Goal: Task Accomplishment & Management: Manage account settings

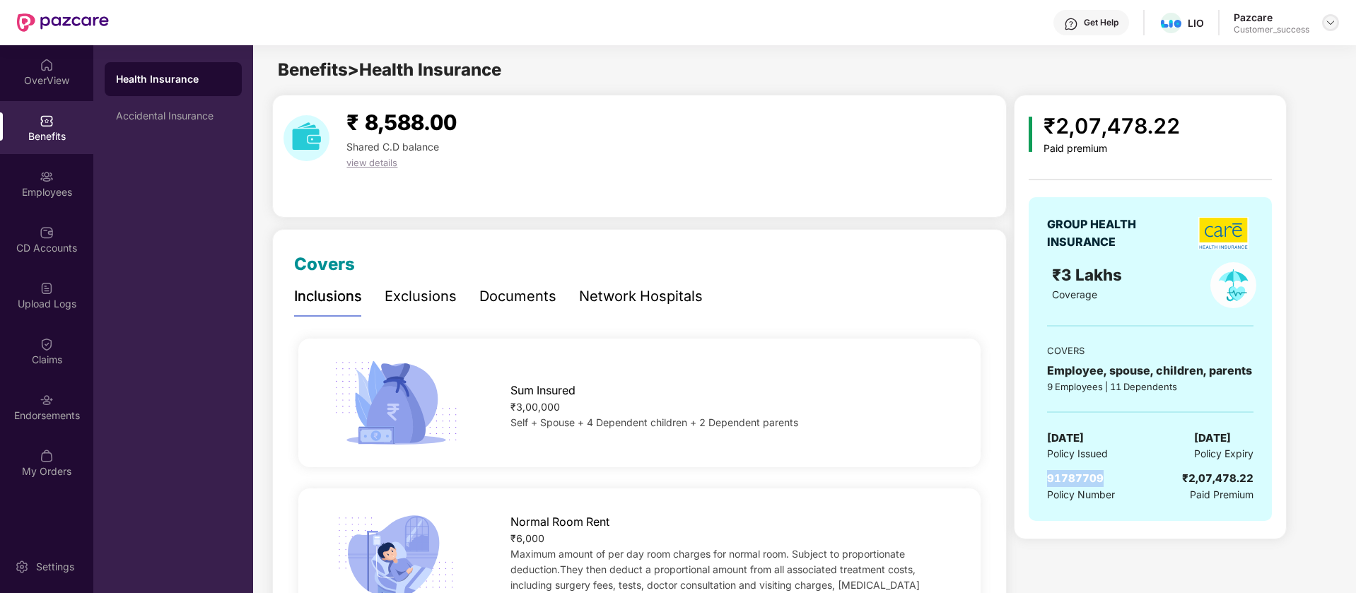
click at [1326, 25] on img at bounding box center [1330, 22] width 11 height 11
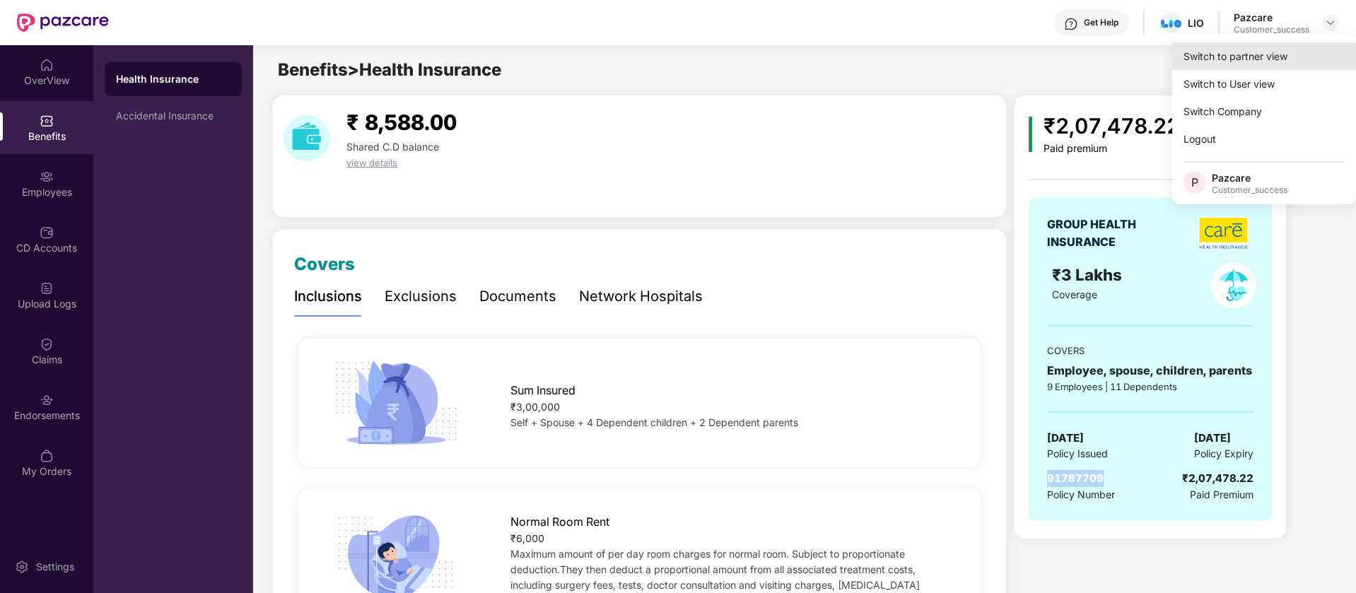
click at [1298, 54] on div "Switch to partner view" at bounding box center [1264, 56] width 184 height 28
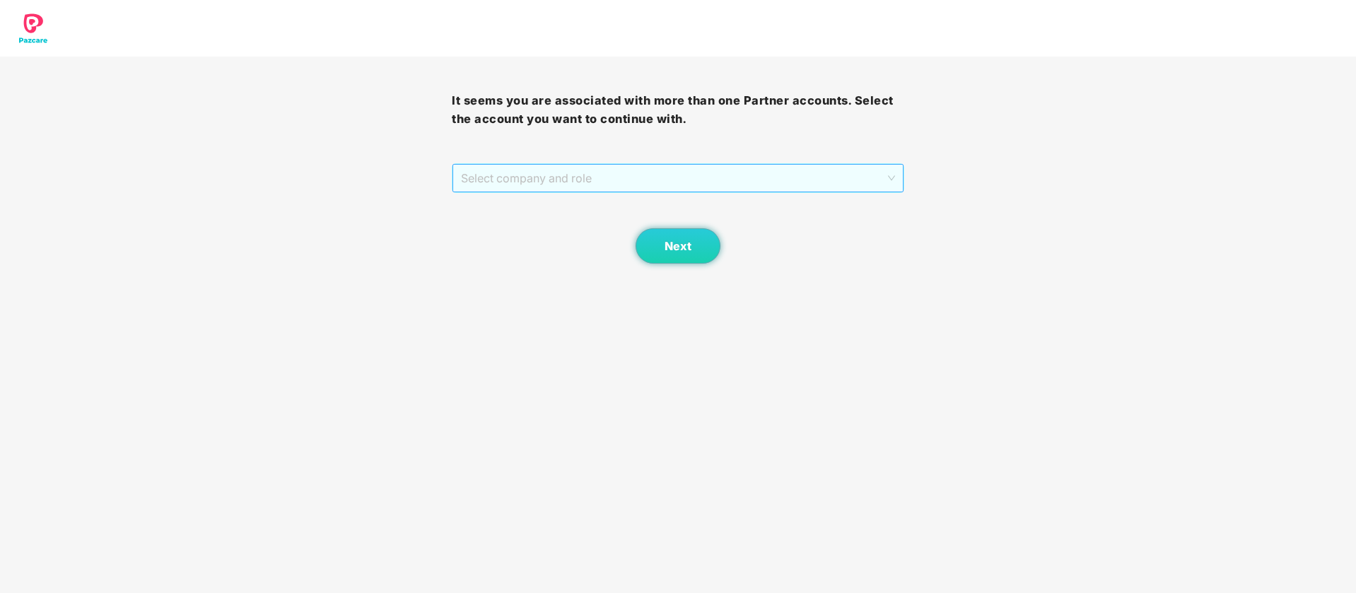
click at [604, 177] on span "Select company and role" at bounding box center [677, 178] width 433 height 27
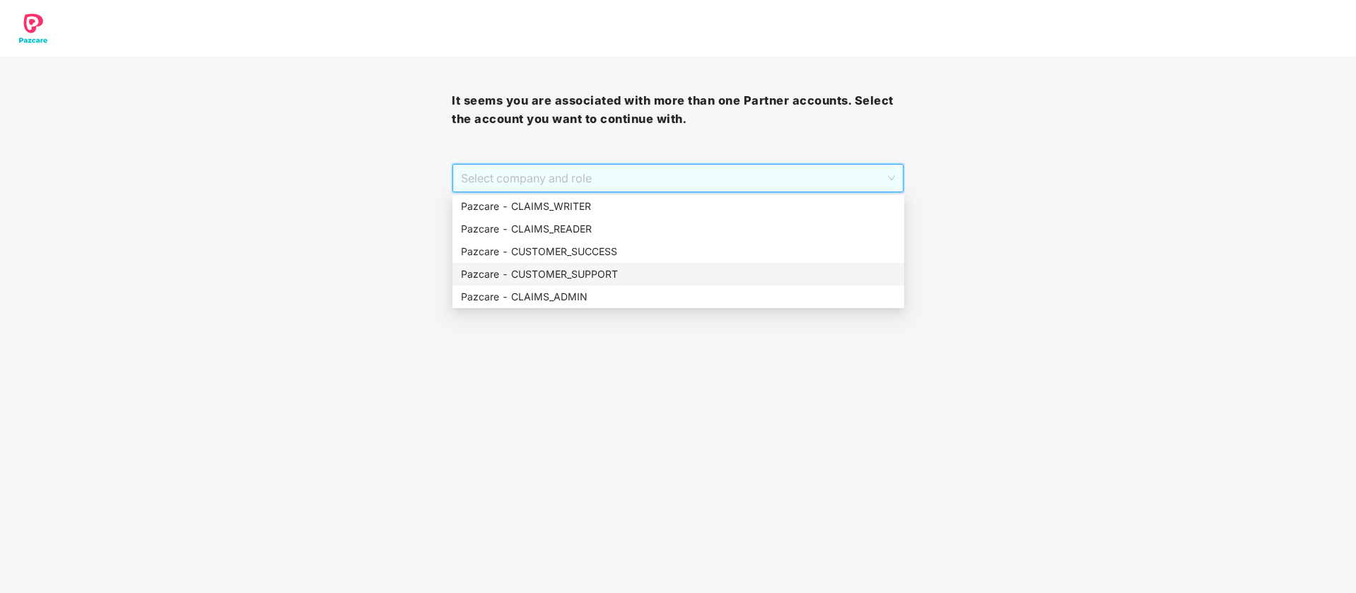
click at [593, 265] on div "Pazcare - CUSTOMER_SUPPORT" at bounding box center [678, 274] width 452 height 23
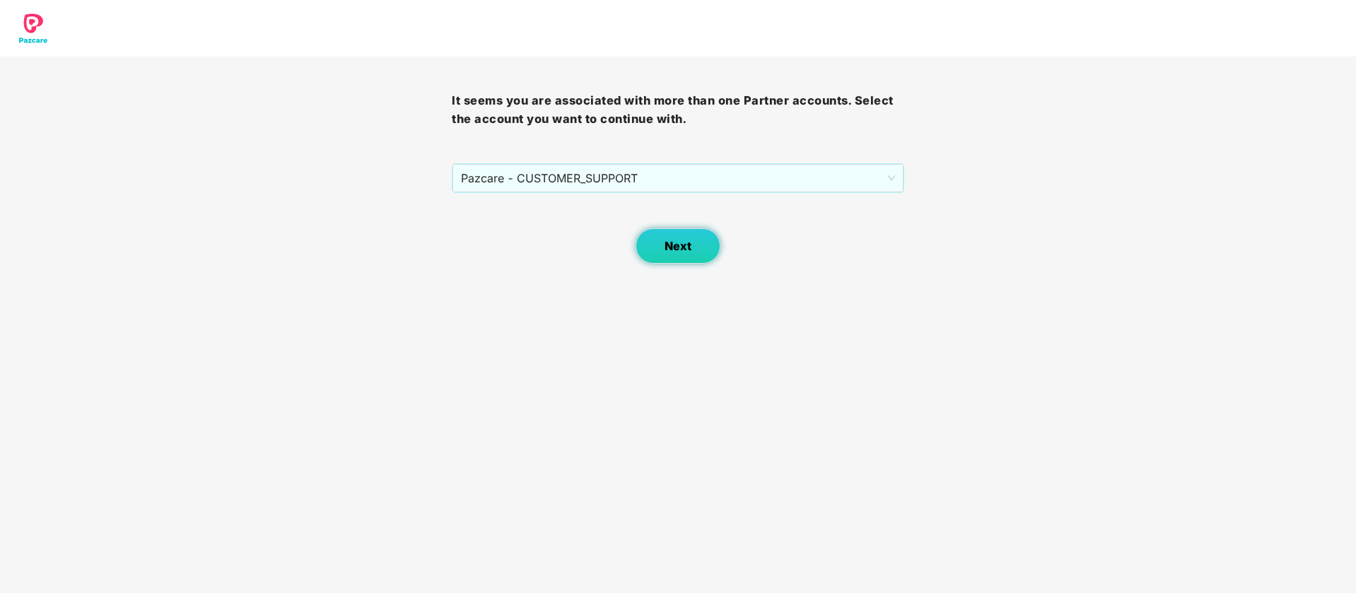
click at [676, 255] on button "Next" at bounding box center [677, 245] width 85 height 35
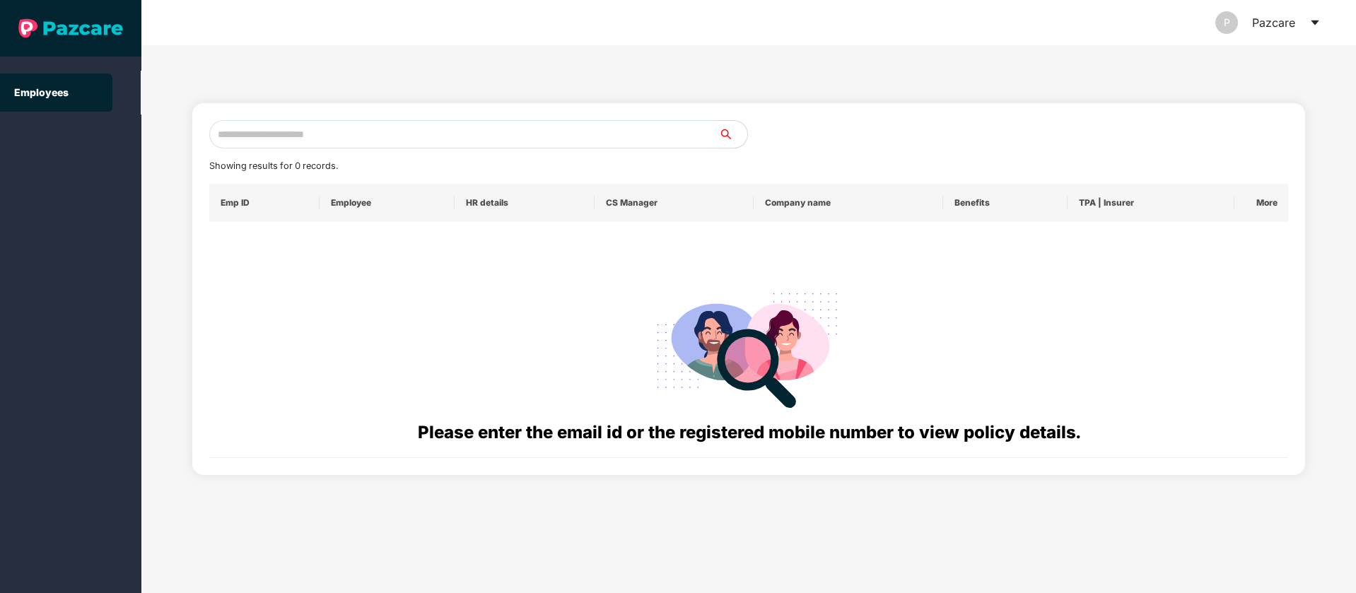
click at [364, 141] on input "text" at bounding box center [464, 134] width 510 height 28
paste input "**********"
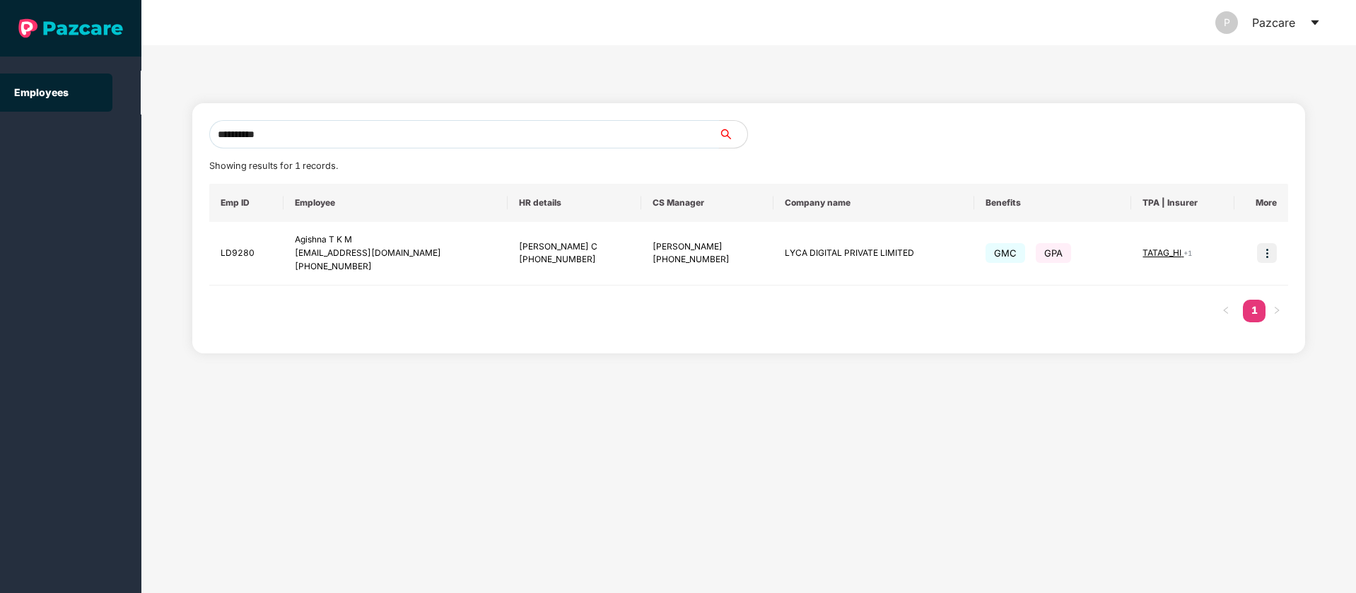
type input "**********"
click at [418, 138] on input "**********" at bounding box center [464, 134] width 510 height 28
click at [1313, 21] on icon "caret-down" at bounding box center [1314, 22] width 8 height 5
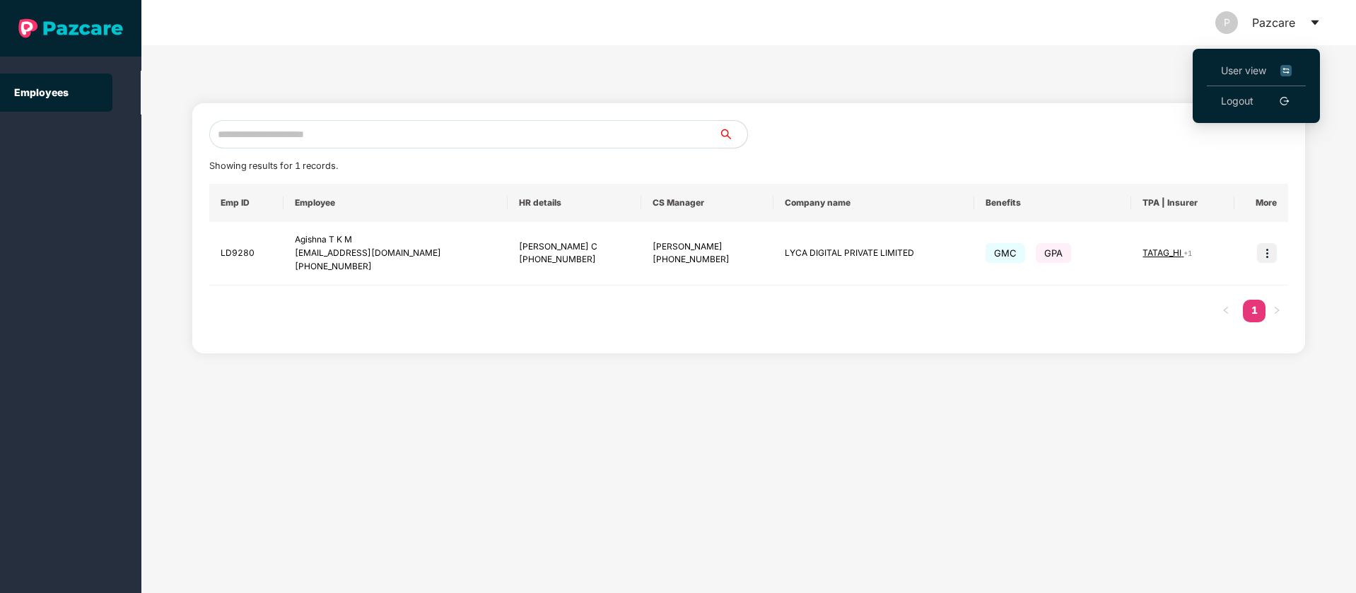
click at [1286, 74] on img at bounding box center [1285, 71] width 11 height 16
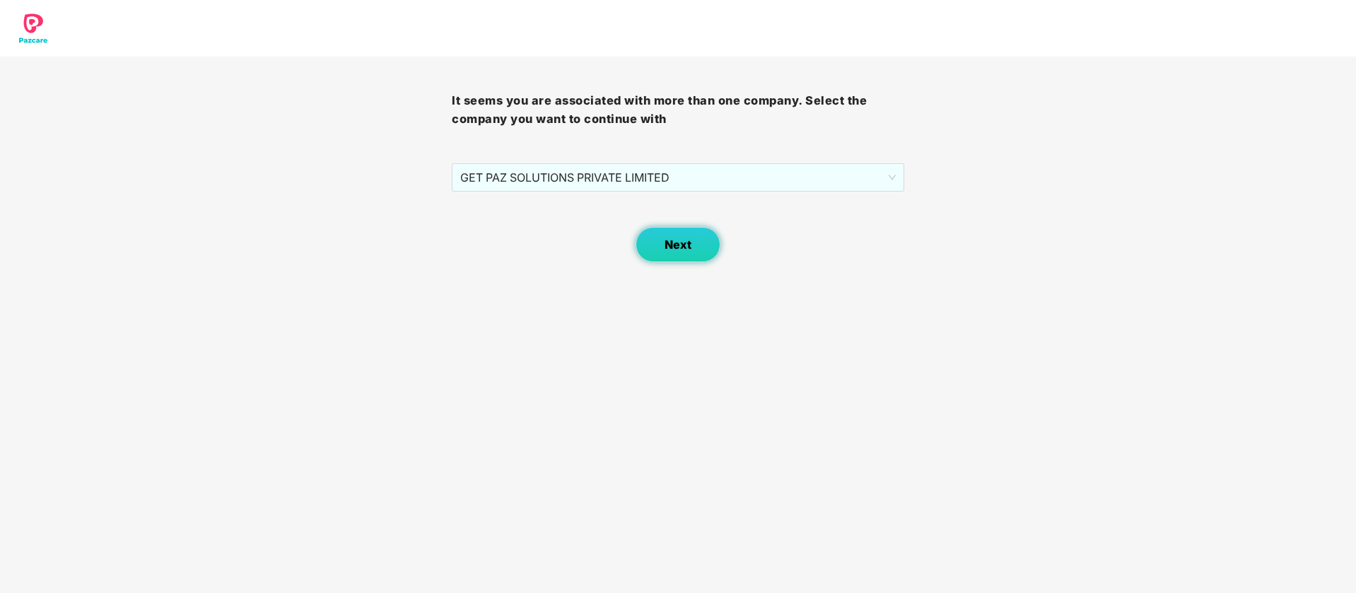
click at [670, 240] on span "Next" at bounding box center [677, 244] width 27 height 13
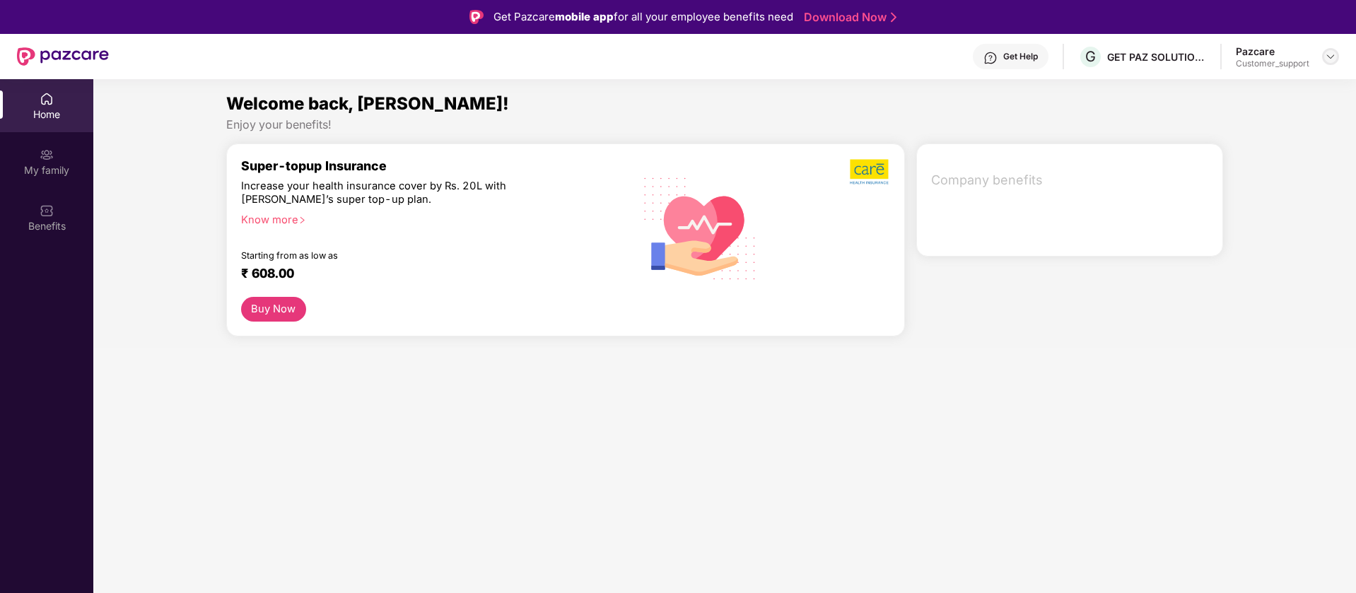
click at [1328, 58] on img at bounding box center [1330, 56] width 11 height 11
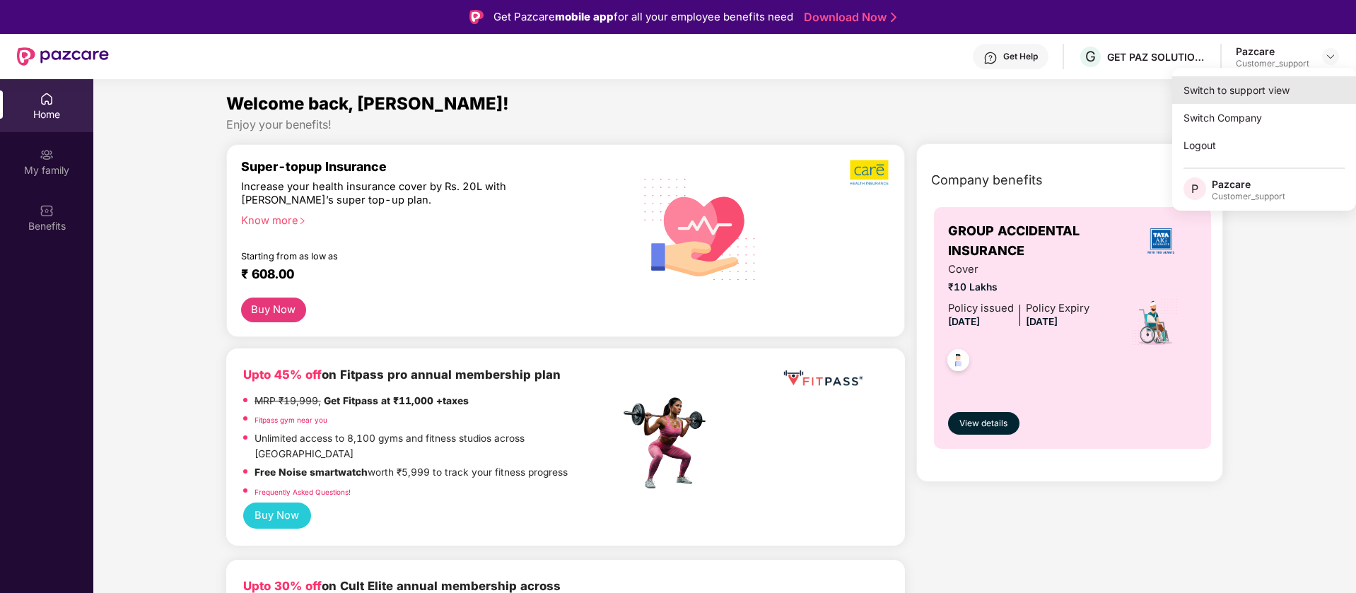
click at [1225, 86] on div "Switch to support view" at bounding box center [1264, 90] width 184 height 28
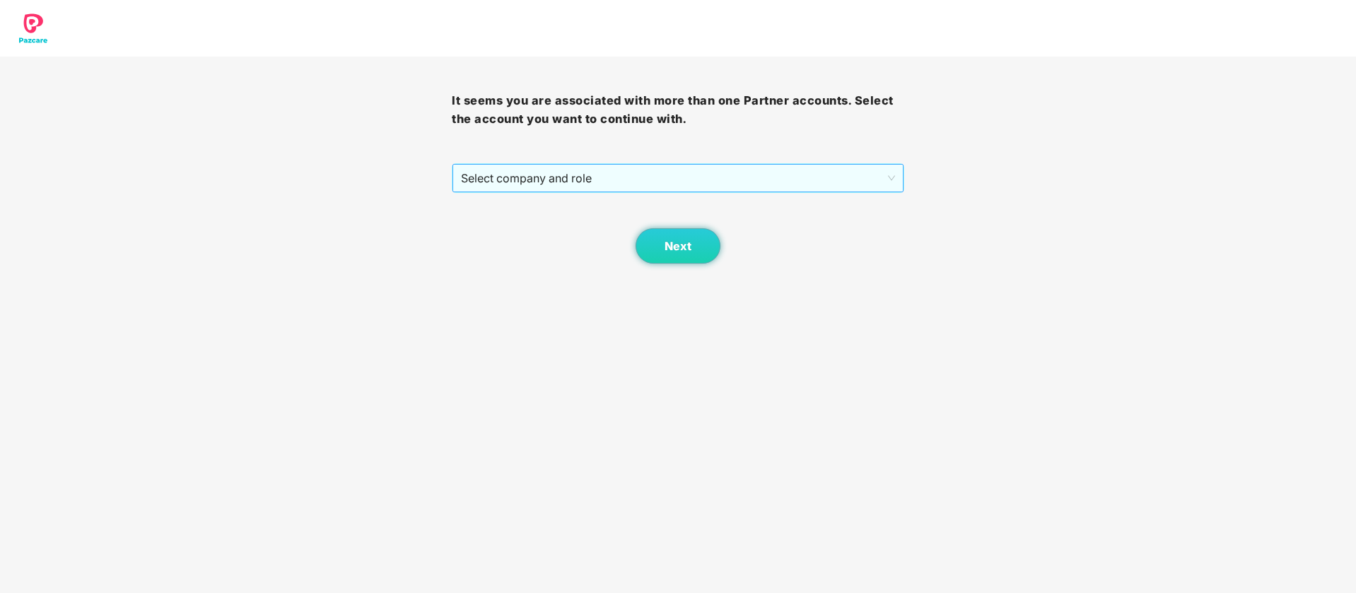
click at [523, 176] on span "Select company and role" at bounding box center [677, 178] width 433 height 27
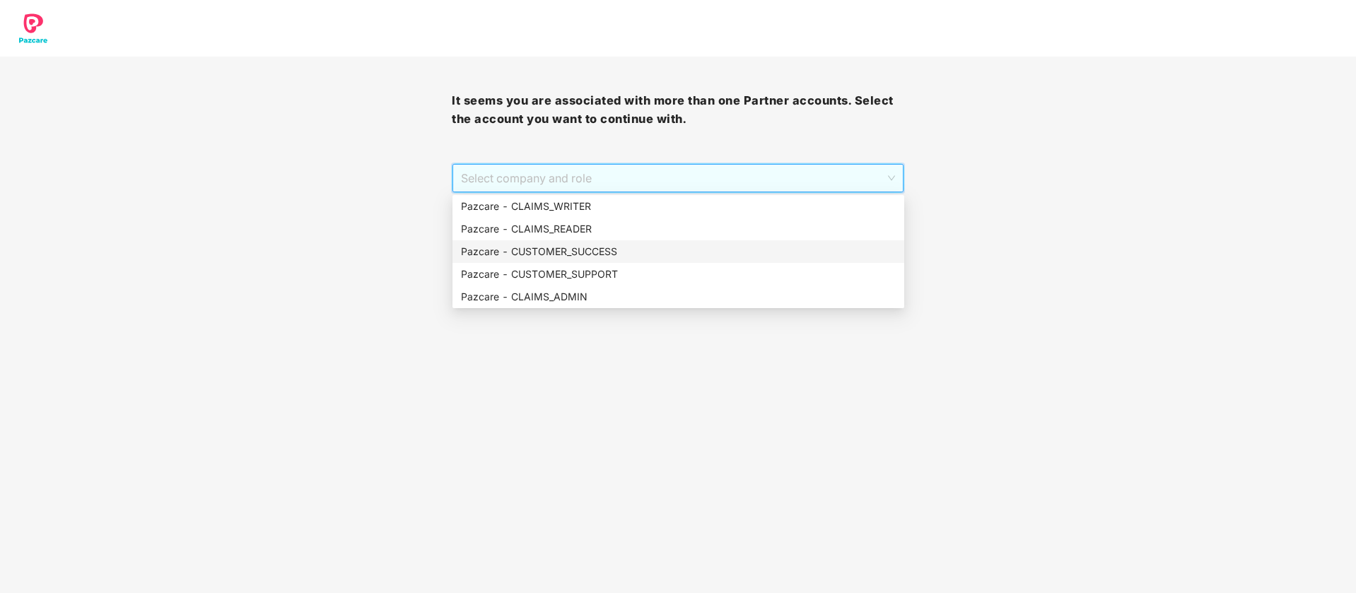
click at [566, 260] on div "Pazcare - CUSTOMER_SUCCESS" at bounding box center [678, 251] width 452 height 23
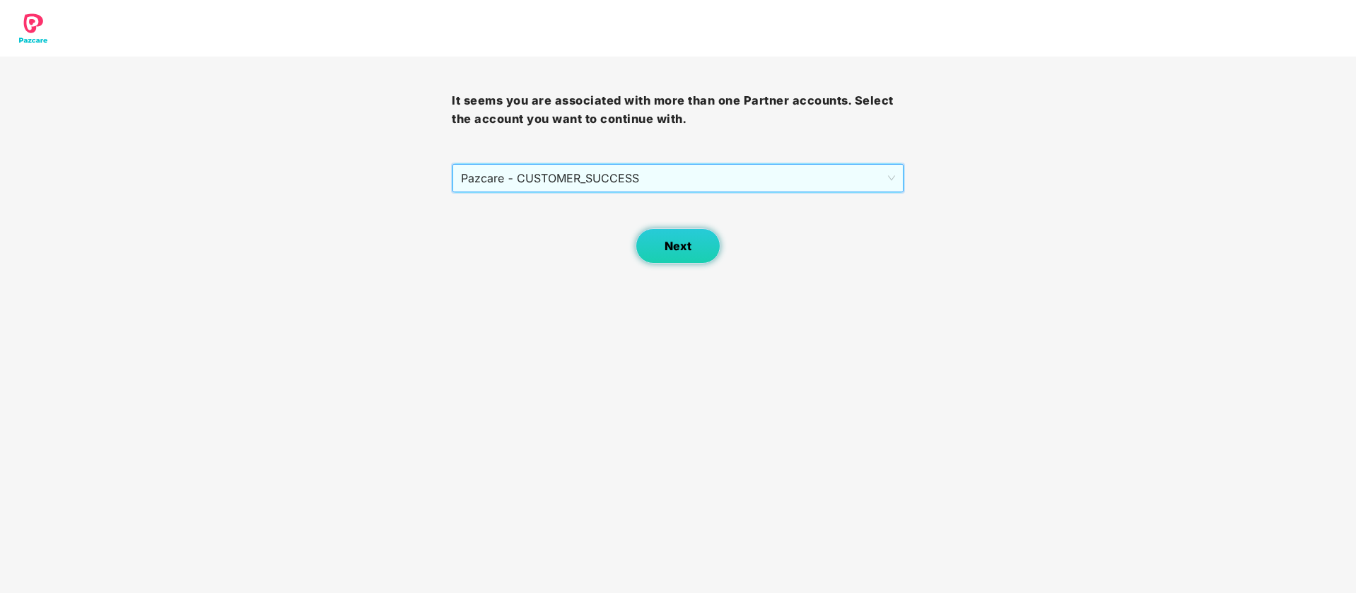
click at [699, 256] on button "Next" at bounding box center [677, 245] width 85 height 35
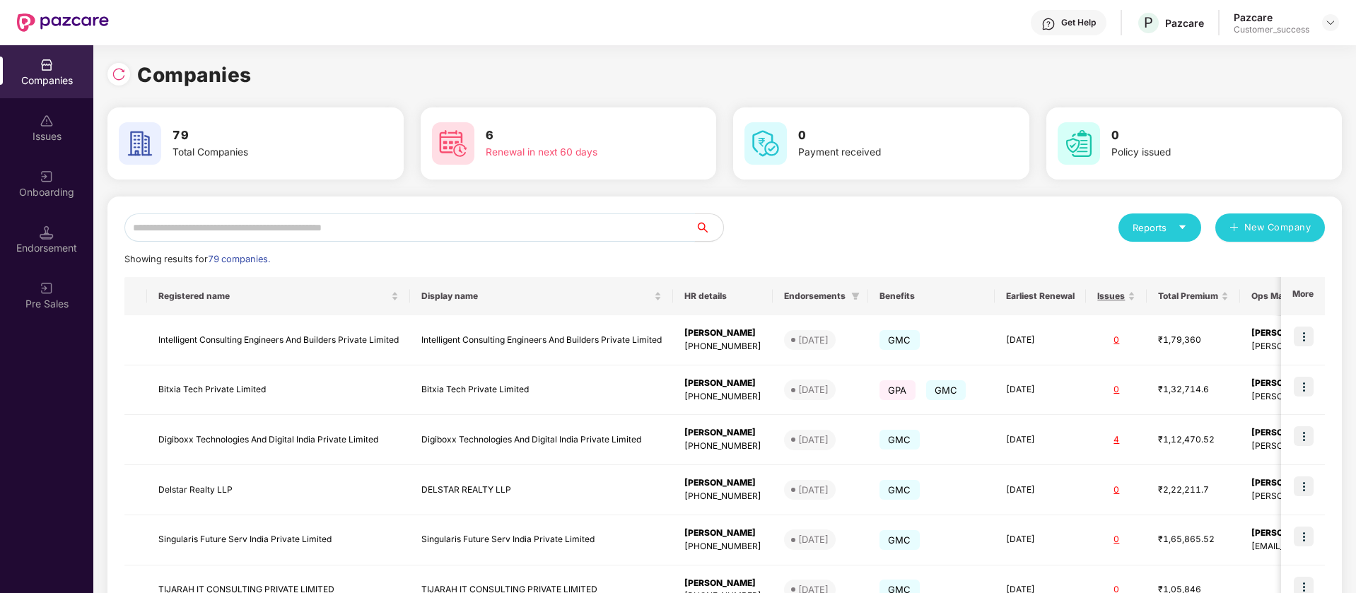
click at [324, 241] on input "text" at bounding box center [409, 227] width 570 height 28
type input "*"
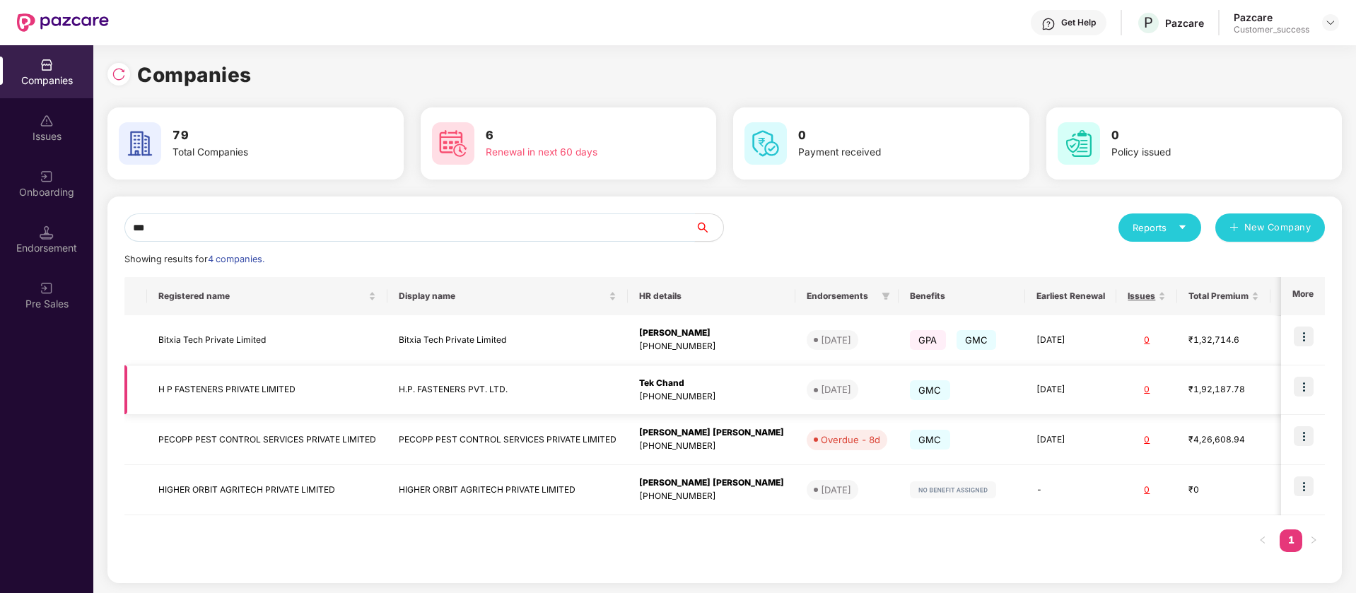
type input "***"
click at [1303, 385] on img at bounding box center [1304, 387] width 20 height 20
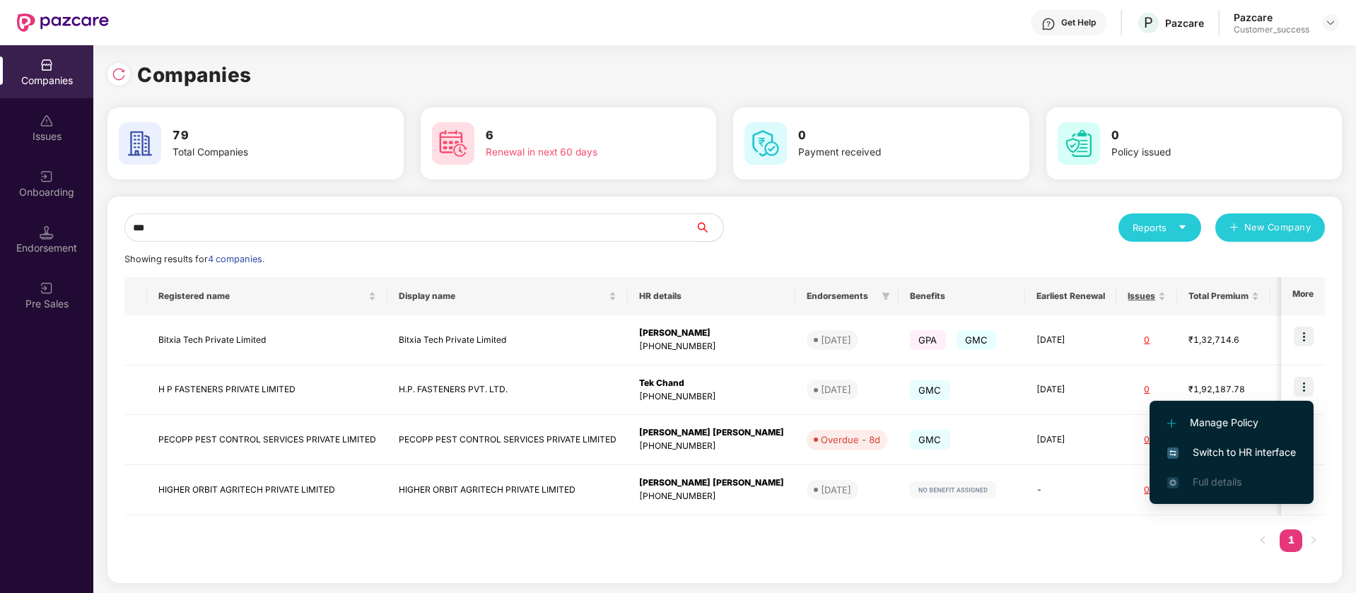
click at [1267, 445] on span "Switch to HR interface" at bounding box center [1231, 453] width 129 height 16
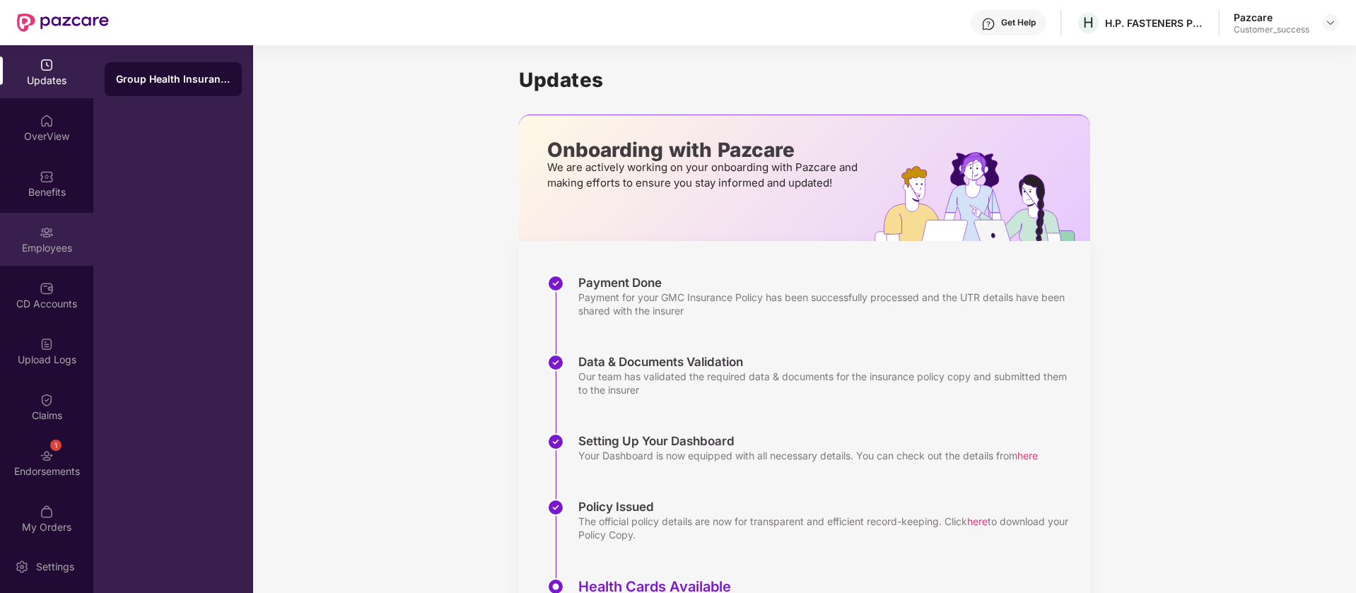
click at [49, 264] on div "Employees" at bounding box center [46, 239] width 93 height 53
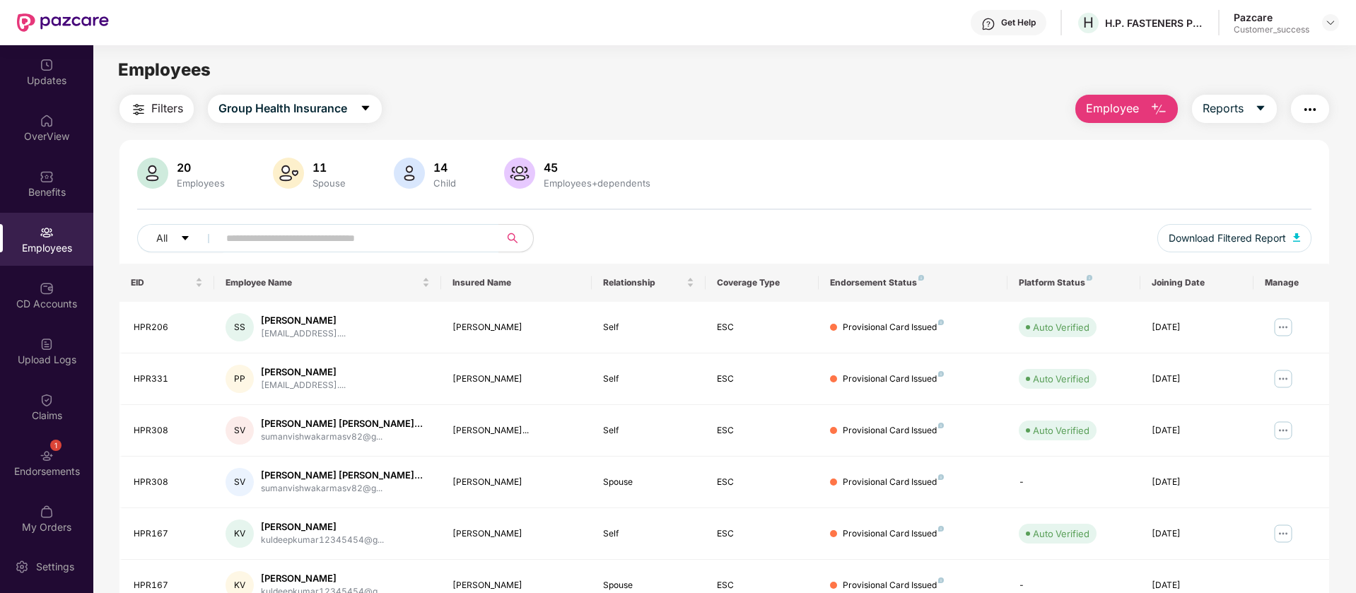
drag, startPoint x: 49, startPoint y: 267, endPoint x: 539, endPoint y: 282, distance: 490.8
click at [155, 271] on div "Updates OverView Benefits Employees CD Accounts Upload Logs Claims 1 Endorsemen…" at bounding box center [678, 319] width 1356 height 548
click at [54, 239] on div "Employees" at bounding box center [46, 239] width 93 height 53
click at [1111, 112] on span "Employee" at bounding box center [1112, 109] width 53 height 18
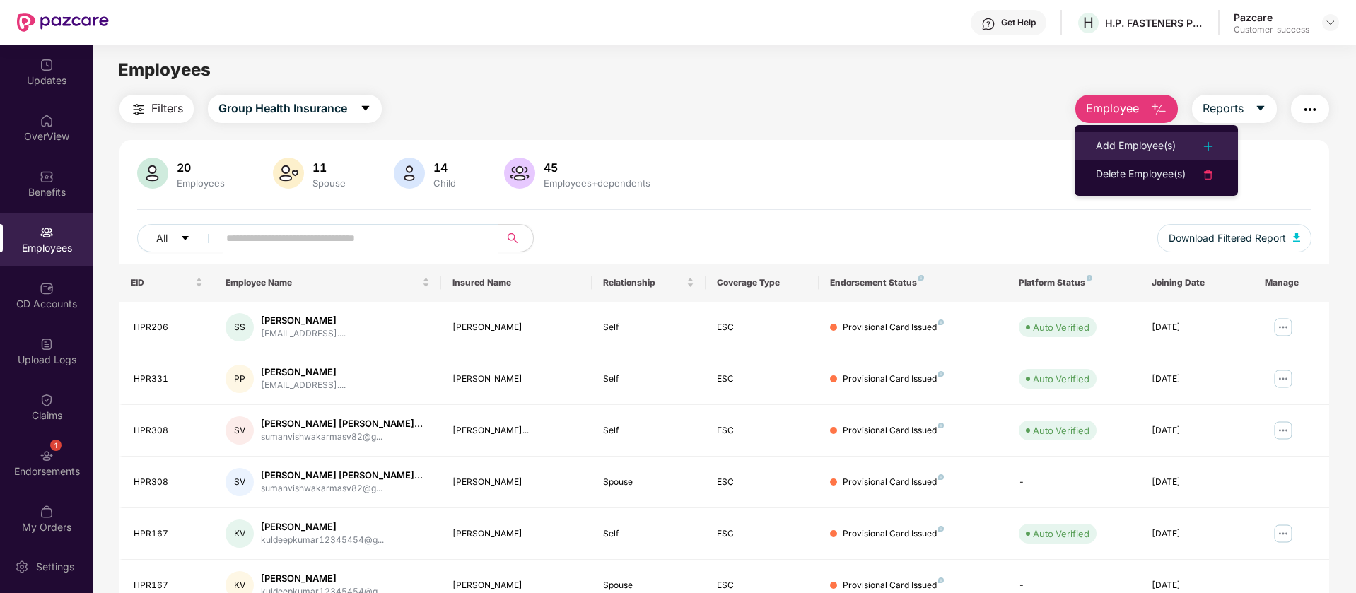
click at [1199, 146] on div at bounding box center [1200, 146] width 31 height 17
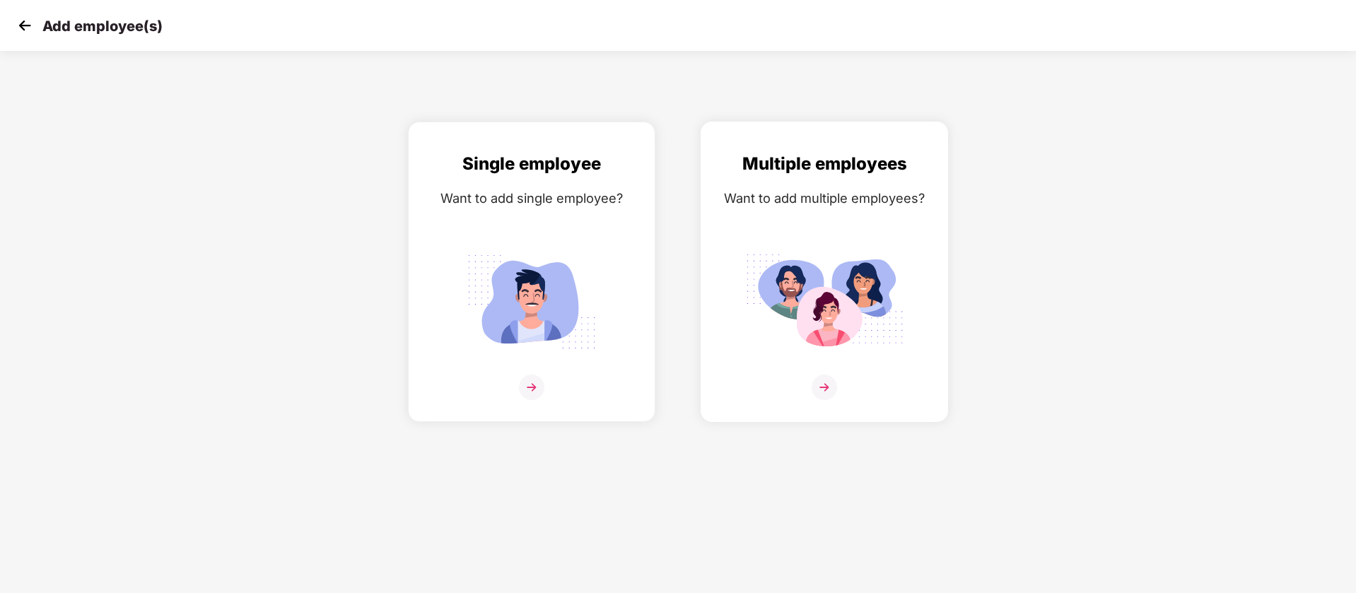
click at [791, 197] on div "Want to add multiple employees?" at bounding box center [824, 198] width 218 height 20
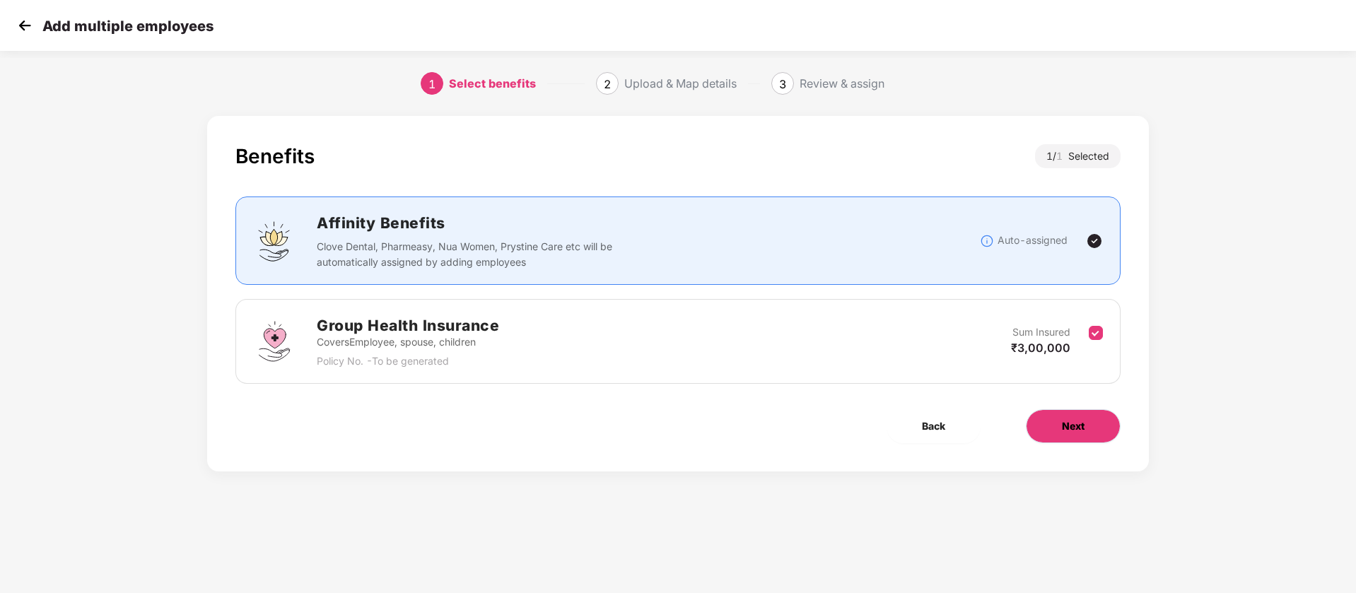
click at [1060, 426] on button "Next" at bounding box center [1073, 426] width 95 height 34
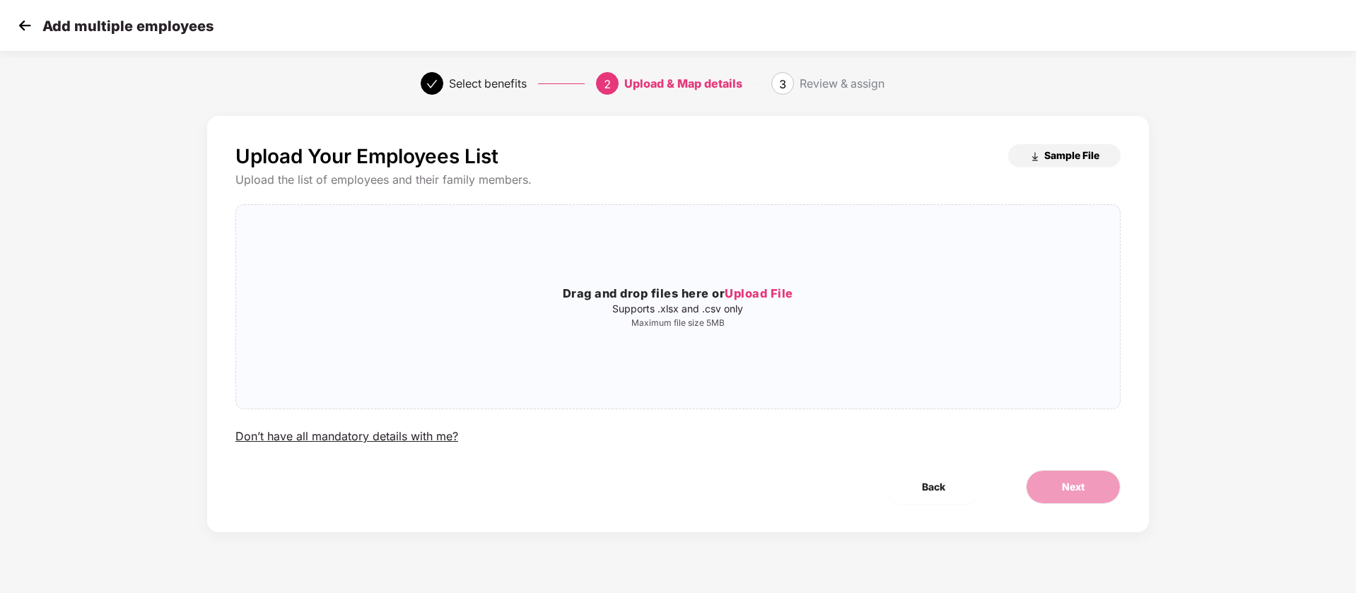
click at [1037, 163] on button "Sample File" at bounding box center [1064, 155] width 112 height 23
click at [18, 31] on img at bounding box center [24, 25] width 21 height 21
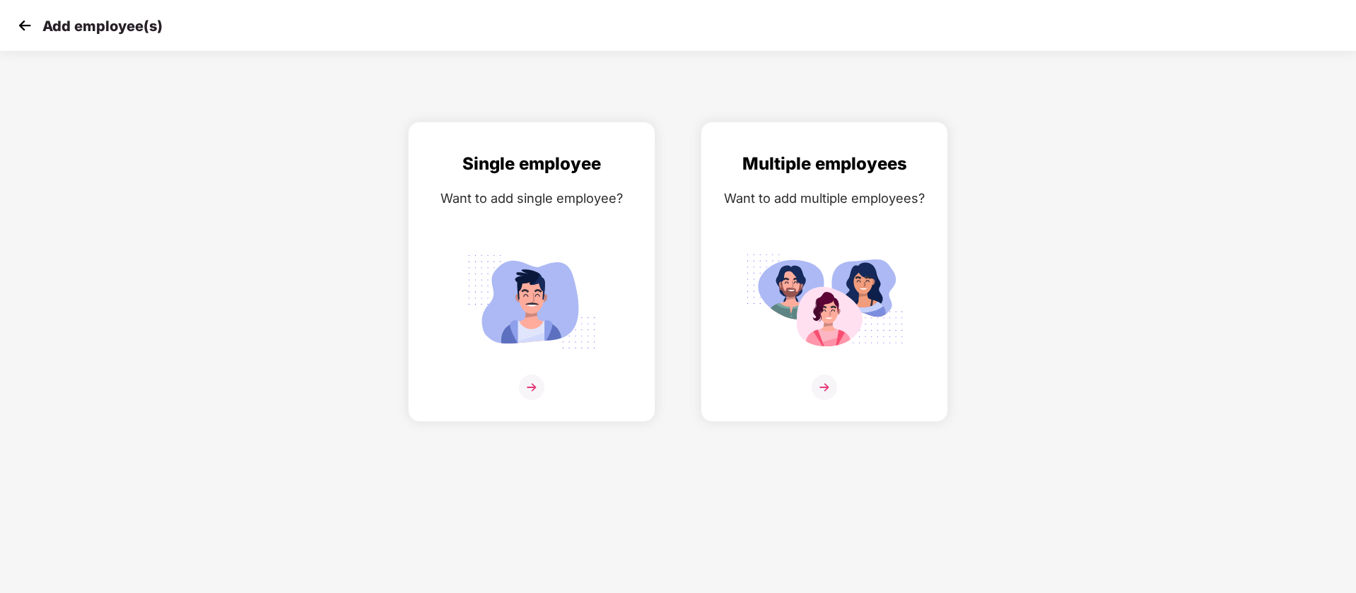
click at [33, 28] on img at bounding box center [24, 25] width 21 height 21
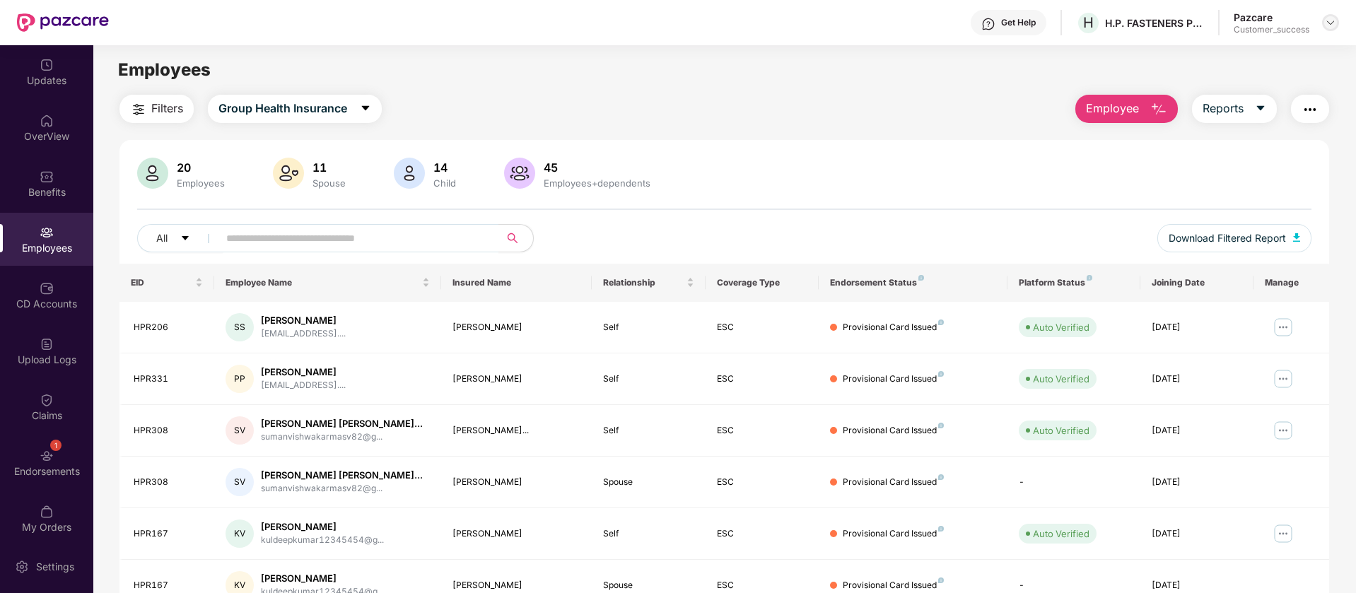
click at [1329, 20] on img at bounding box center [1330, 22] width 11 height 11
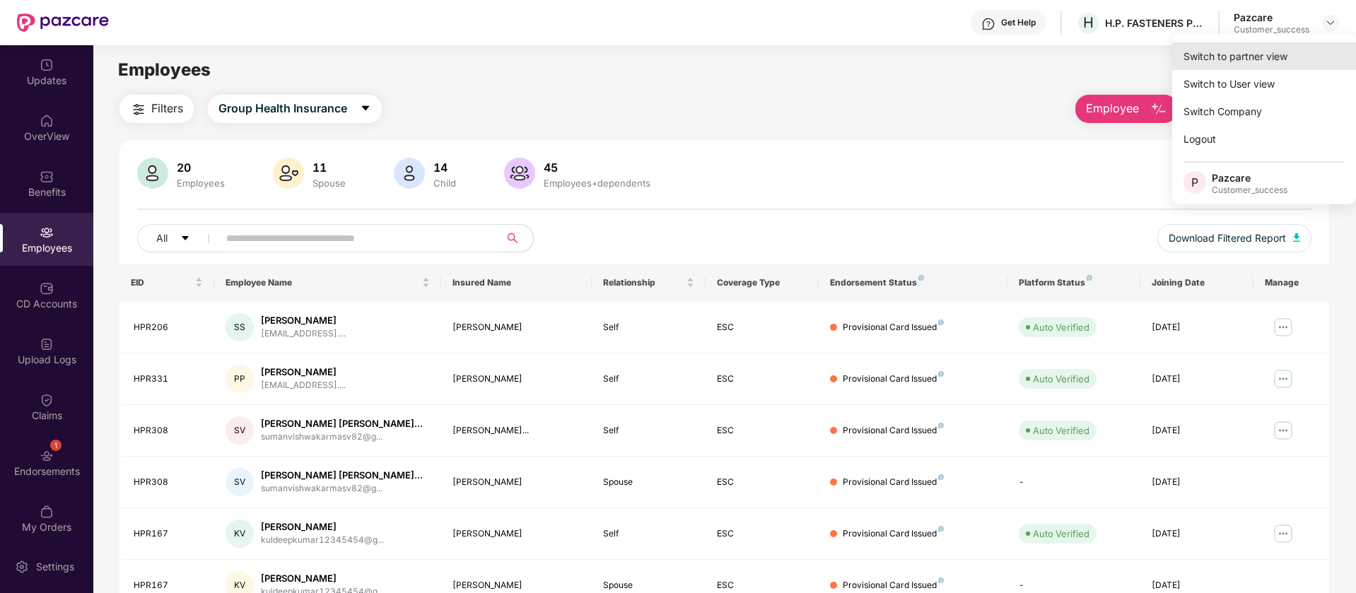
click at [1277, 58] on div "Switch to partner view" at bounding box center [1264, 56] width 184 height 28
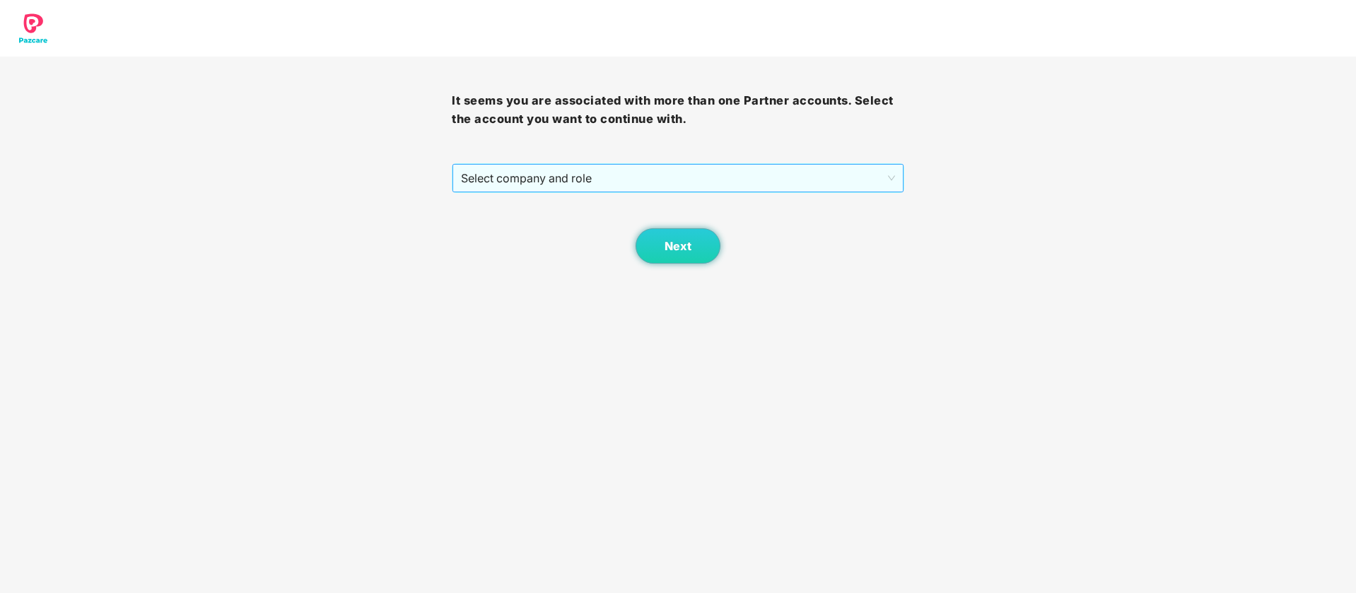
click at [826, 169] on span "Select company and role" at bounding box center [677, 178] width 433 height 27
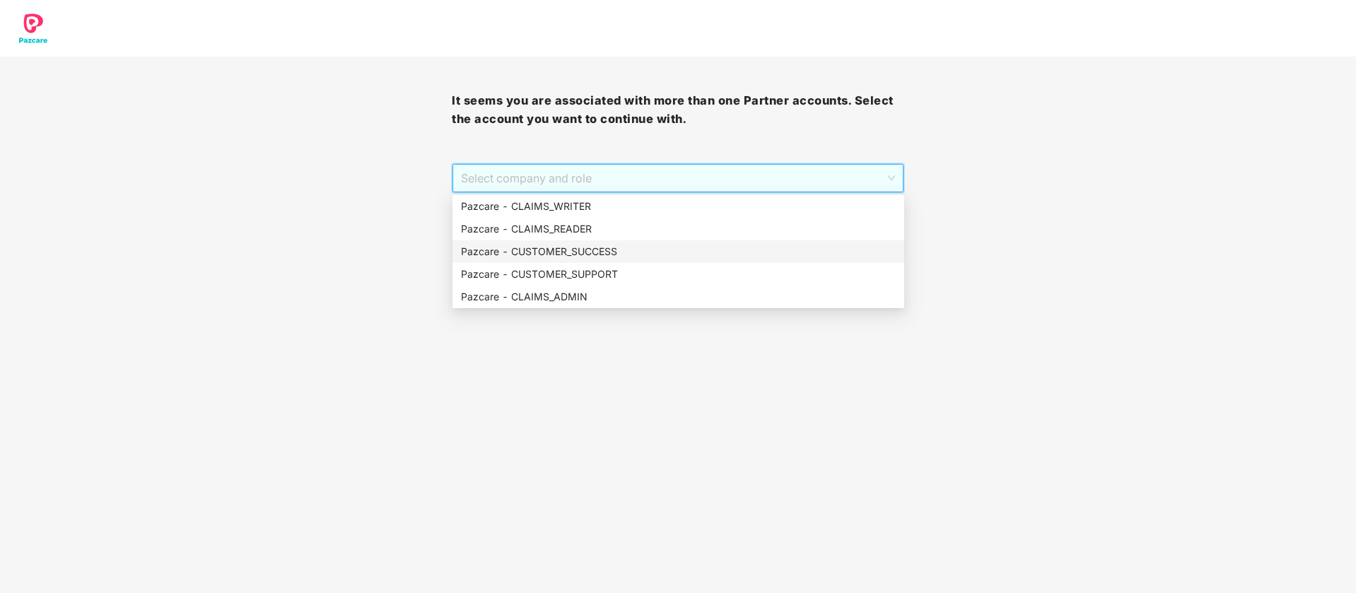
click at [616, 253] on div "Pazcare - CUSTOMER_SUCCESS" at bounding box center [678, 252] width 435 height 16
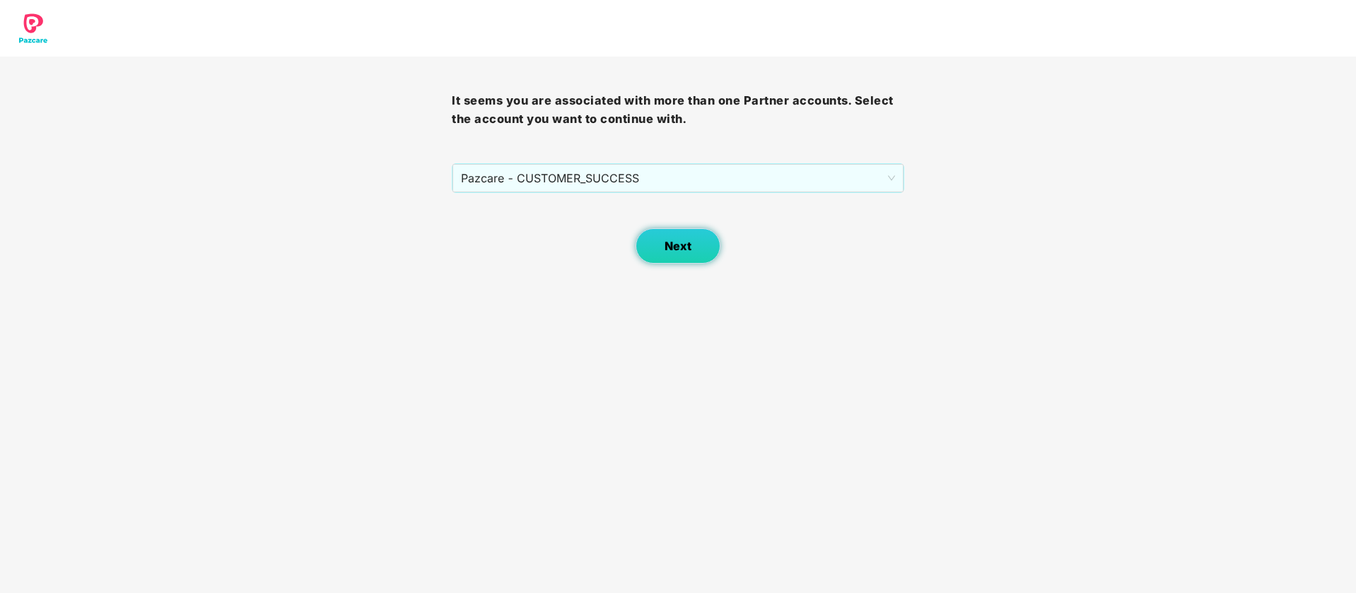
click at [681, 250] on span "Next" at bounding box center [677, 246] width 27 height 13
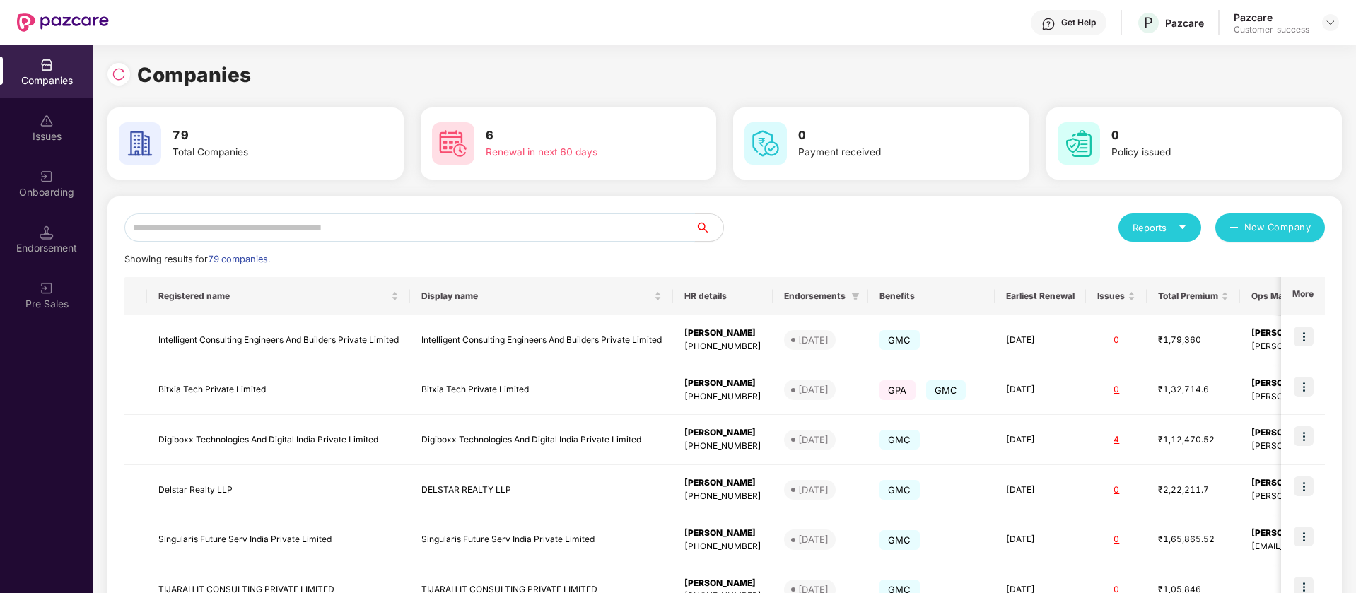
click at [497, 223] on input "text" at bounding box center [409, 227] width 570 height 28
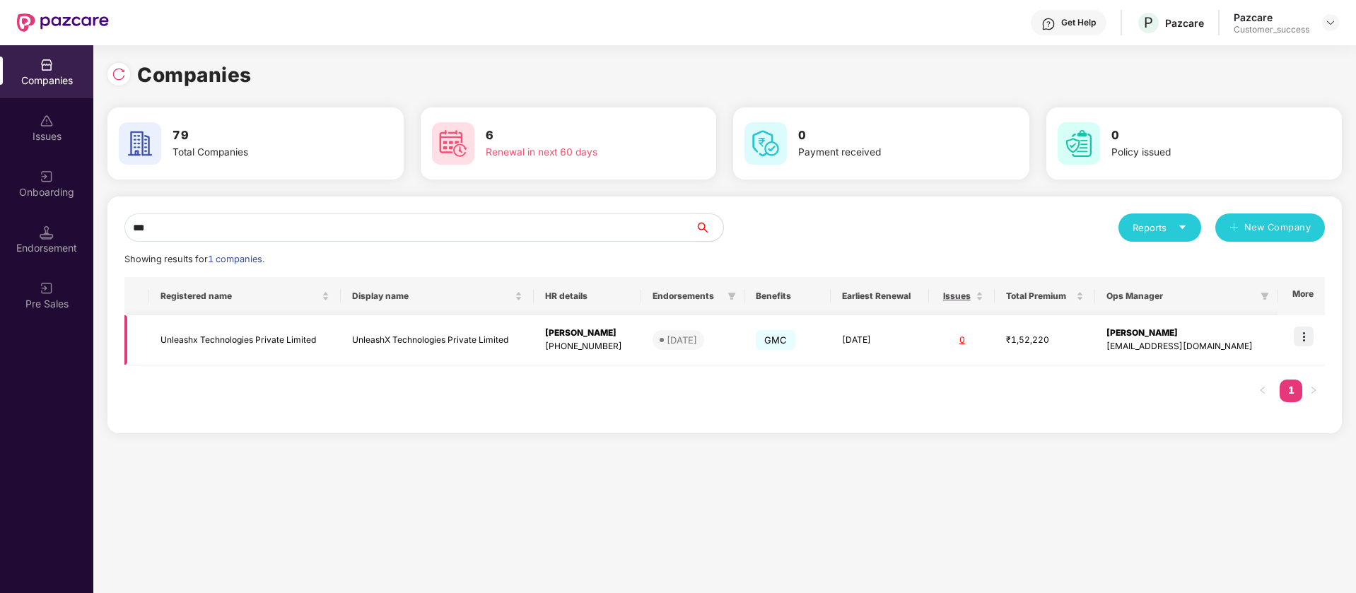
type input "***"
click at [1303, 336] on img at bounding box center [1304, 337] width 20 height 20
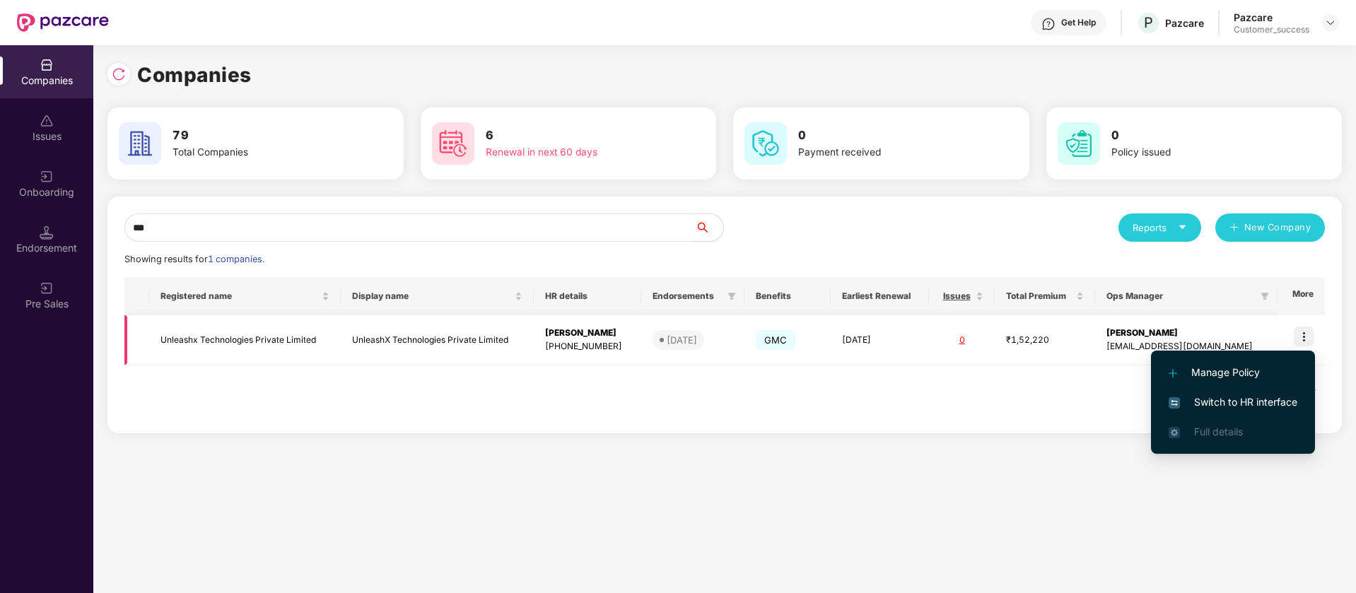
click at [488, 337] on td "UnleashX Technologies Private Limited" at bounding box center [437, 340] width 193 height 50
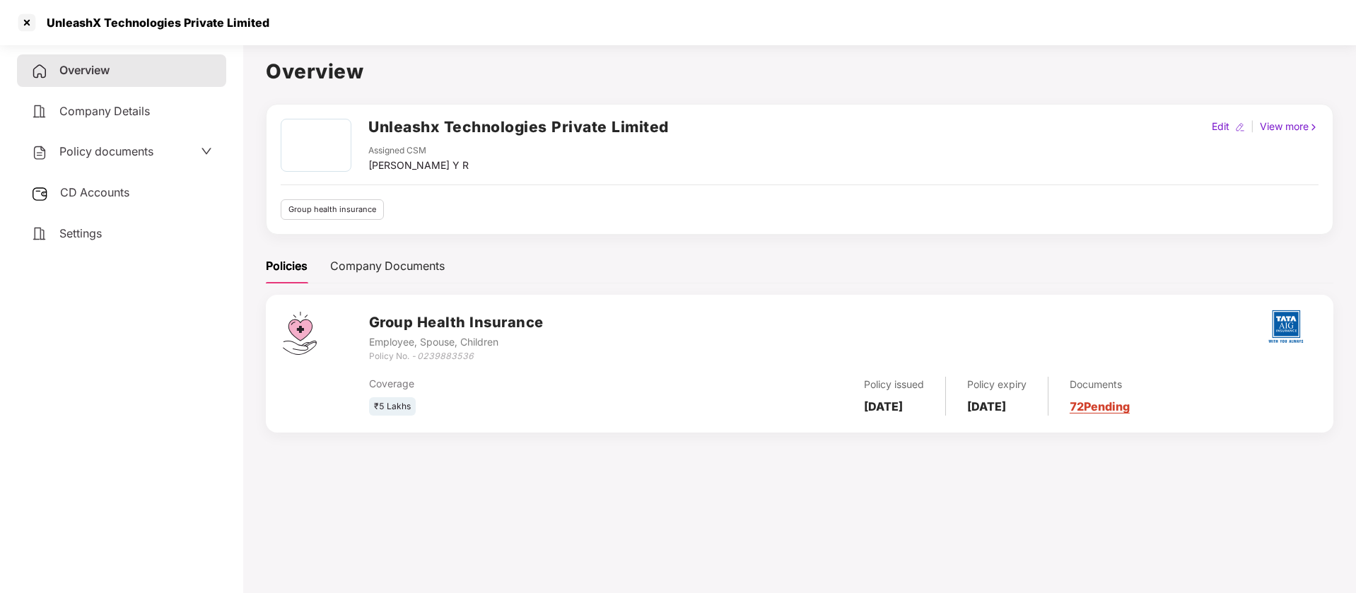
click at [132, 147] on span "Policy documents" at bounding box center [106, 151] width 94 height 14
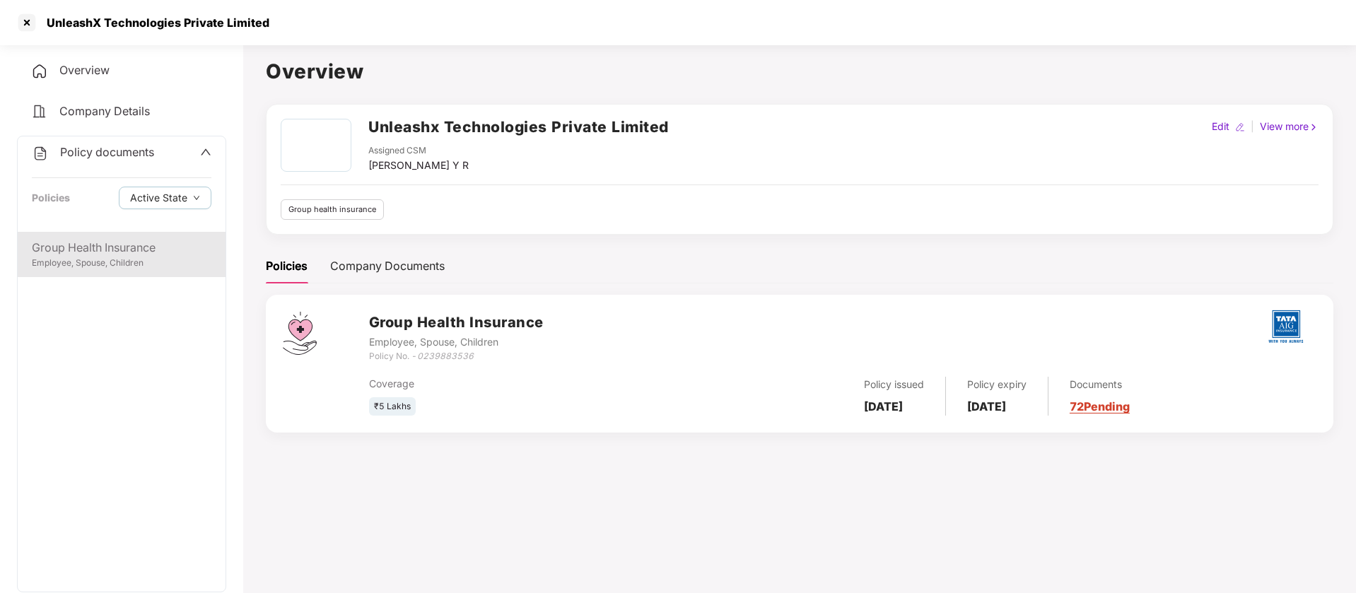
click at [88, 251] on div "Group Health Insurance" at bounding box center [122, 248] width 180 height 18
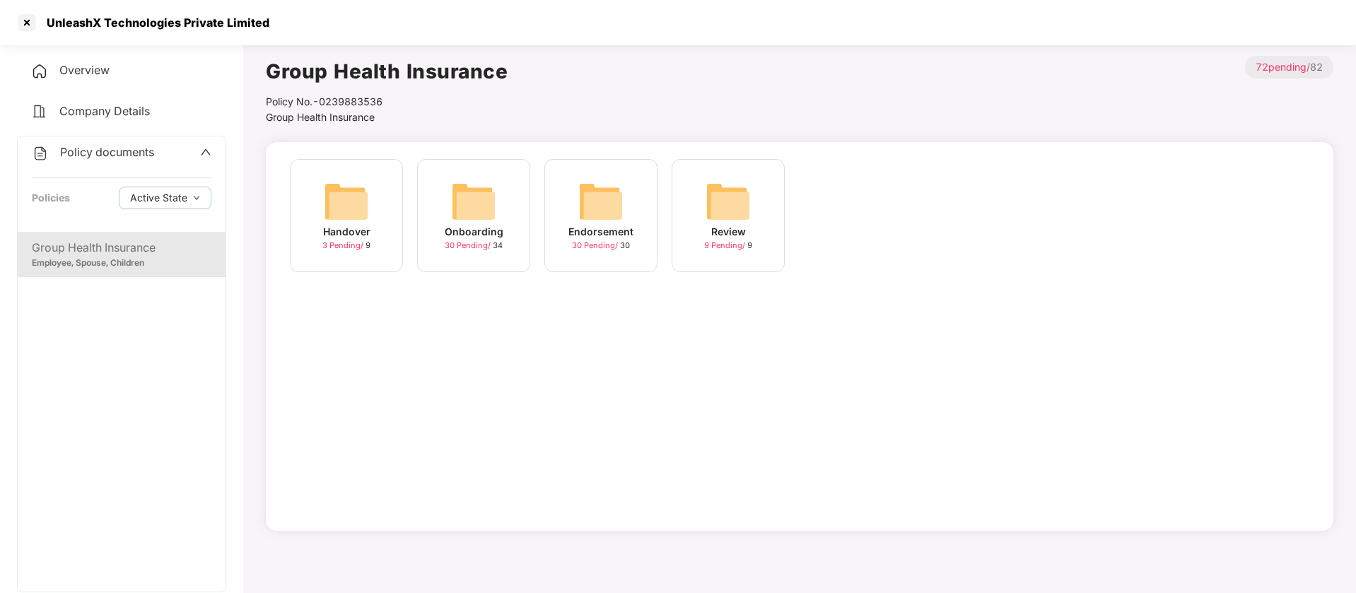
click at [476, 204] on img at bounding box center [473, 201] width 45 height 45
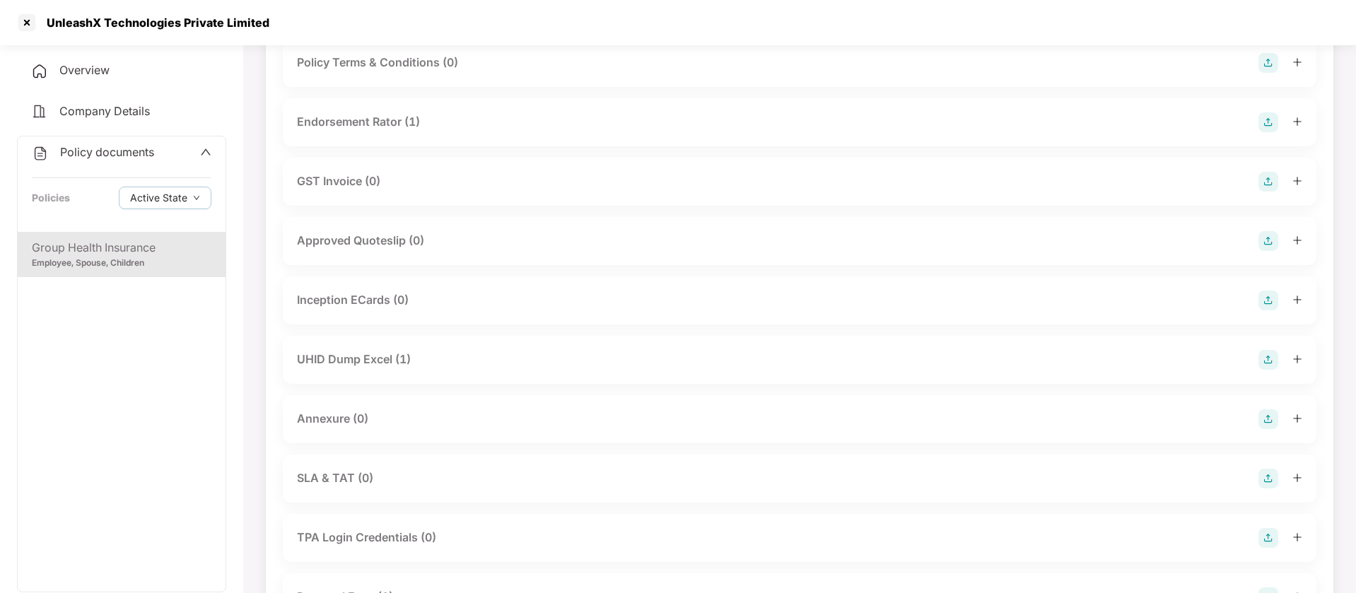
scroll to position [424, 0]
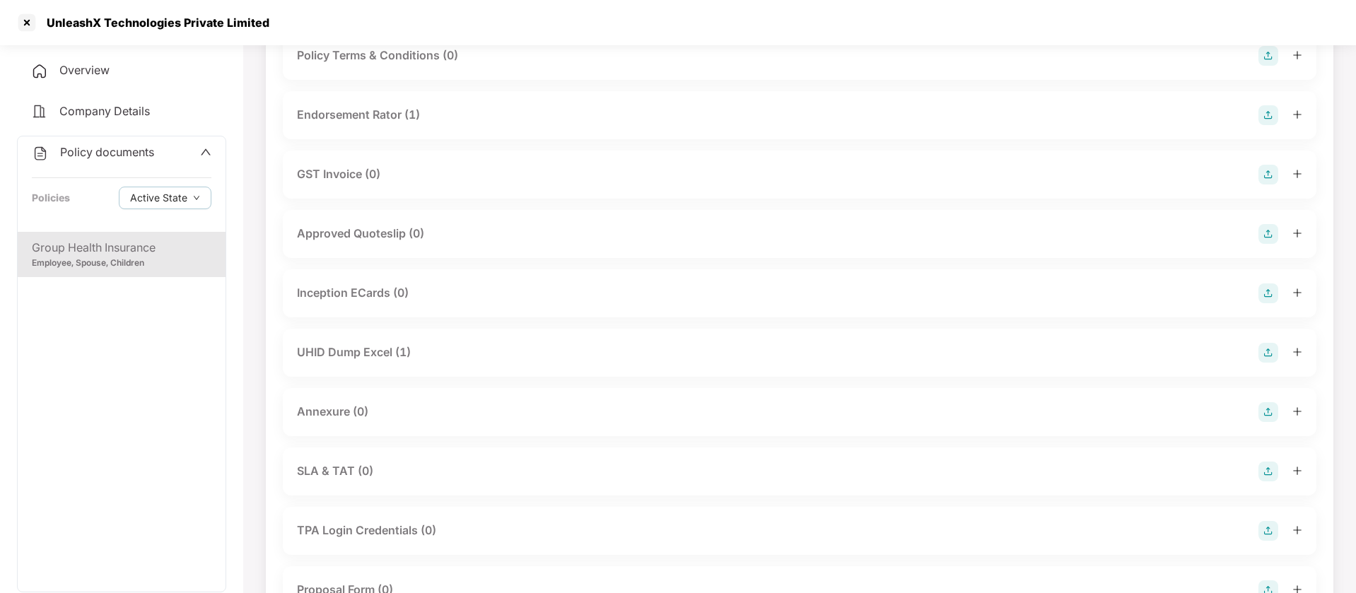
click at [337, 417] on div "Annexure (0)" at bounding box center [332, 412] width 71 height 18
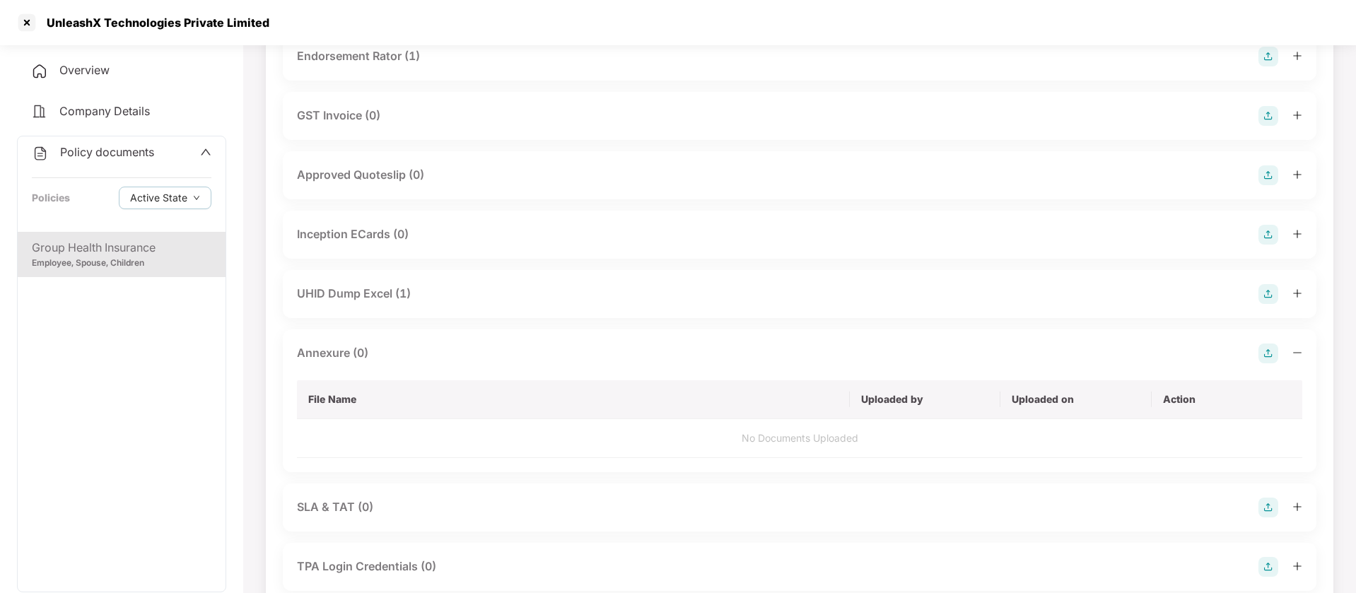
scroll to position [488, 0]
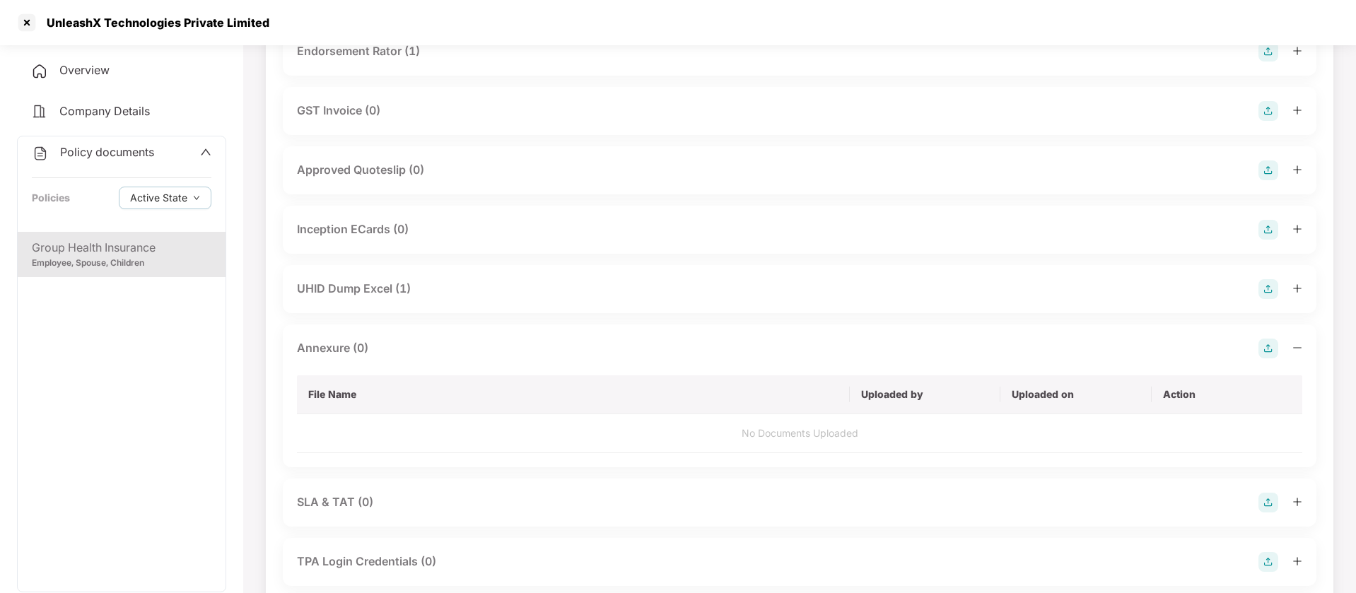
click at [370, 231] on div "Inception ECards (0)" at bounding box center [353, 230] width 112 height 18
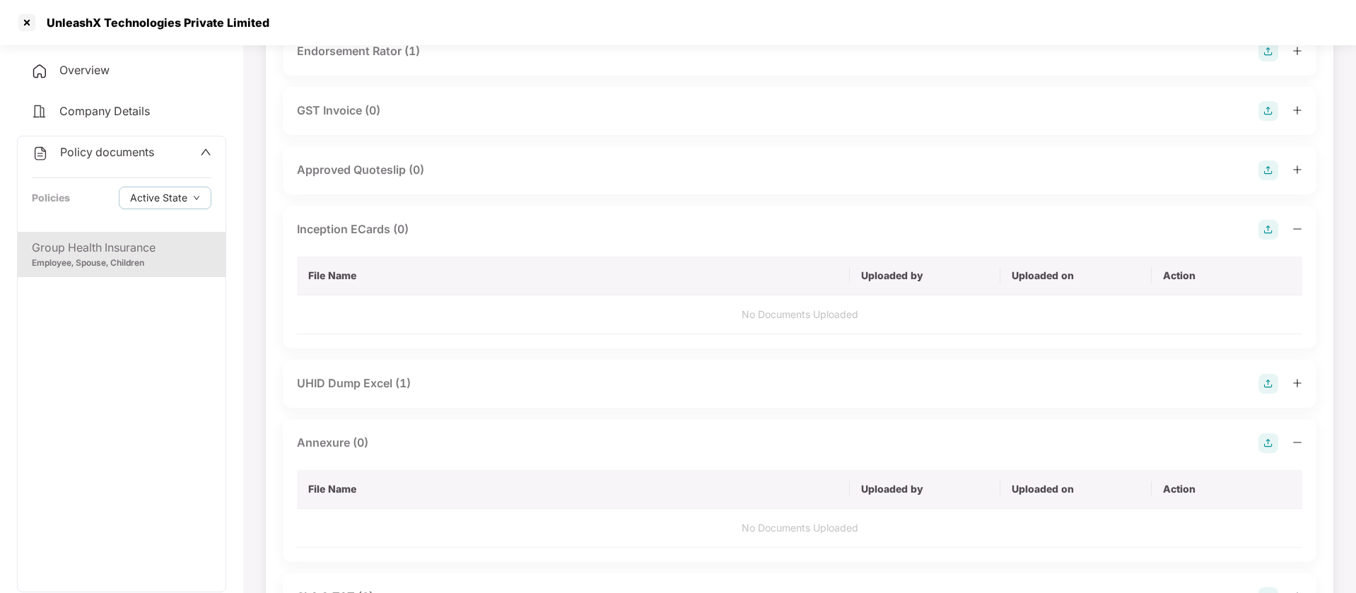
click at [357, 389] on div "UHID Dump Excel (1)" at bounding box center [354, 384] width 114 height 18
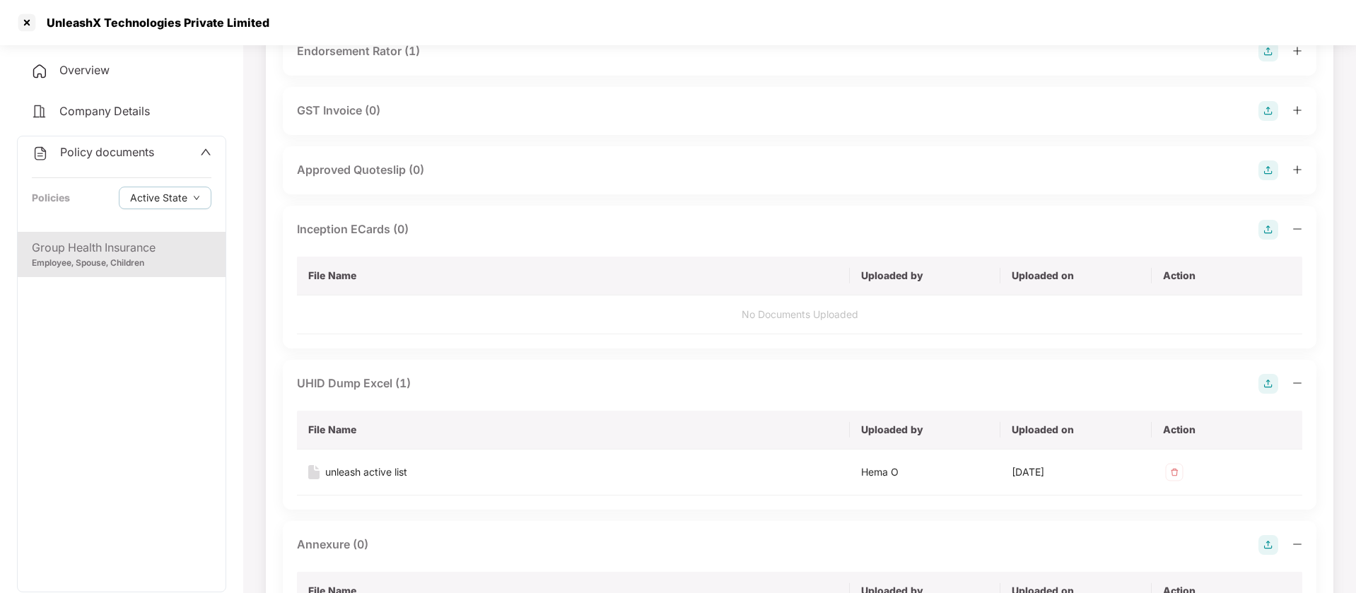
click at [332, 373] on div "UHID Dump Excel (1) File Name Uploaded by Uploaded on Action unleash active lis…" at bounding box center [799, 435] width 1033 height 150
click at [373, 401] on div "UHID Dump Excel (1) File Name Uploaded by Uploaded on Action unleash active lis…" at bounding box center [799, 435] width 1033 height 150
click at [373, 382] on div "UHID Dump Excel (1)" at bounding box center [354, 384] width 114 height 18
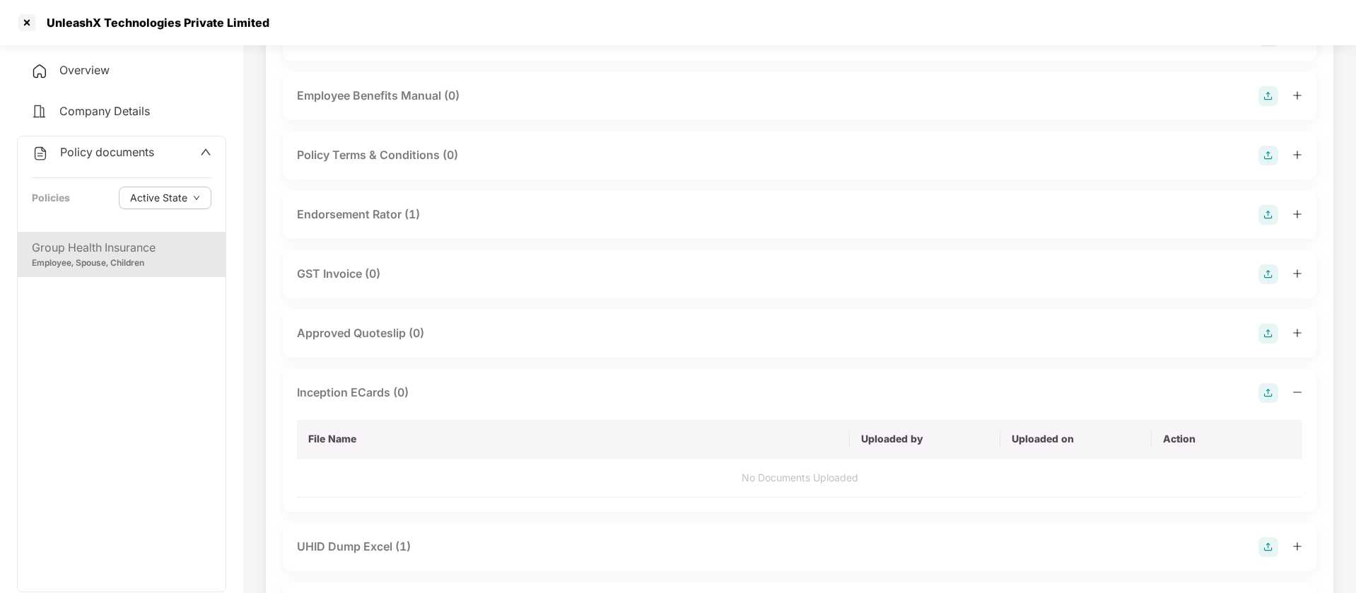
scroll to position [353, 0]
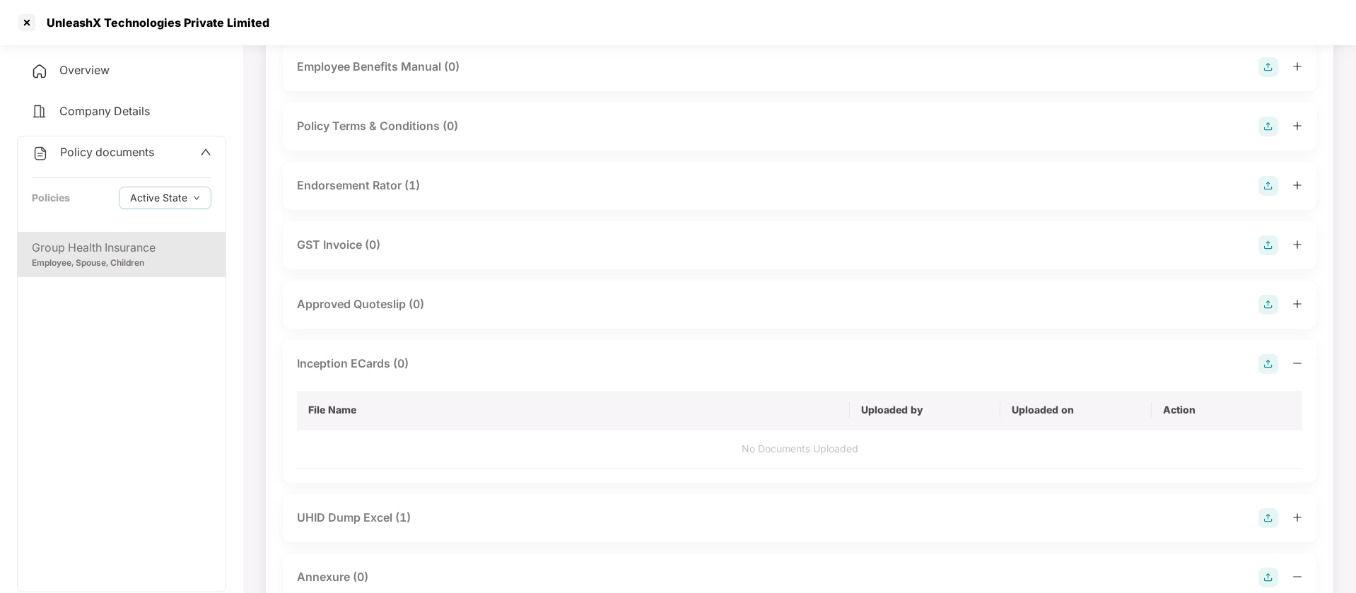
click at [503, 367] on div "Inception ECards (0)" at bounding box center [799, 364] width 1005 height 20
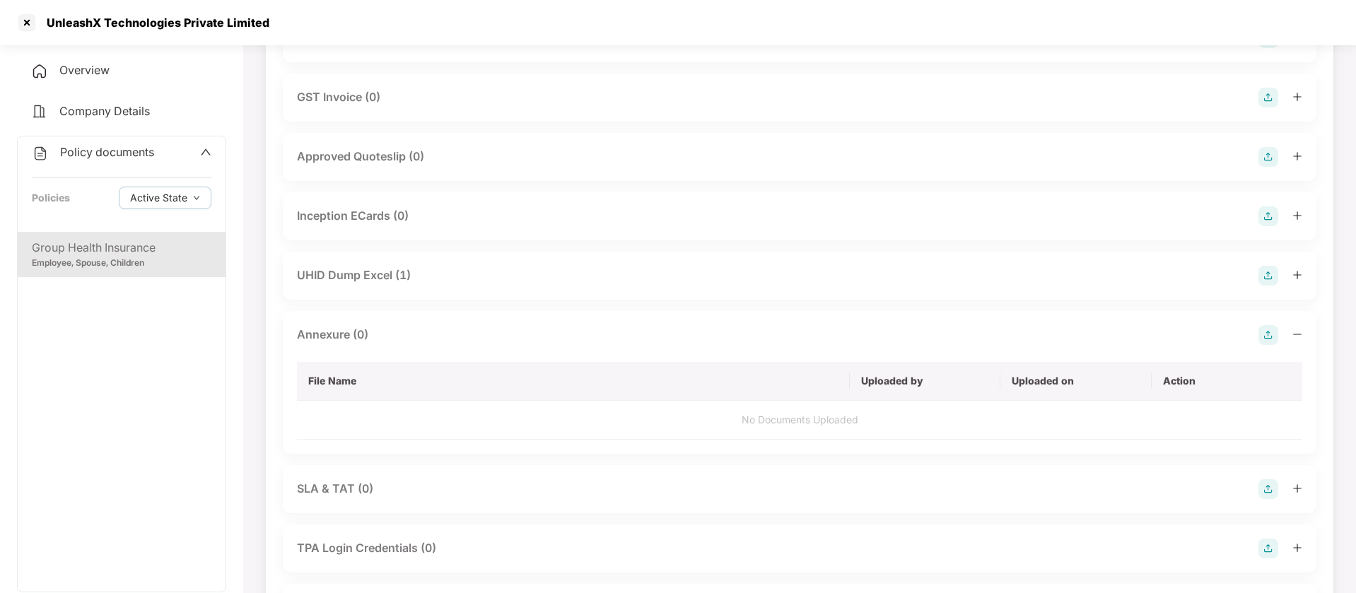
scroll to position [530, 0]
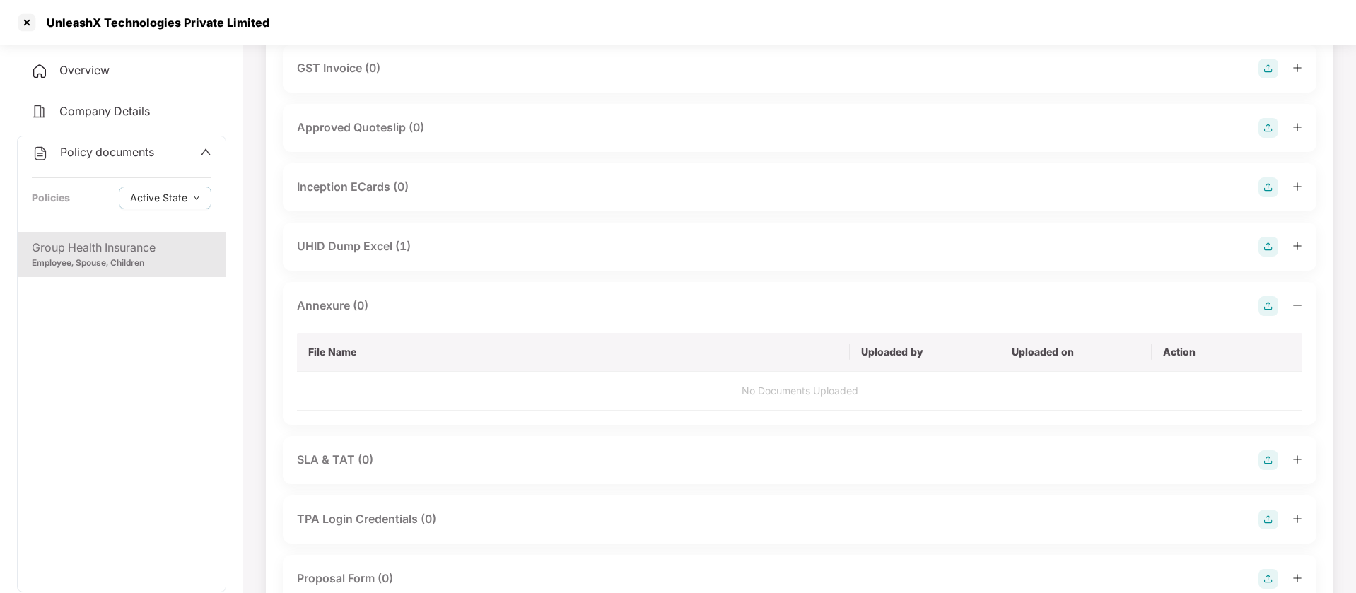
click at [862, 391] on td "No Documents Uploaded" at bounding box center [799, 391] width 1005 height 39
click at [1267, 300] on img at bounding box center [1268, 306] width 20 height 20
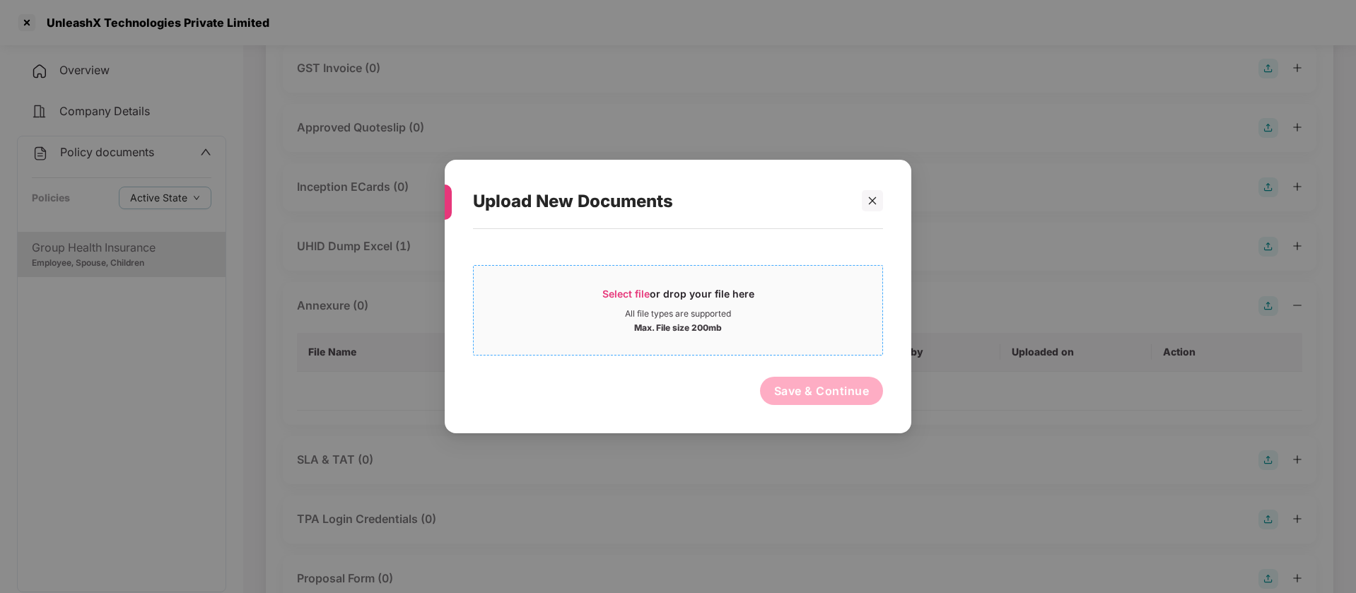
click at [698, 297] on div "Select file or drop your file here" at bounding box center [678, 297] width 152 height 21
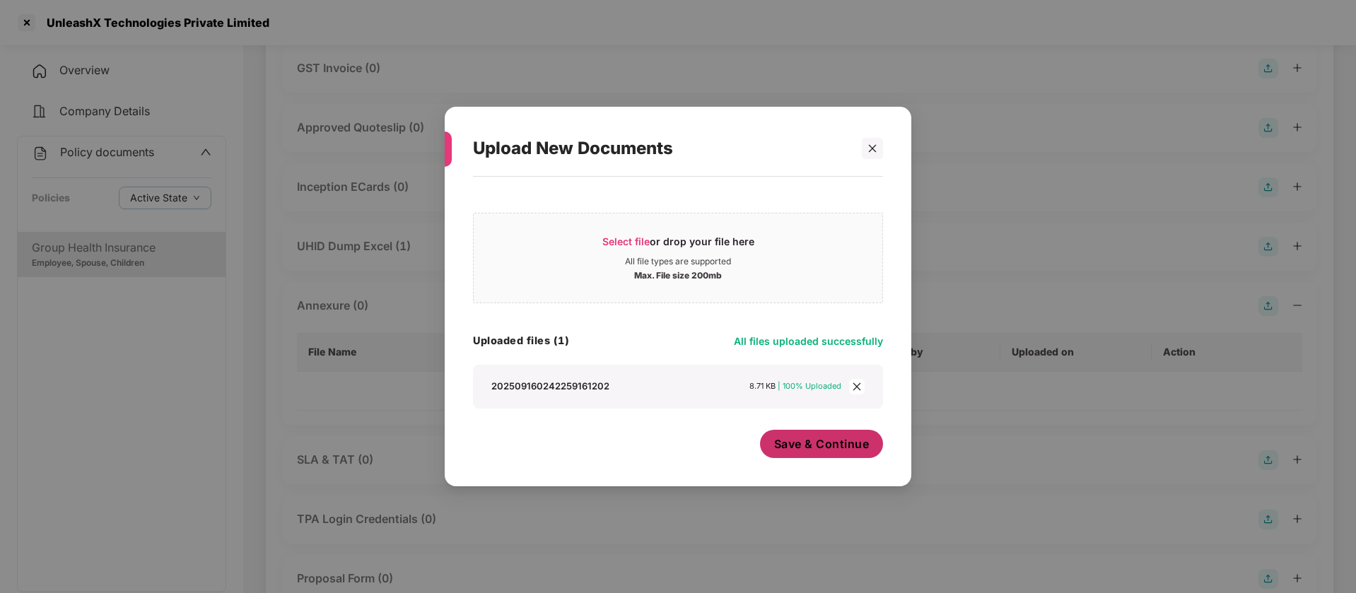
click at [859, 441] on span "Save & Continue" at bounding box center [821, 444] width 95 height 16
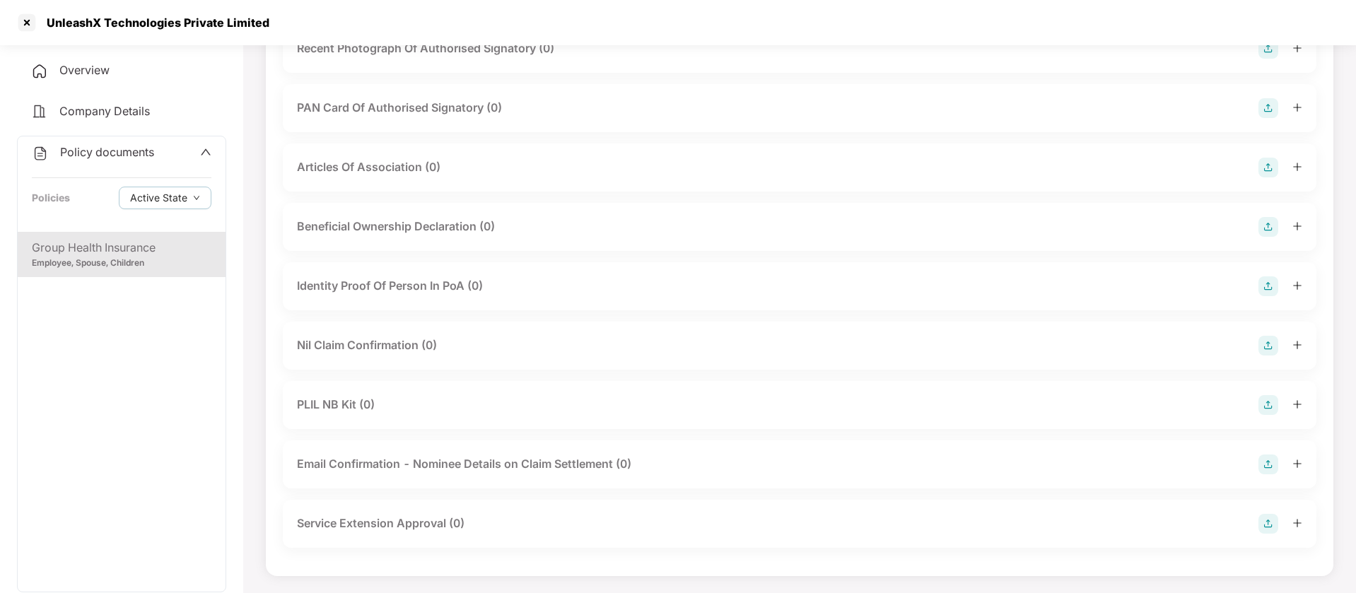
scroll to position [1367, 0]
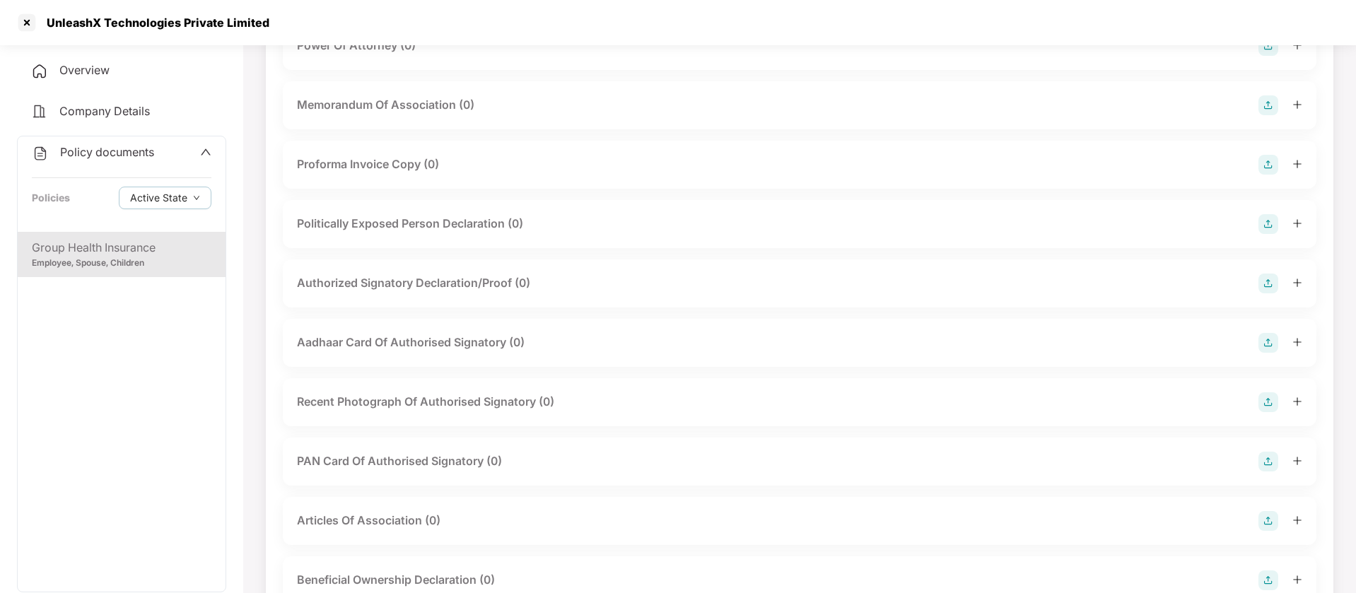
click at [64, 254] on div "Group Health Insurance" at bounding box center [122, 248] width 180 height 18
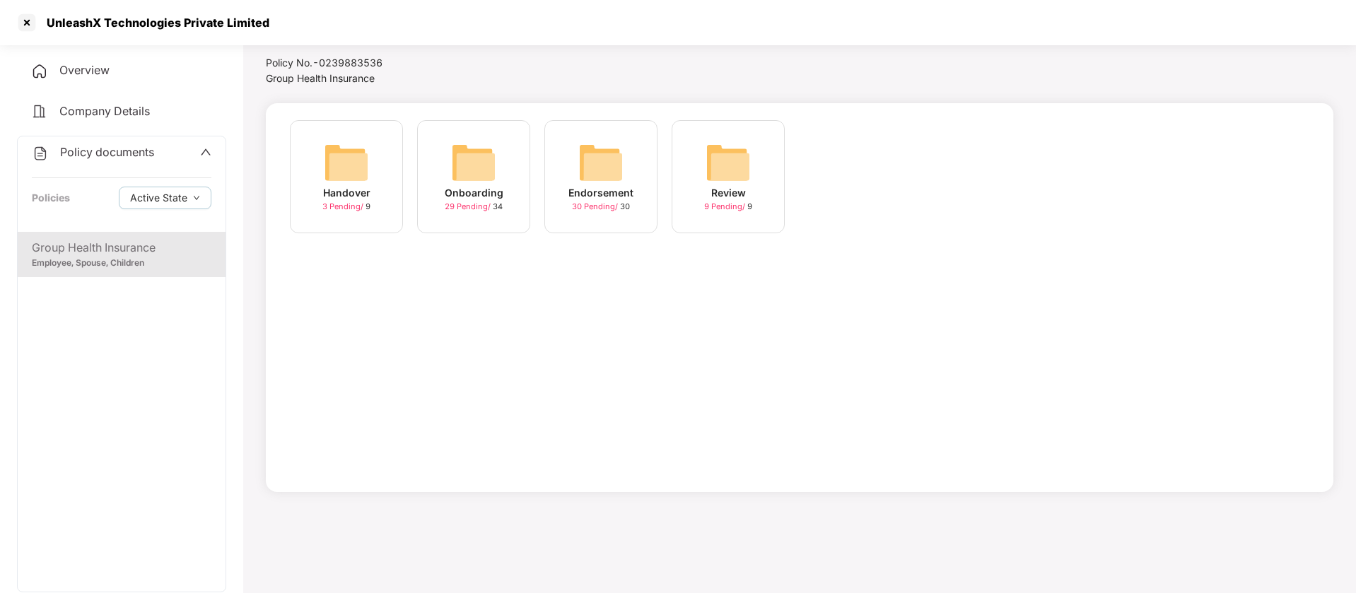
click at [487, 177] on img at bounding box center [473, 162] width 45 height 45
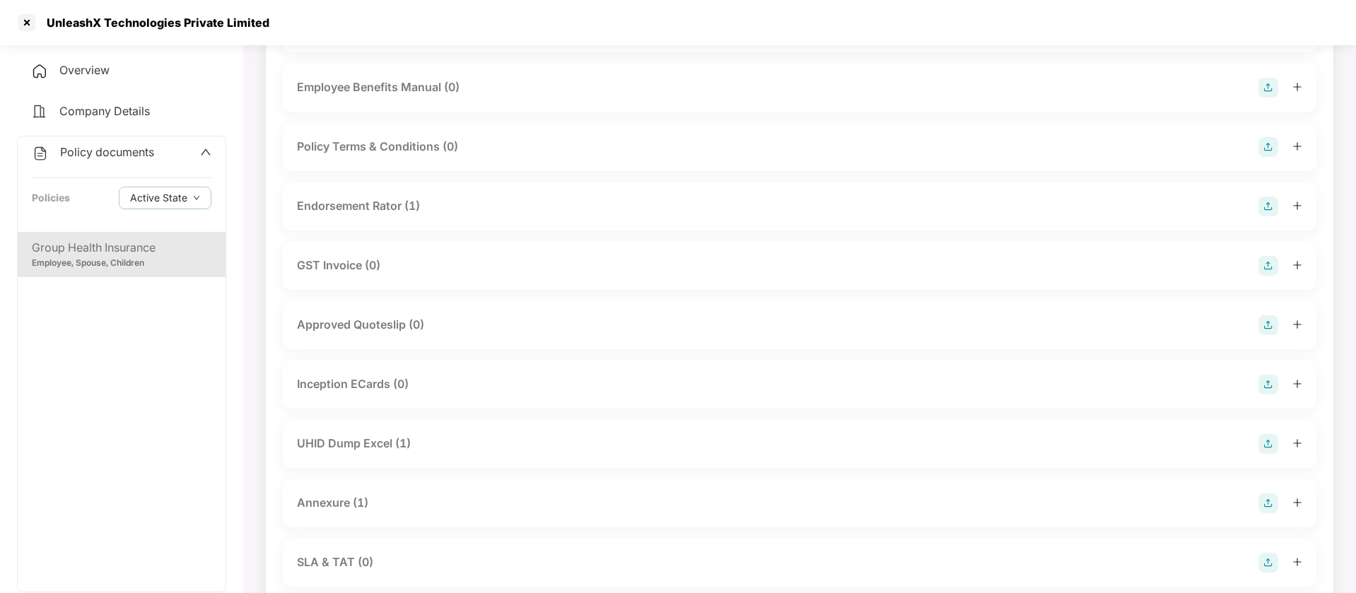
scroll to position [353, 0]
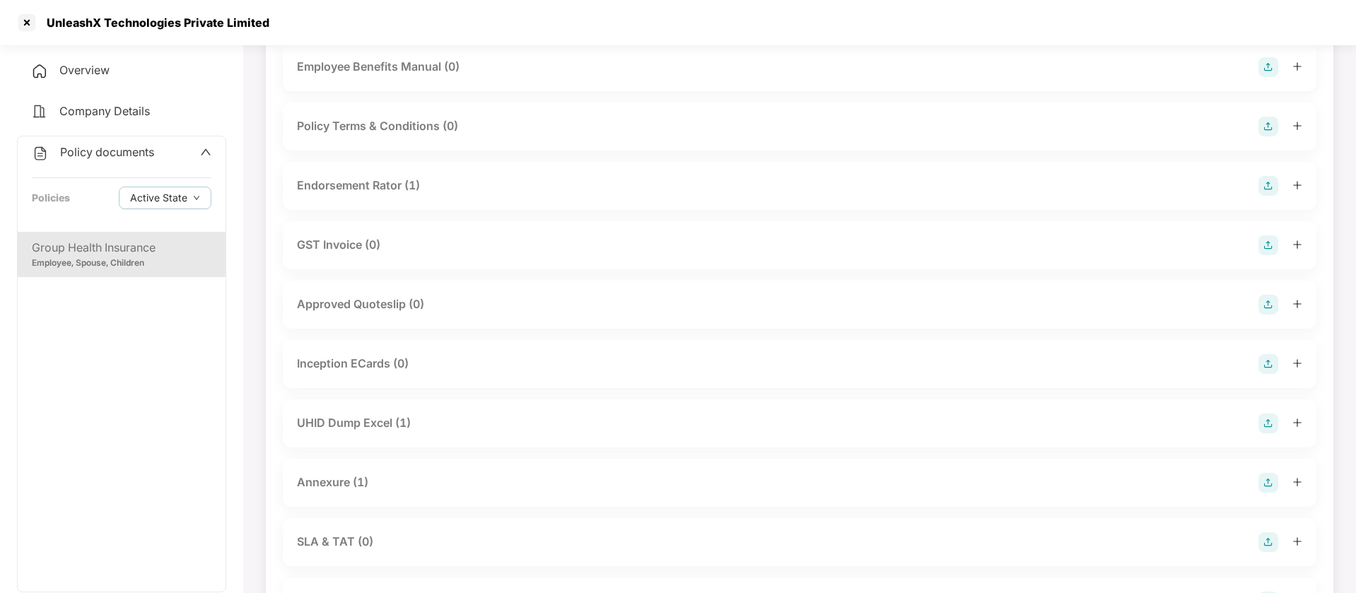
click at [351, 477] on div "Annexure (1)" at bounding box center [332, 483] width 71 height 18
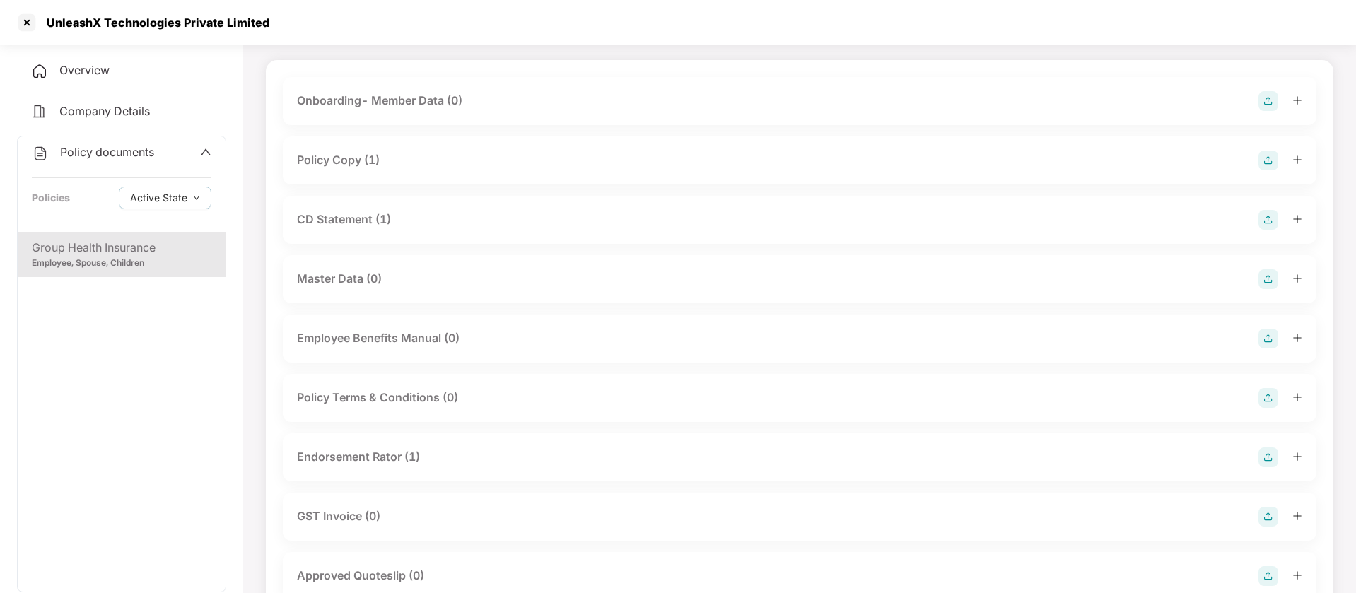
scroll to position [0, 0]
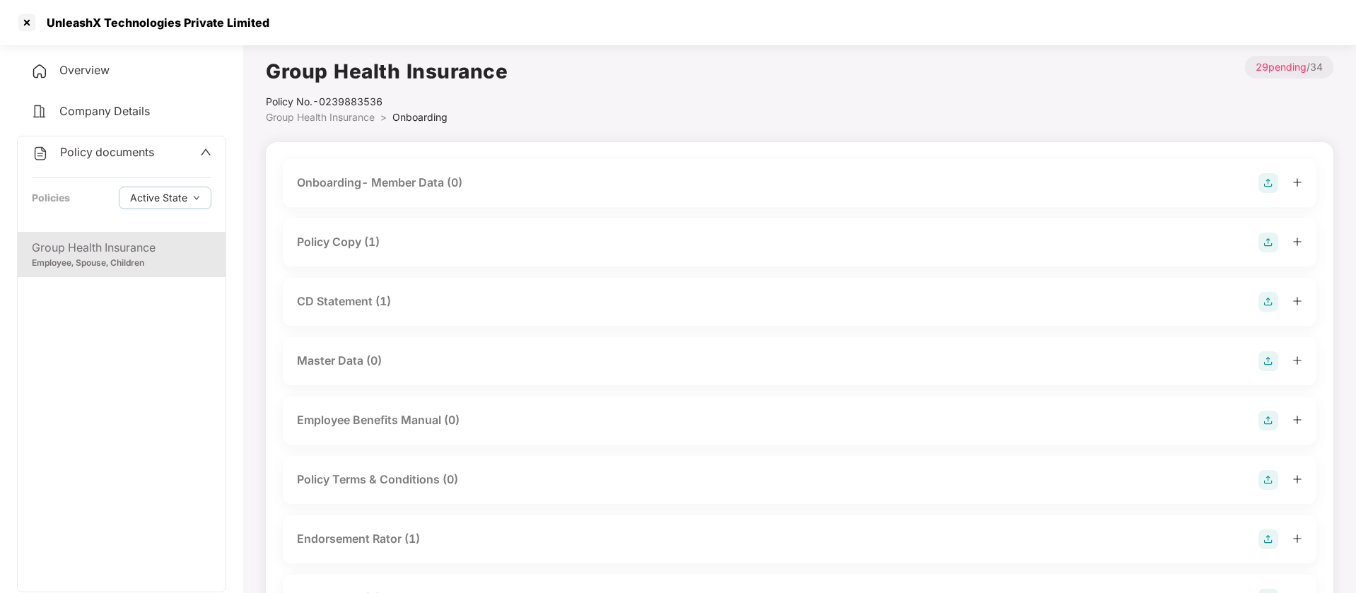
click at [115, 248] on div "Group Health Insurance" at bounding box center [122, 248] width 180 height 18
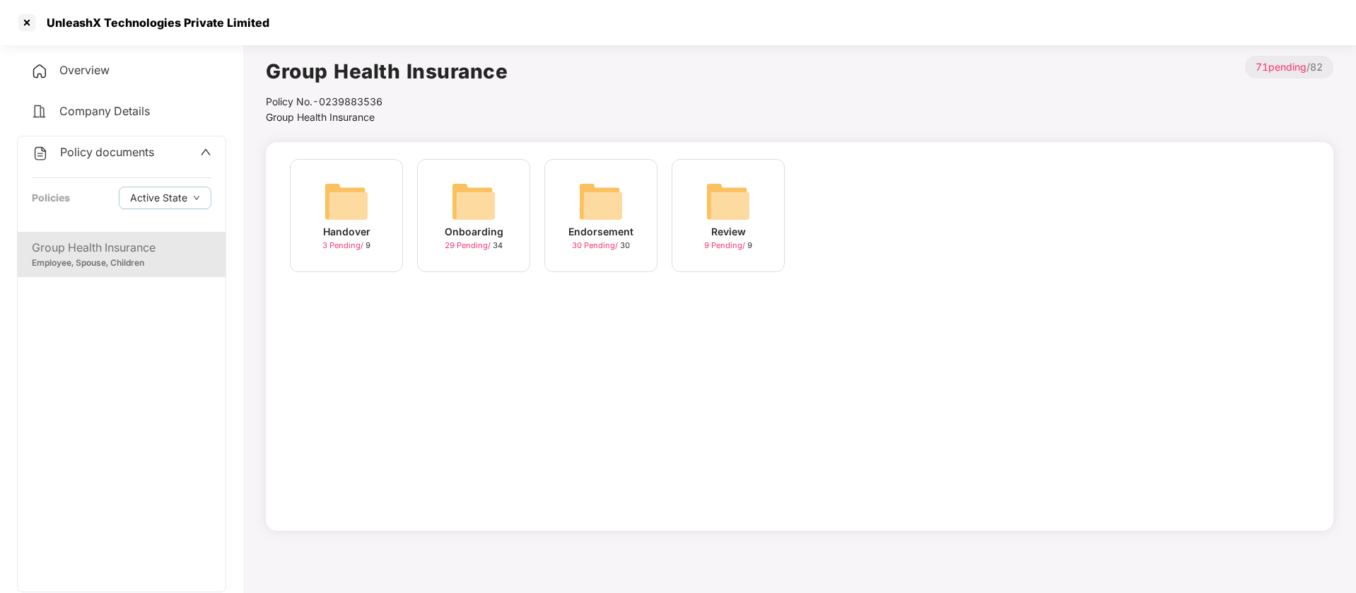
click at [356, 204] on img at bounding box center [346, 201] width 45 height 45
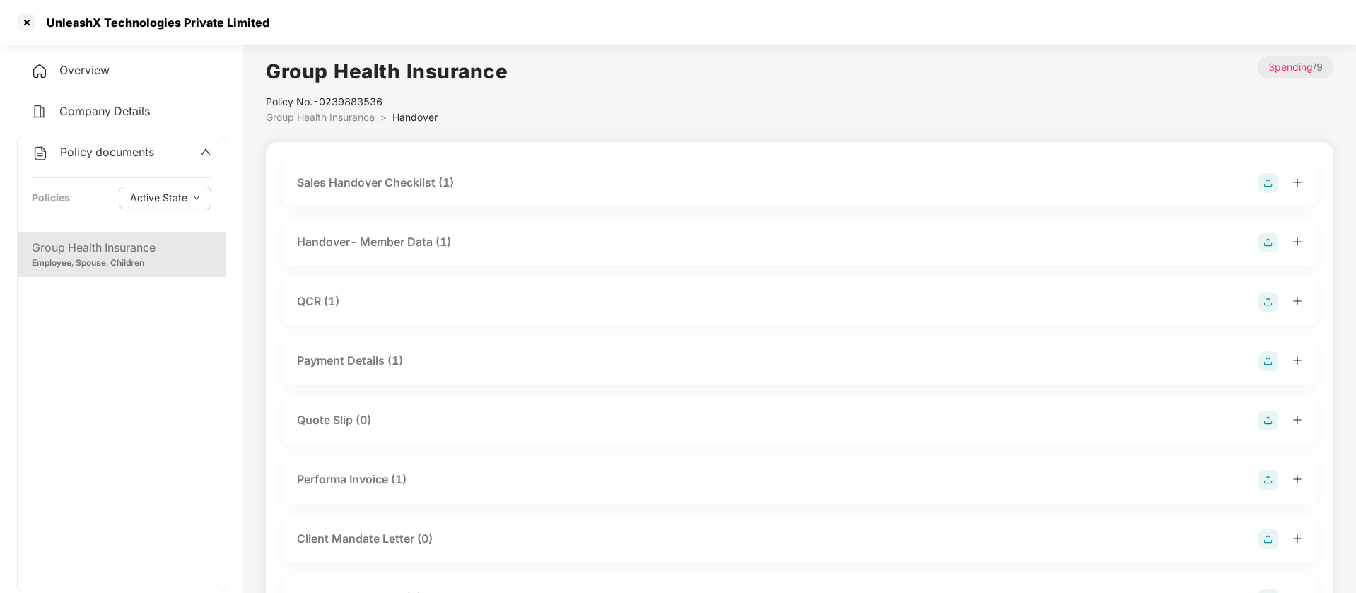
click at [399, 236] on div "Handover- Member Data (1)" at bounding box center [374, 242] width 154 height 18
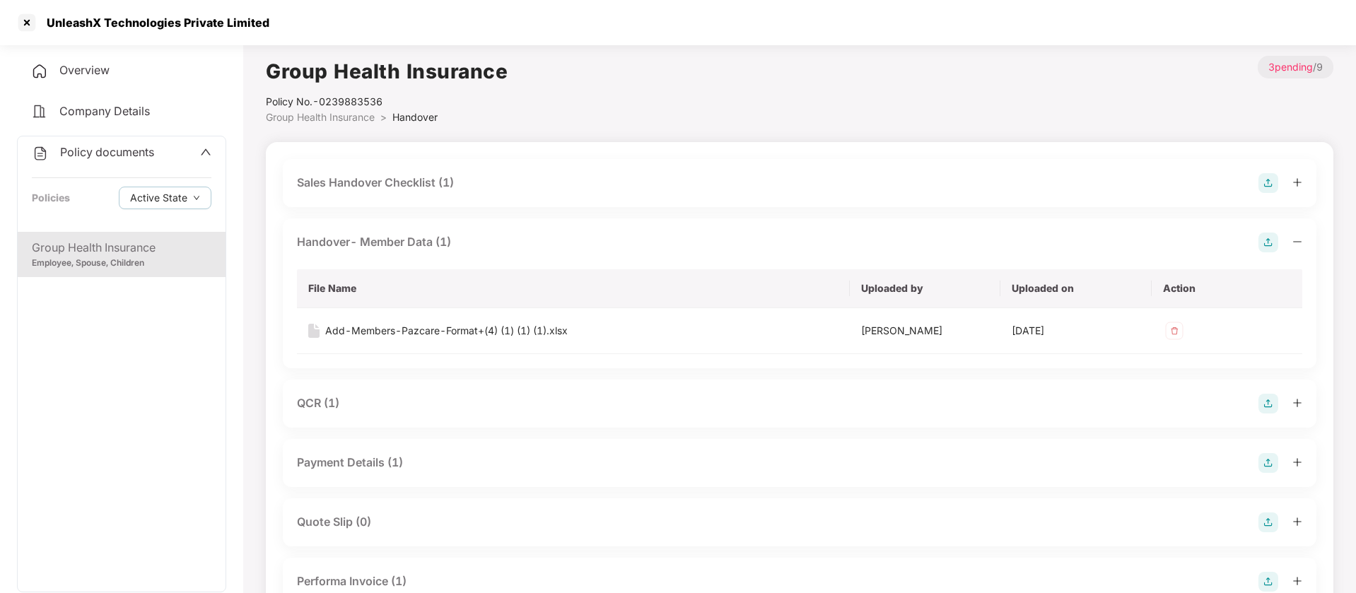
click at [400, 180] on div "Sales Handover Checklist (1)" at bounding box center [375, 183] width 157 height 18
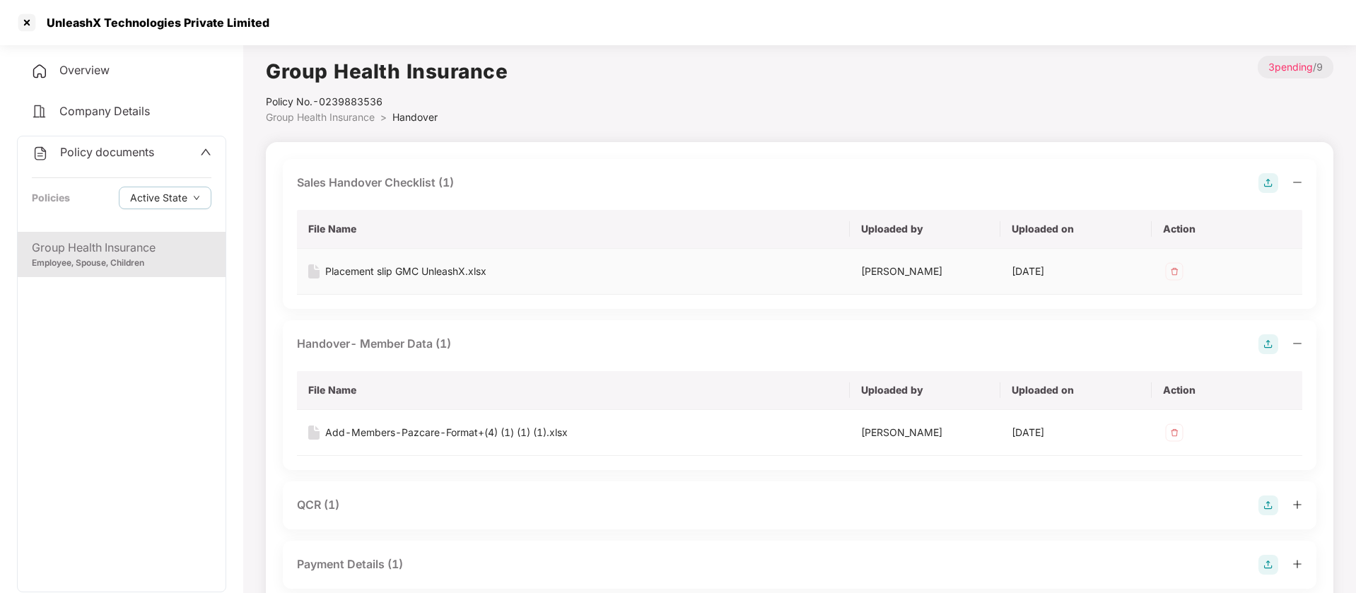
click at [393, 268] on div "Placement slip GMC UnleashX.xlsx" at bounding box center [405, 272] width 161 height 16
click at [380, 344] on div "Handover- Member Data (1)" at bounding box center [374, 344] width 154 height 18
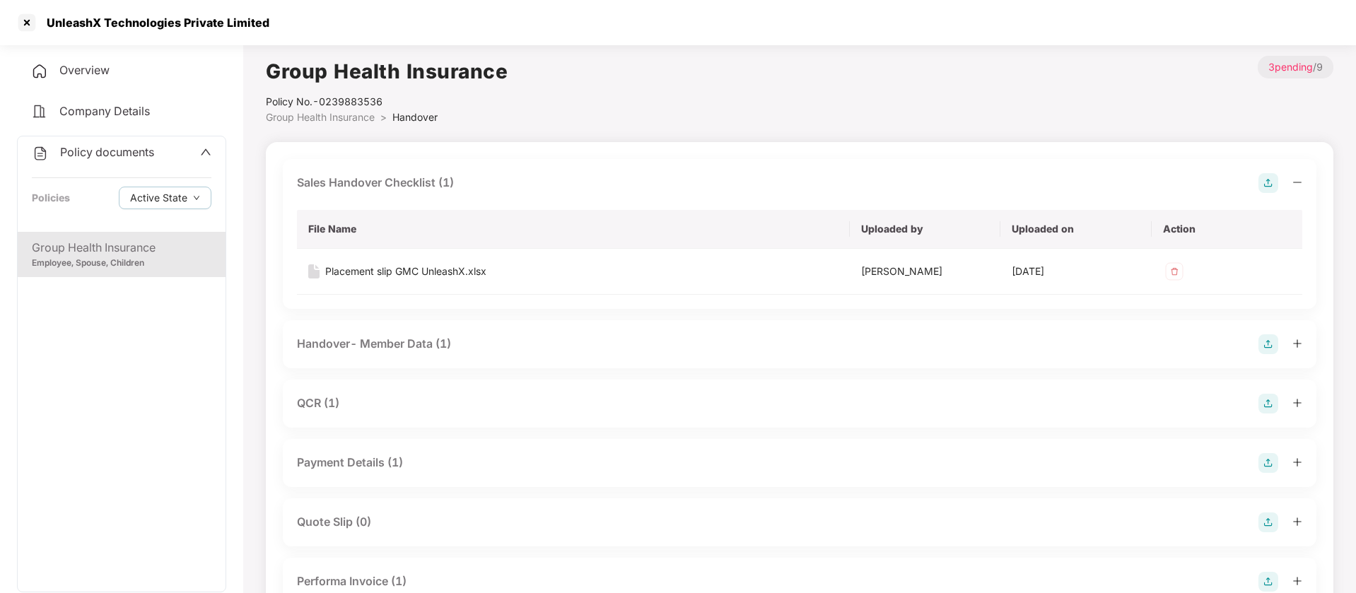
click at [380, 344] on div "Handover- Member Data (1)" at bounding box center [374, 344] width 154 height 18
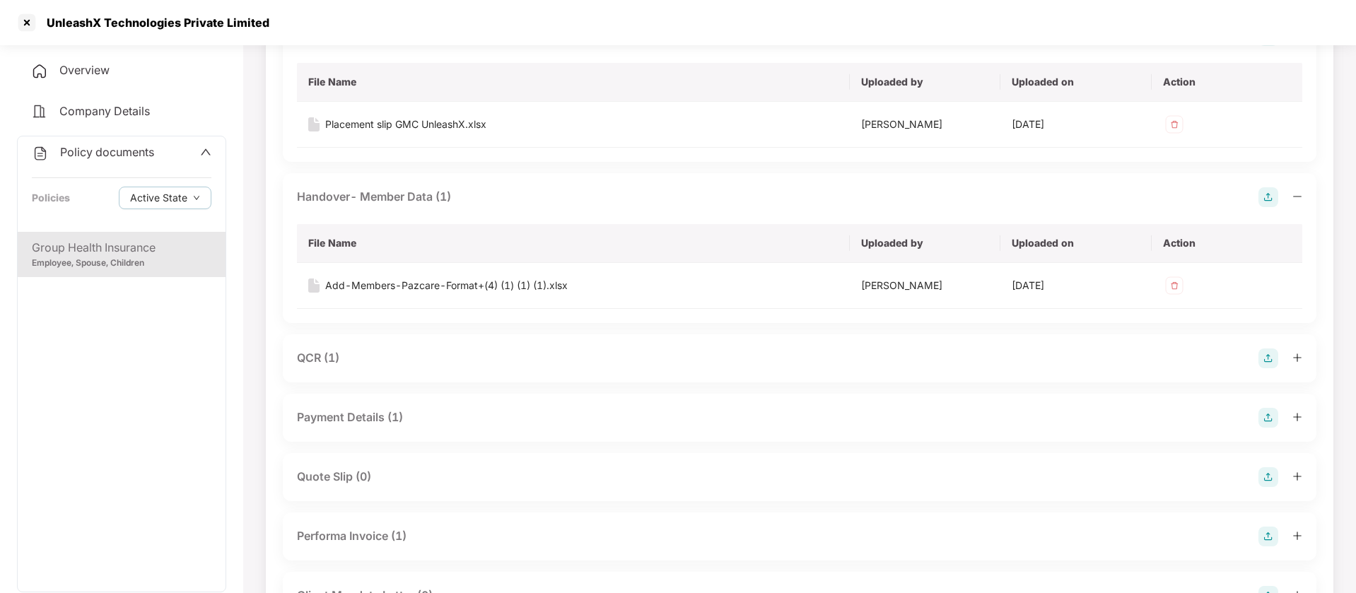
scroll to position [177, 0]
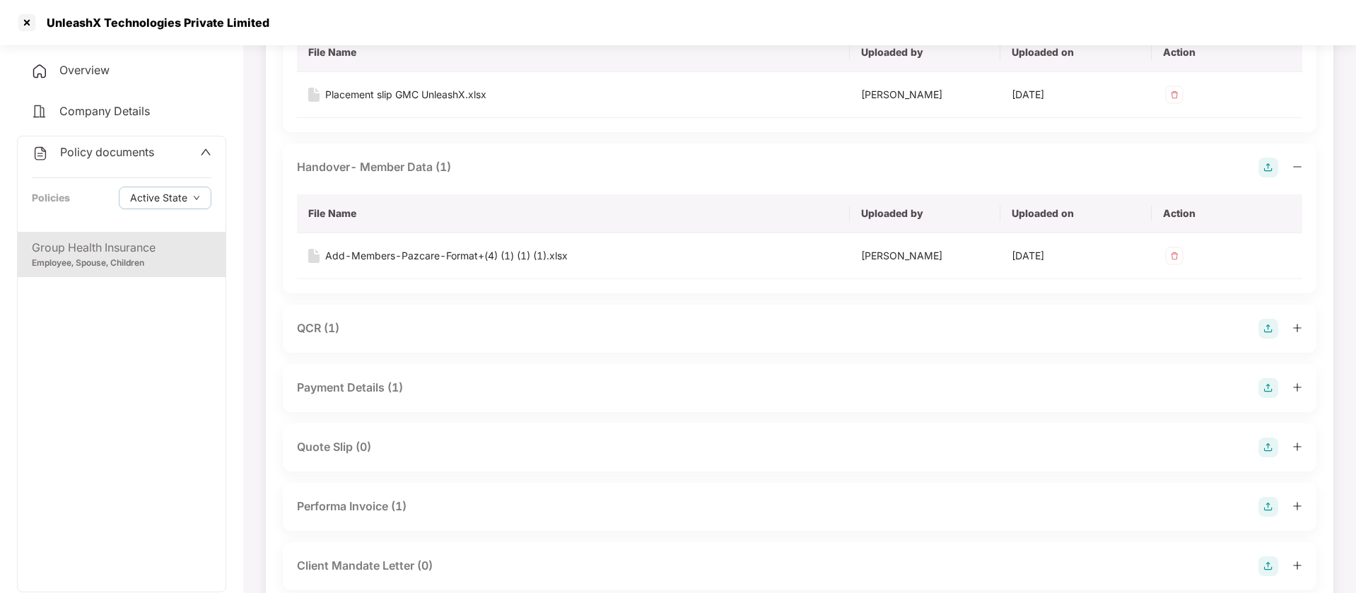
click at [303, 328] on div "QCR (1)" at bounding box center [318, 328] width 42 height 18
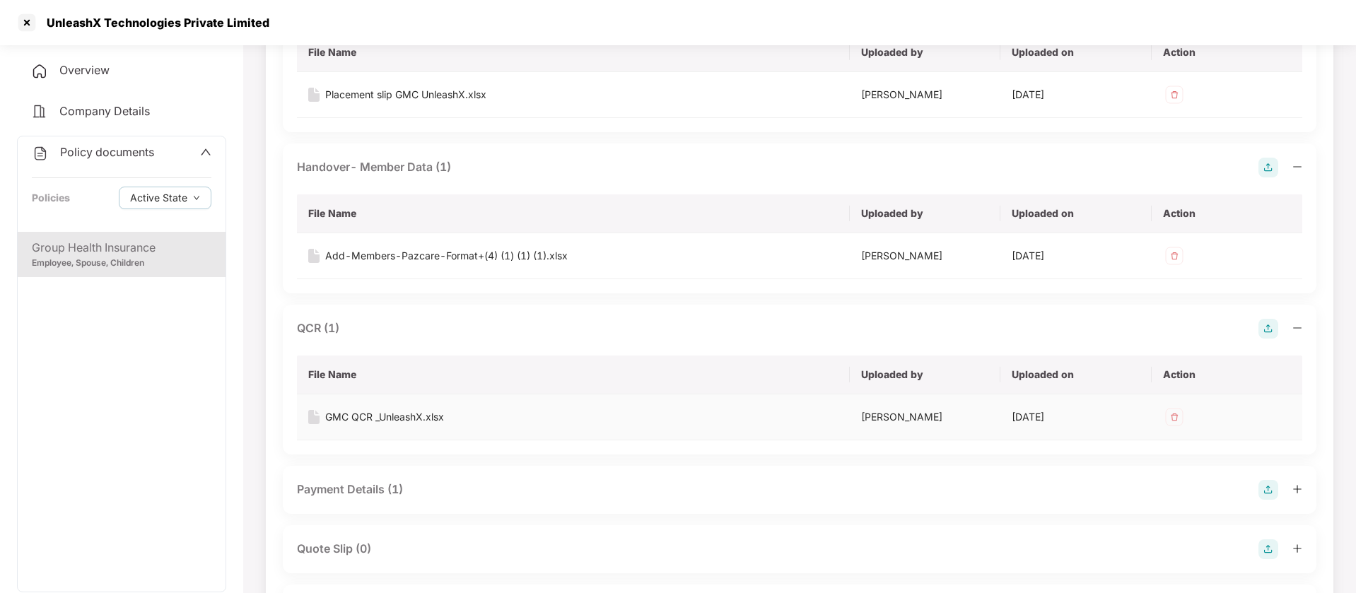
click at [401, 416] on div "GMC QCR _UnleashX.xlsx" at bounding box center [384, 417] width 119 height 16
click at [428, 158] on div "Handover- Member Data (1)" at bounding box center [799, 168] width 1005 height 20
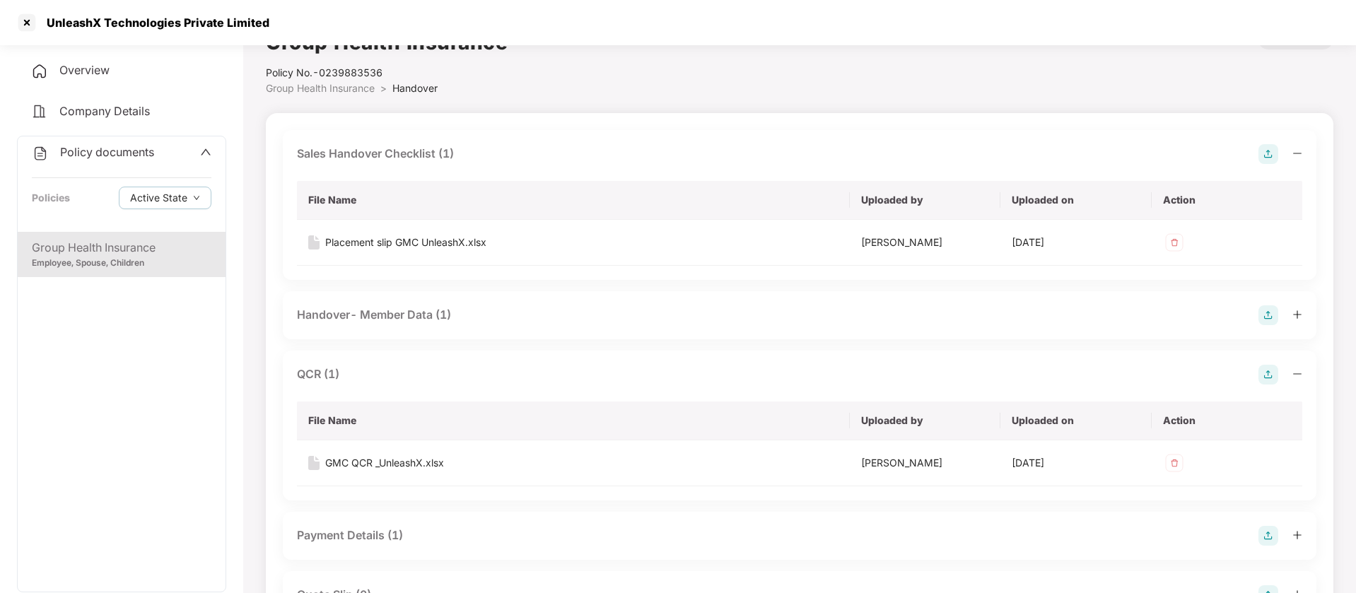
scroll to position [0, 0]
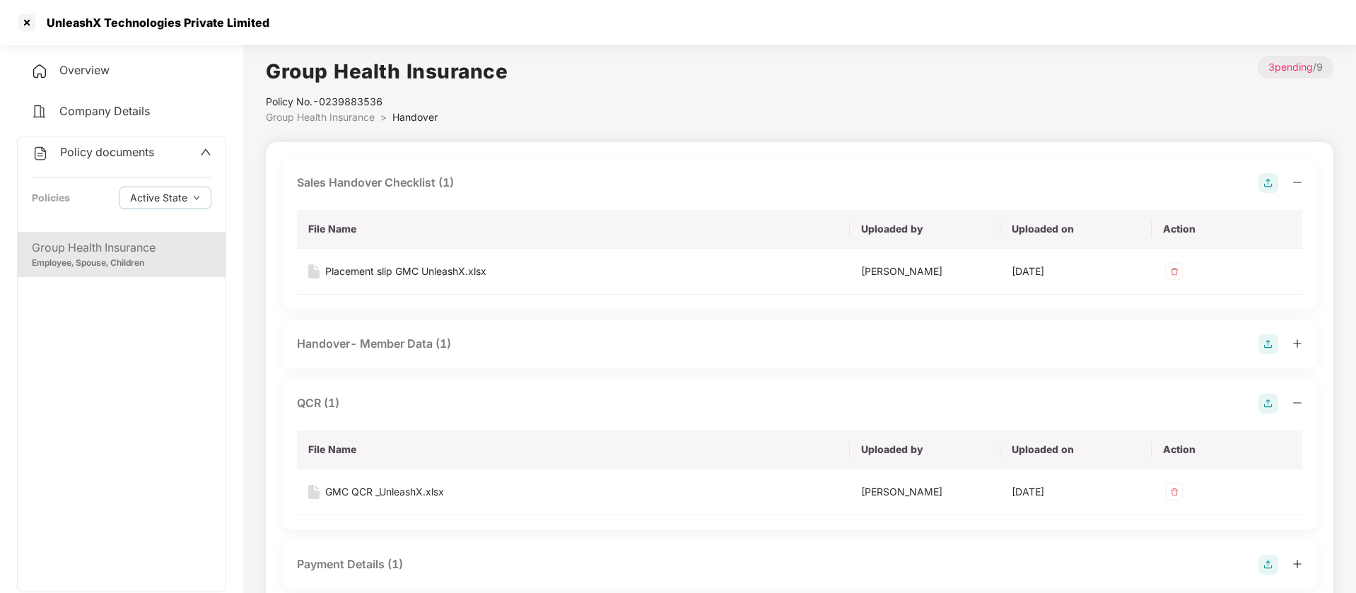
click at [422, 181] on div "Sales Handover Checklist (1)" at bounding box center [375, 183] width 157 height 18
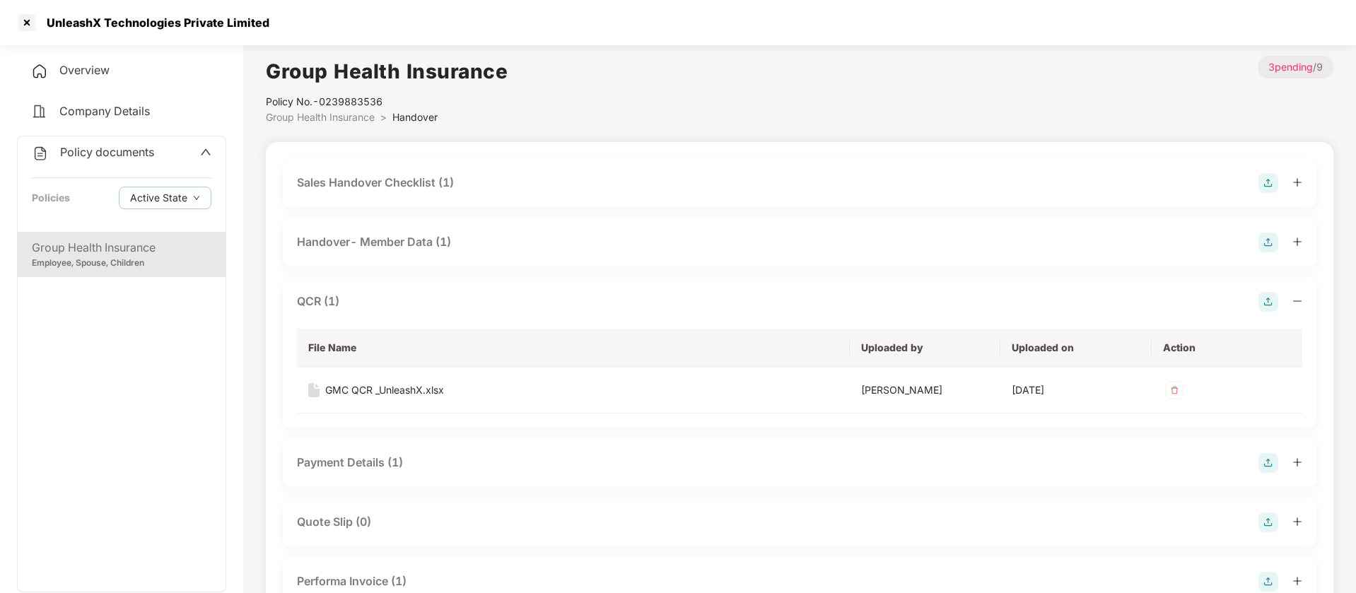
click at [389, 454] on div "Payment Details (1)" at bounding box center [350, 463] width 106 height 18
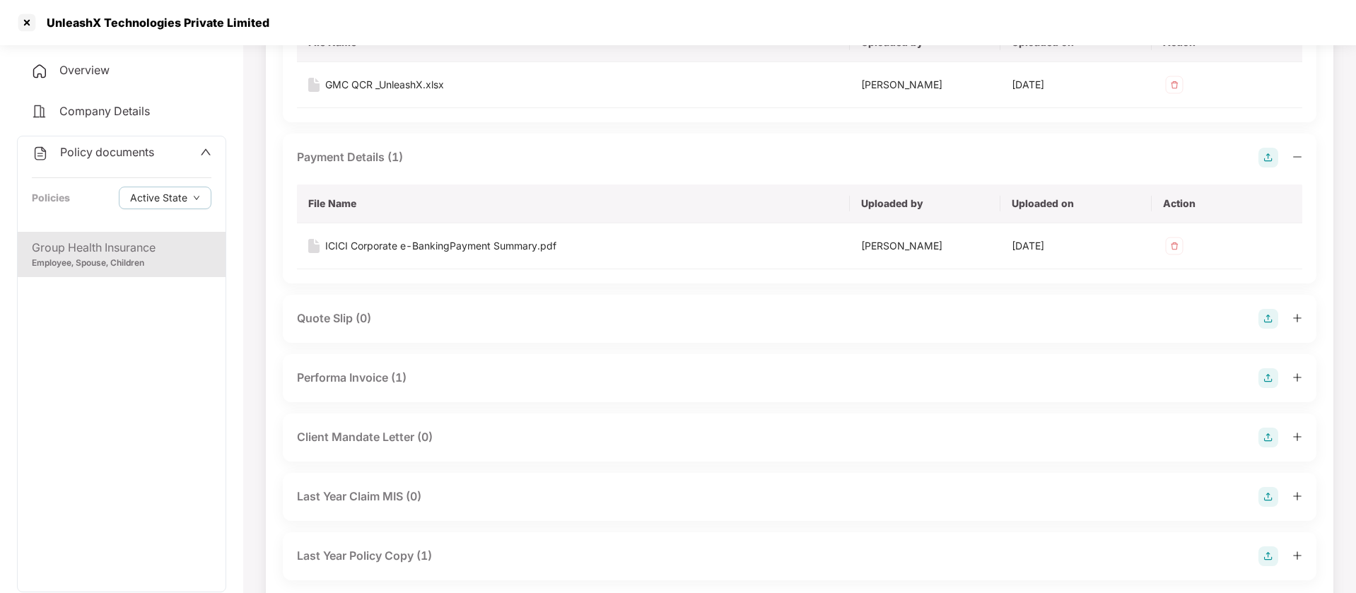
scroll to position [338, 0]
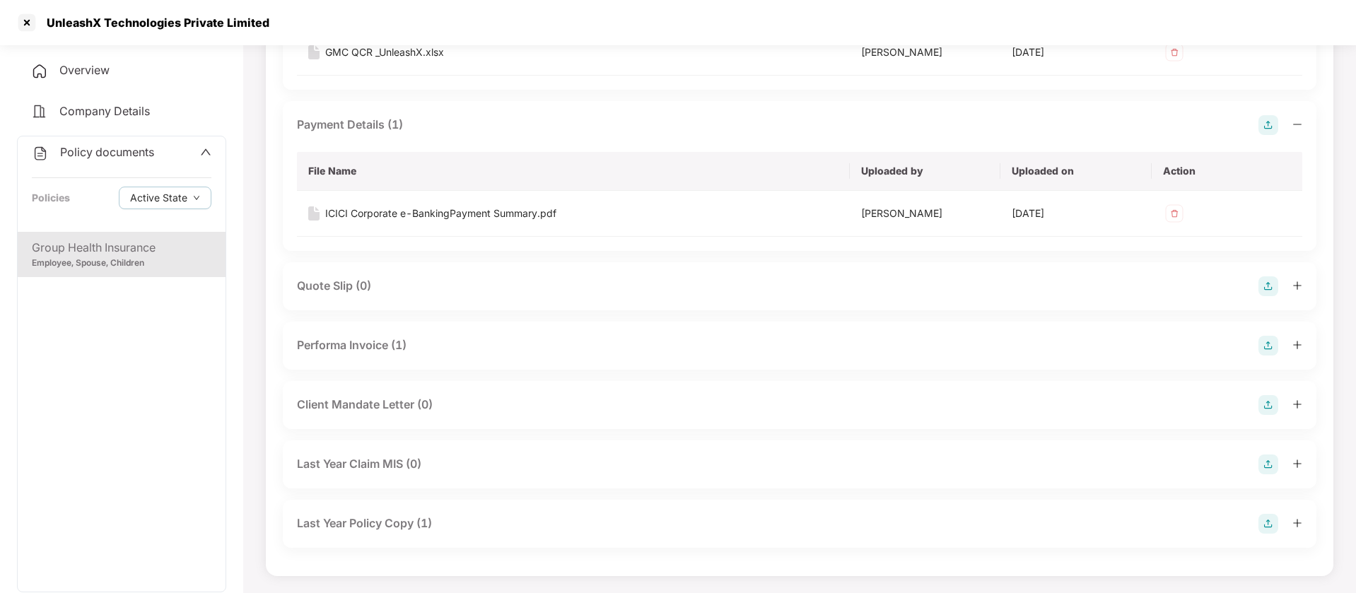
click at [363, 338] on div "Performa Invoice (1)" at bounding box center [352, 345] width 110 height 18
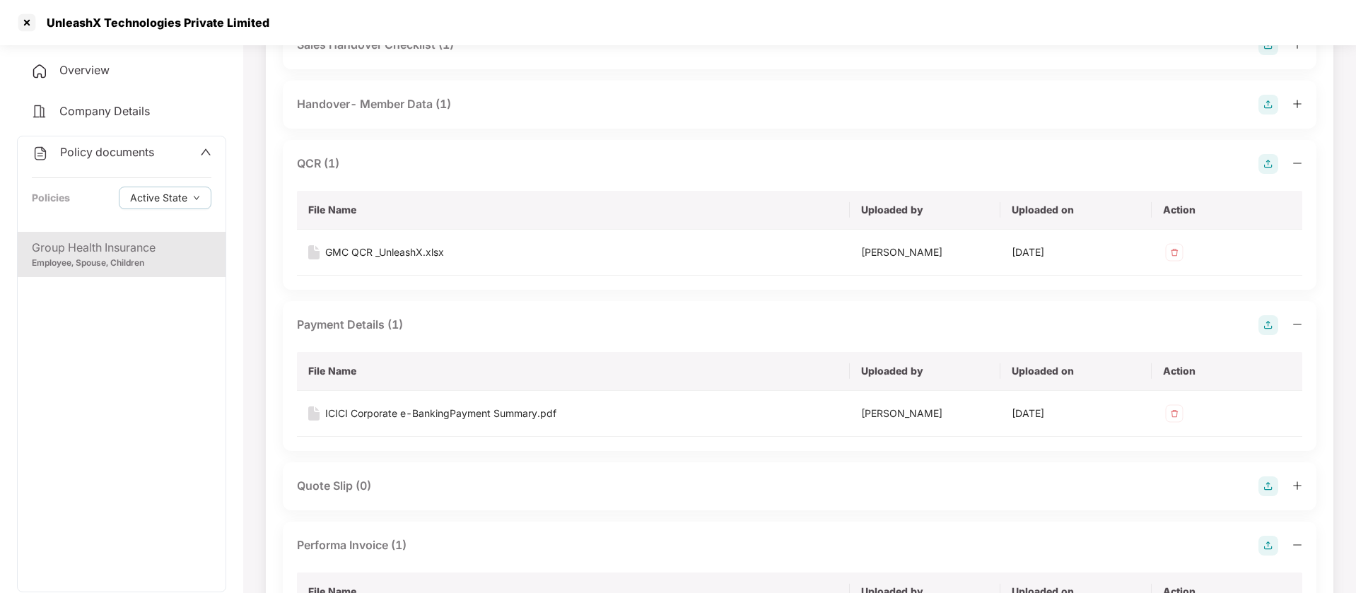
scroll to position [0, 0]
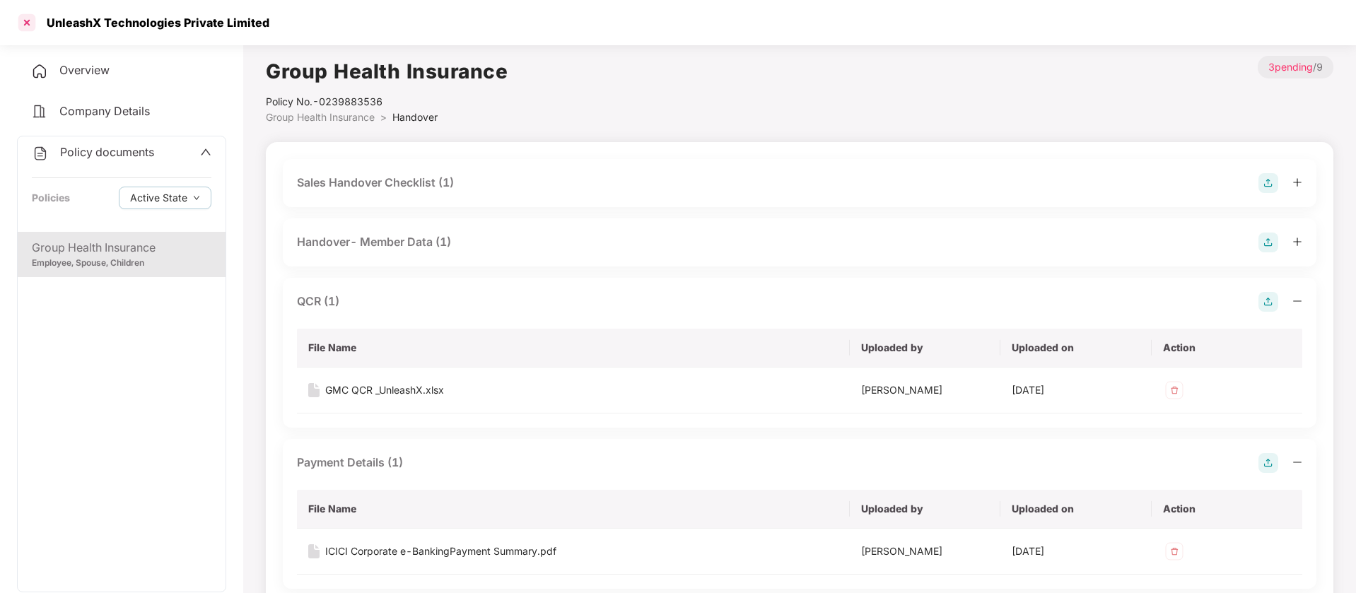
click at [33, 20] on div at bounding box center [27, 22] width 23 height 23
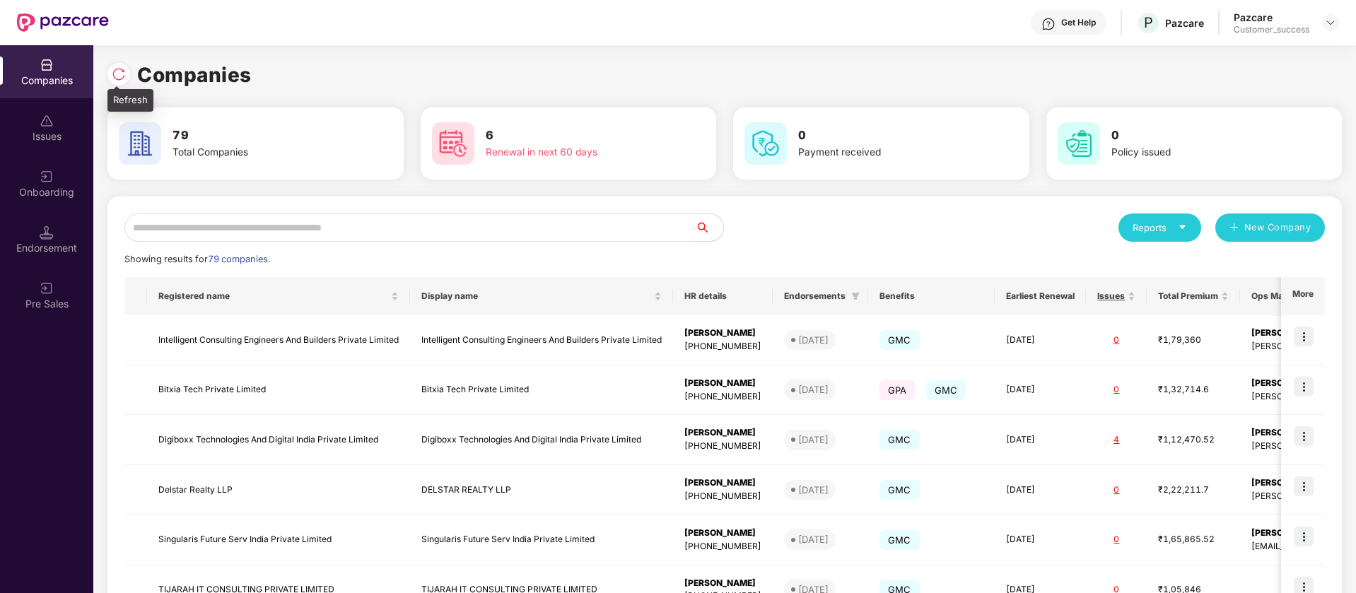
click at [127, 74] on div at bounding box center [118, 74] width 23 height 23
click at [364, 229] on input "text" at bounding box center [409, 227] width 570 height 28
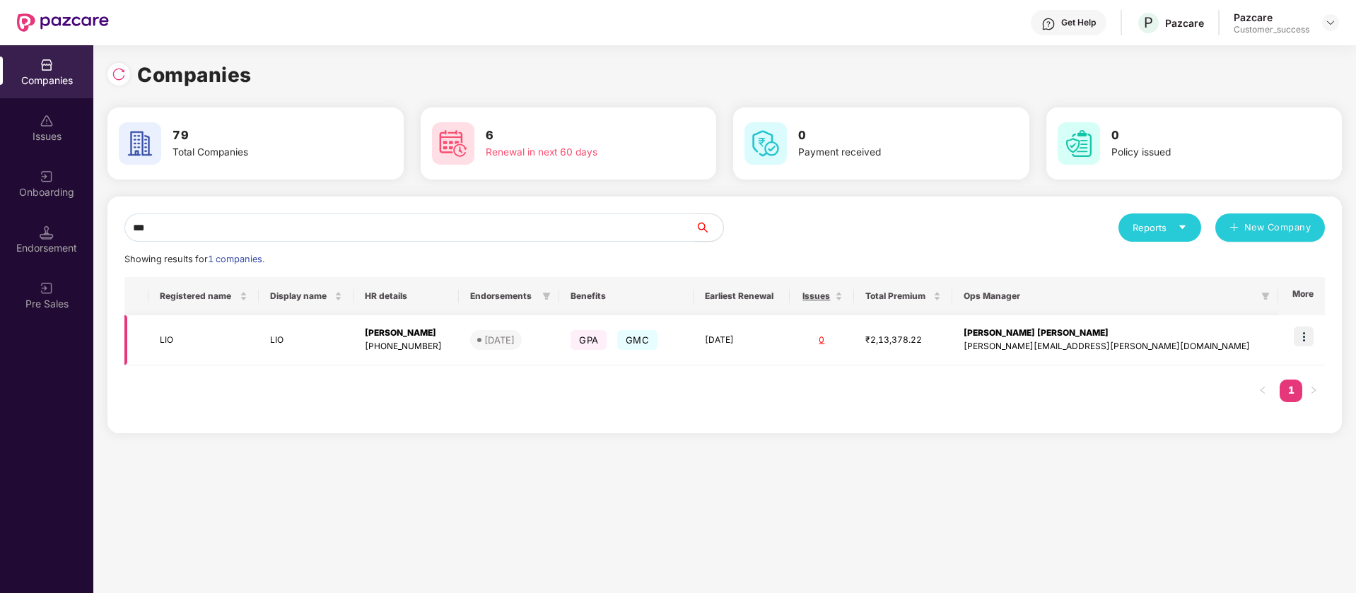
type input "***"
click at [1305, 333] on img at bounding box center [1304, 337] width 20 height 20
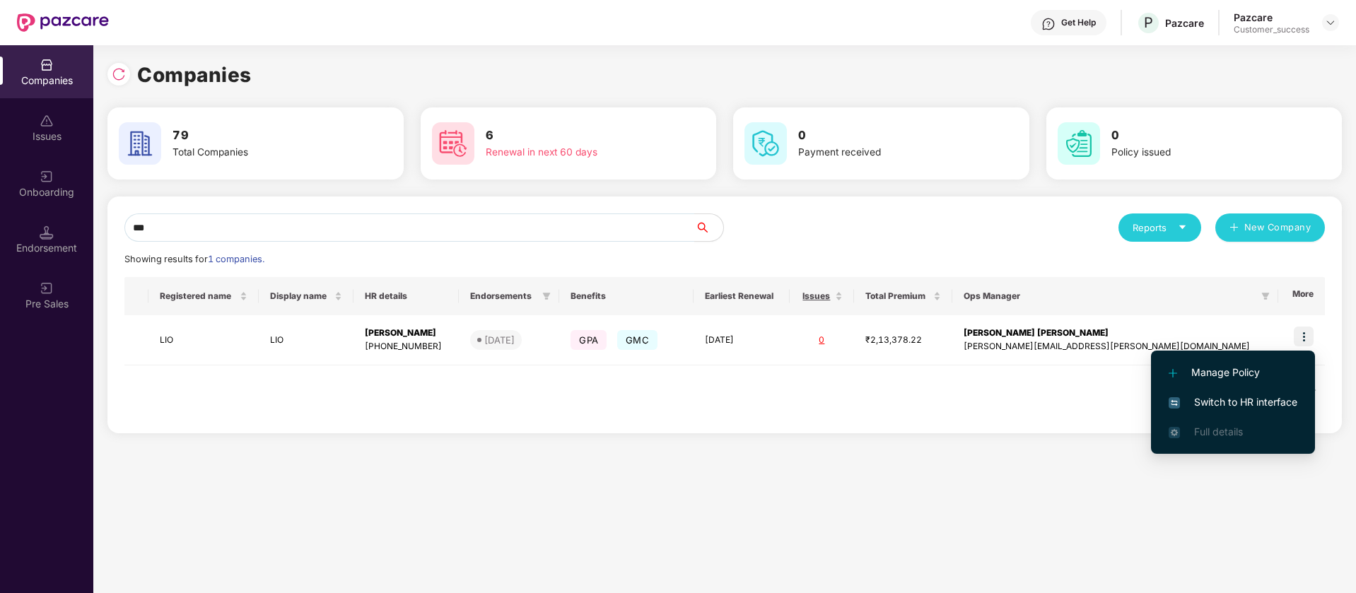
click at [1190, 399] on span "Switch to HR interface" at bounding box center [1232, 402] width 129 height 16
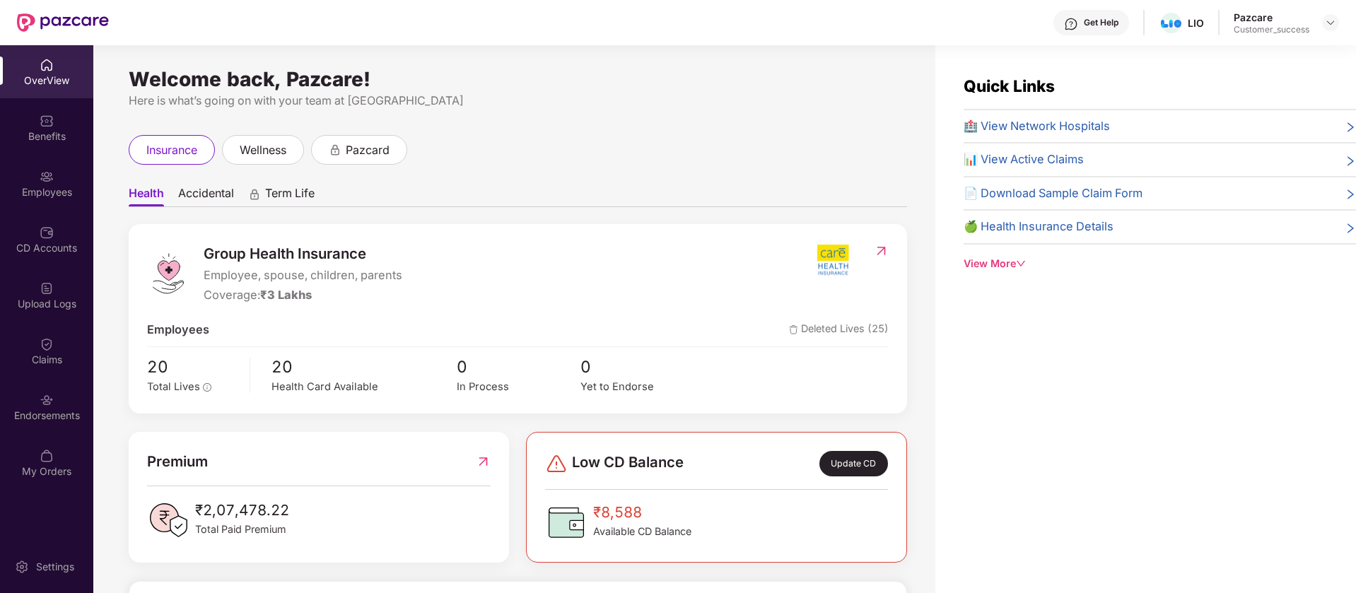
click at [40, 186] on div "Employees" at bounding box center [46, 192] width 93 height 14
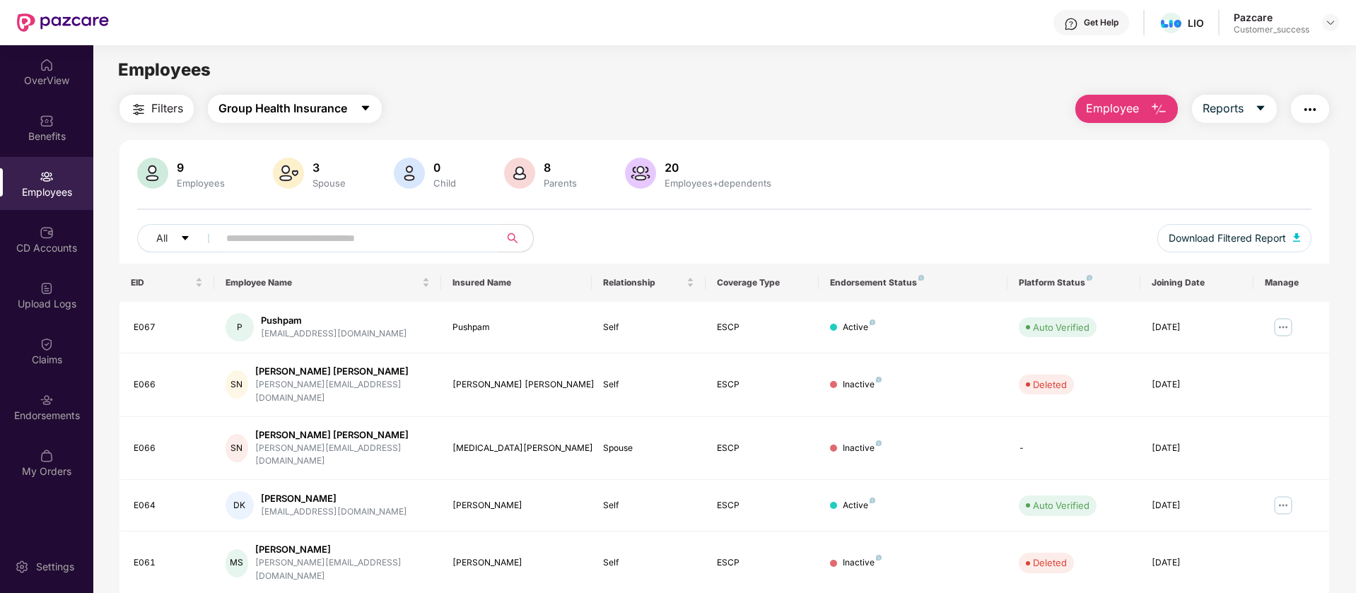
click at [314, 108] on span "Group Health Insurance" at bounding box center [282, 109] width 129 height 18
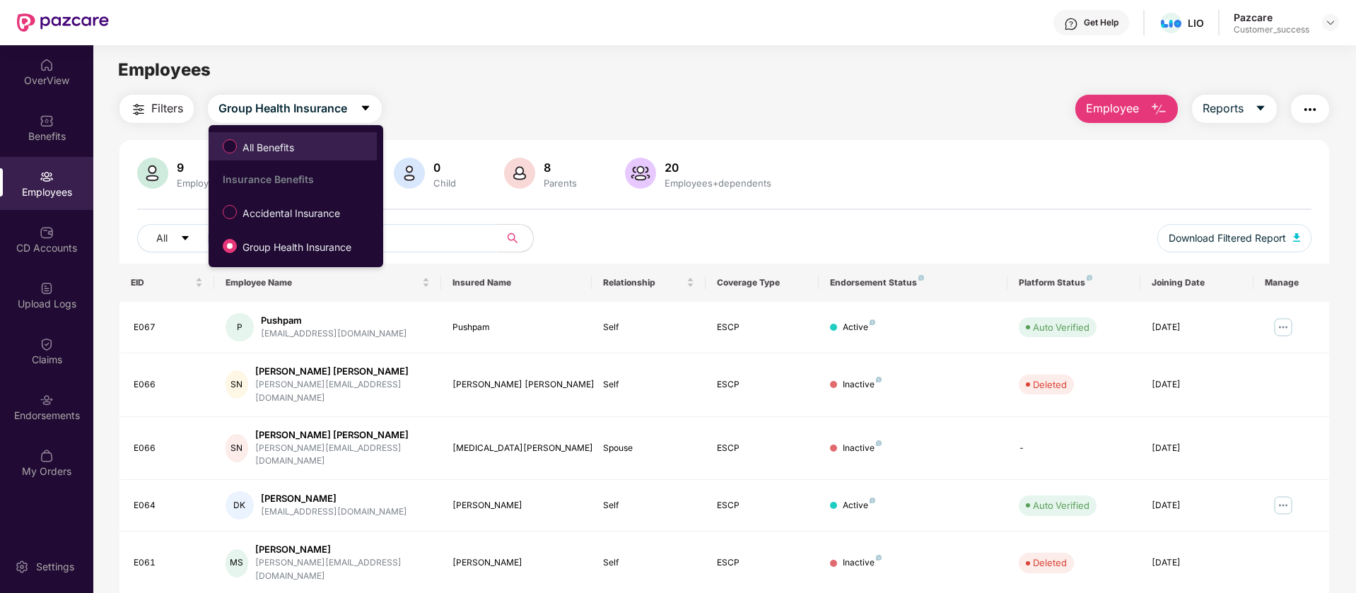
click at [298, 141] on span "All Benefits" at bounding box center [268, 148] width 63 height 16
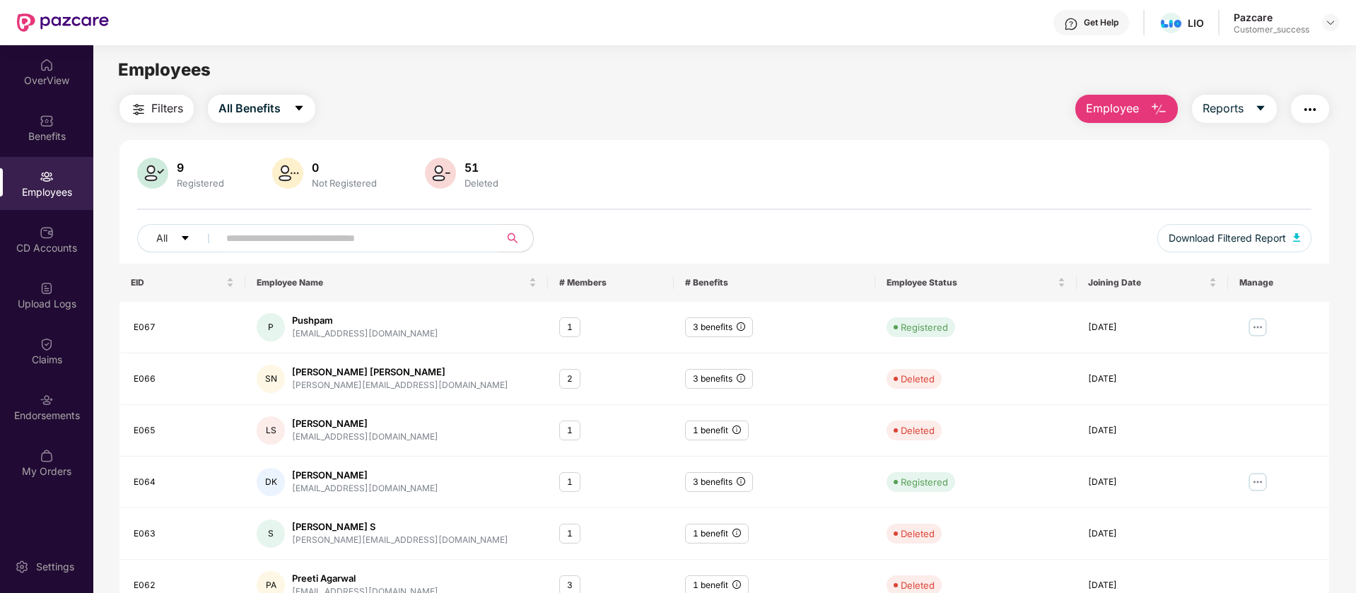
click at [131, 101] on img "button" at bounding box center [138, 109] width 17 height 17
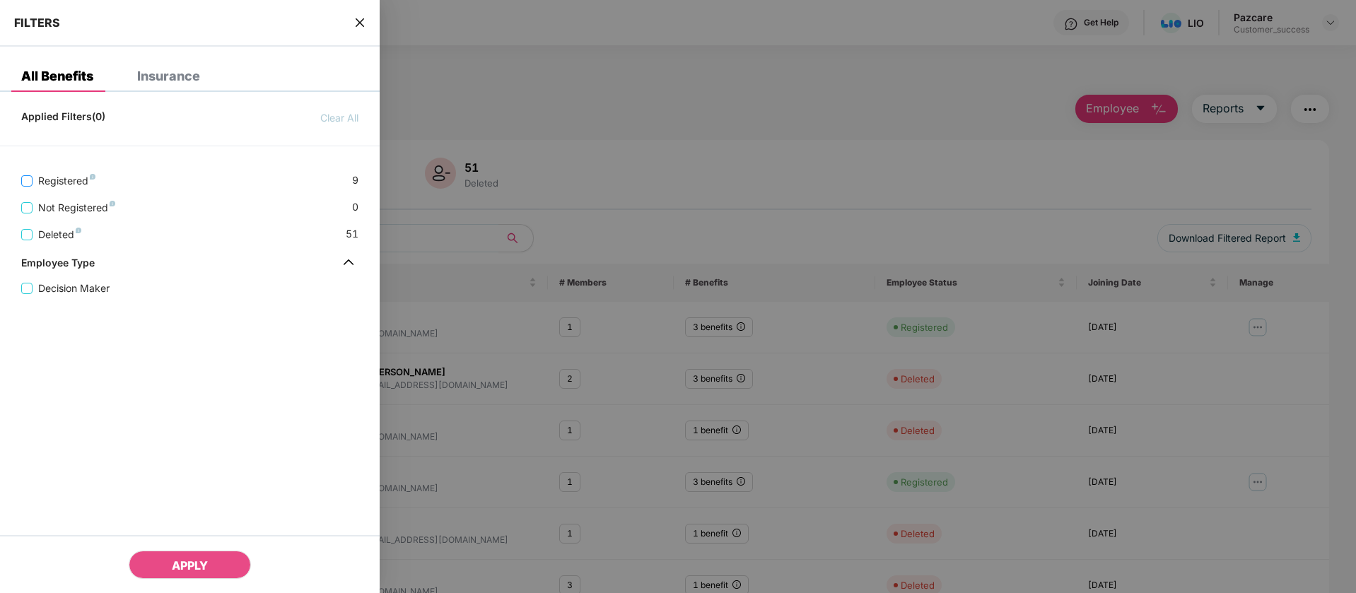
click at [33, 182] on span "Registered" at bounding box center [67, 181] width 69 height 16
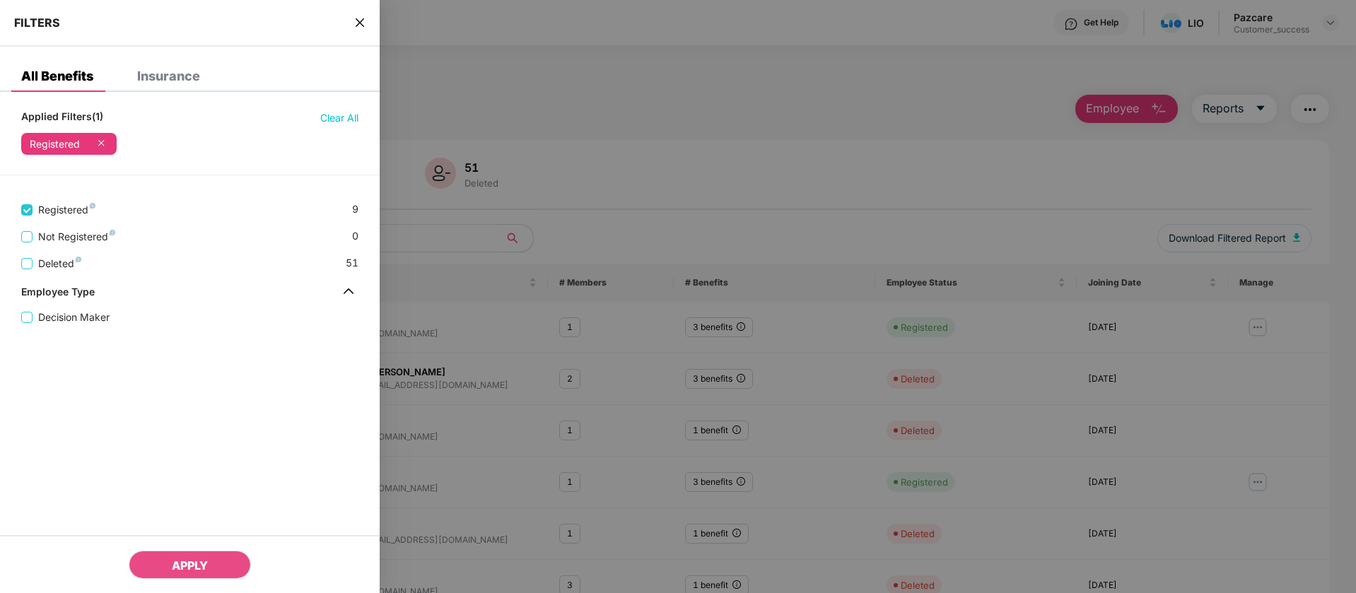
click at [351, 119] on span "Clear All" at bounding box center [339, 118] width 38 height 16
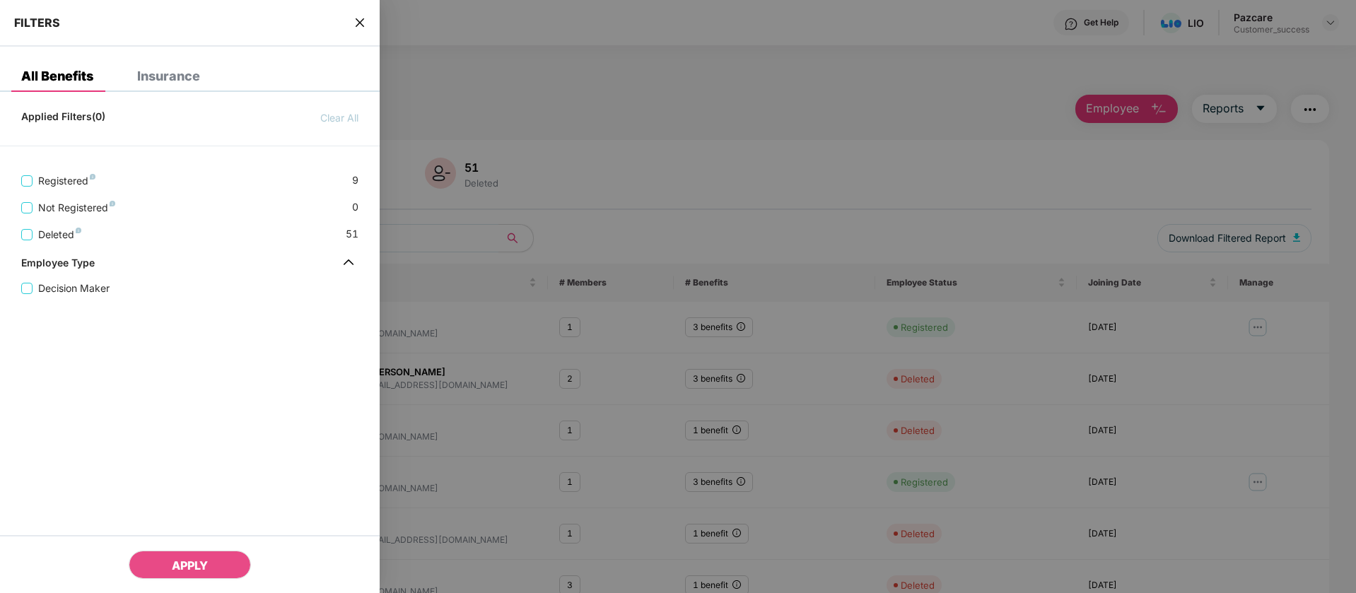
click at [358, 19] on icon "close" at bounding box center [360, 22] width 8 height 8
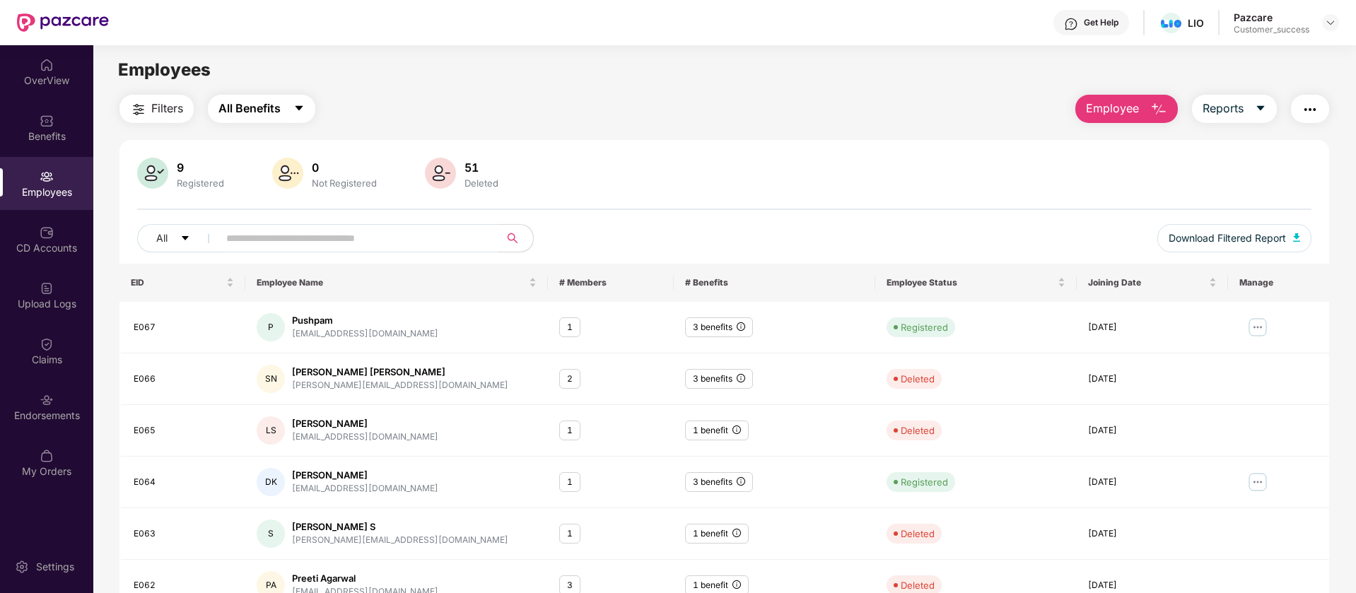
click at [264, 106] on span "All Benefits" at bounding box center [249, 109] width 62 height 18
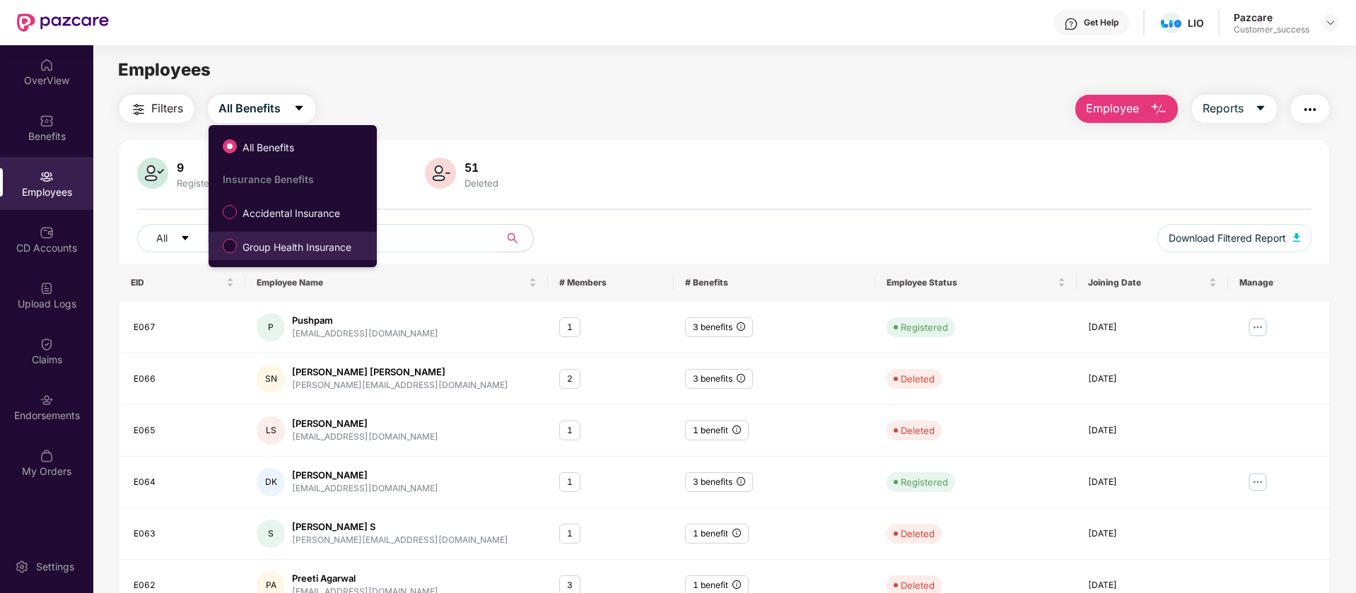
click at [291, 246] on span "Group Health Insurance" at bounding box center [297, 248] width 120 height 16
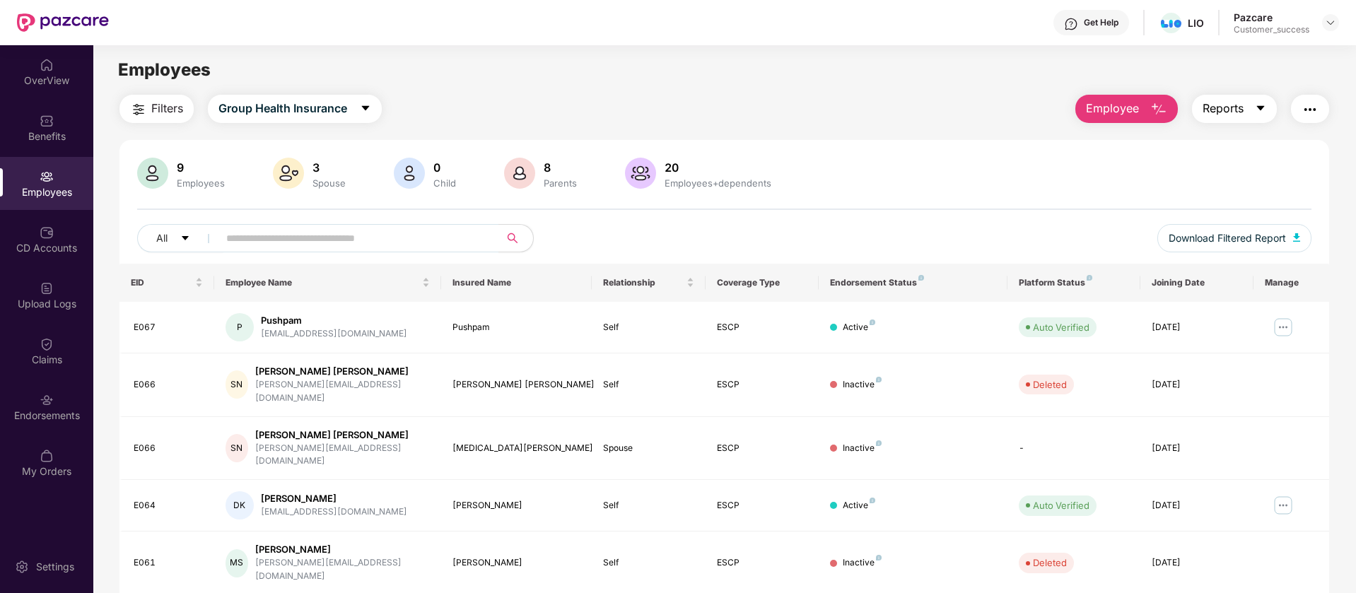
click at [1260, 112] on icon "caret-down" at bounding box center [1260, 107] width 11 height 11
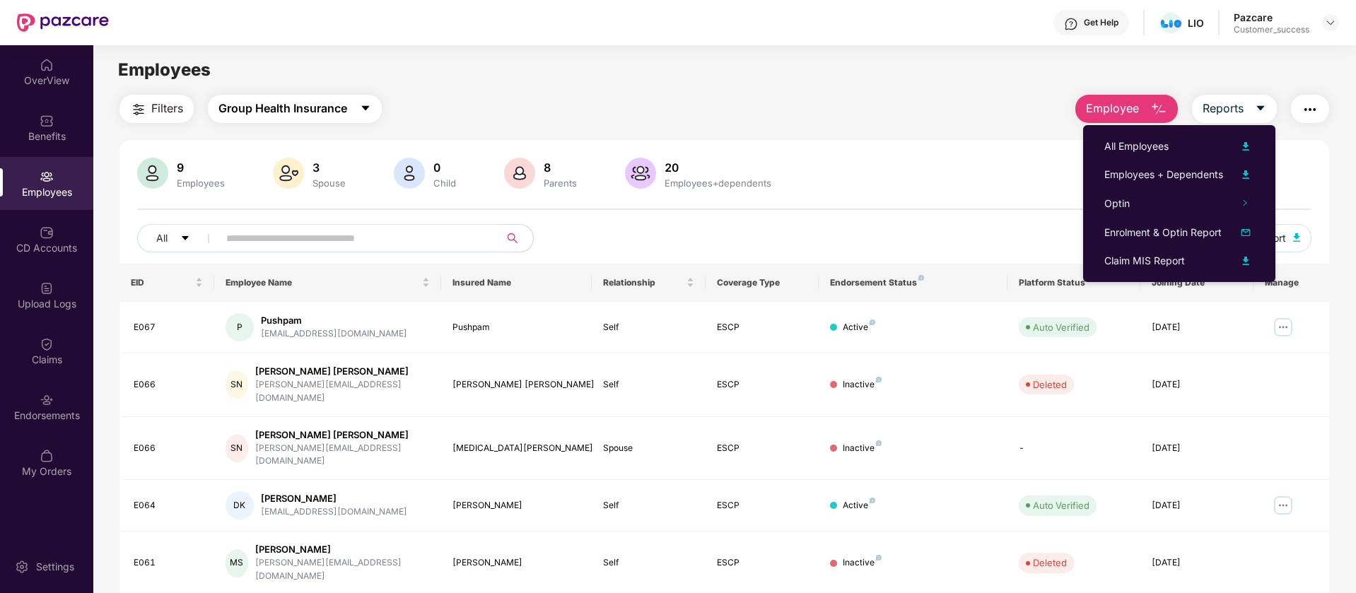
click at [297, 105] on span "Group Health Insurance" at bounding box center [282, 109] width 129 height 18
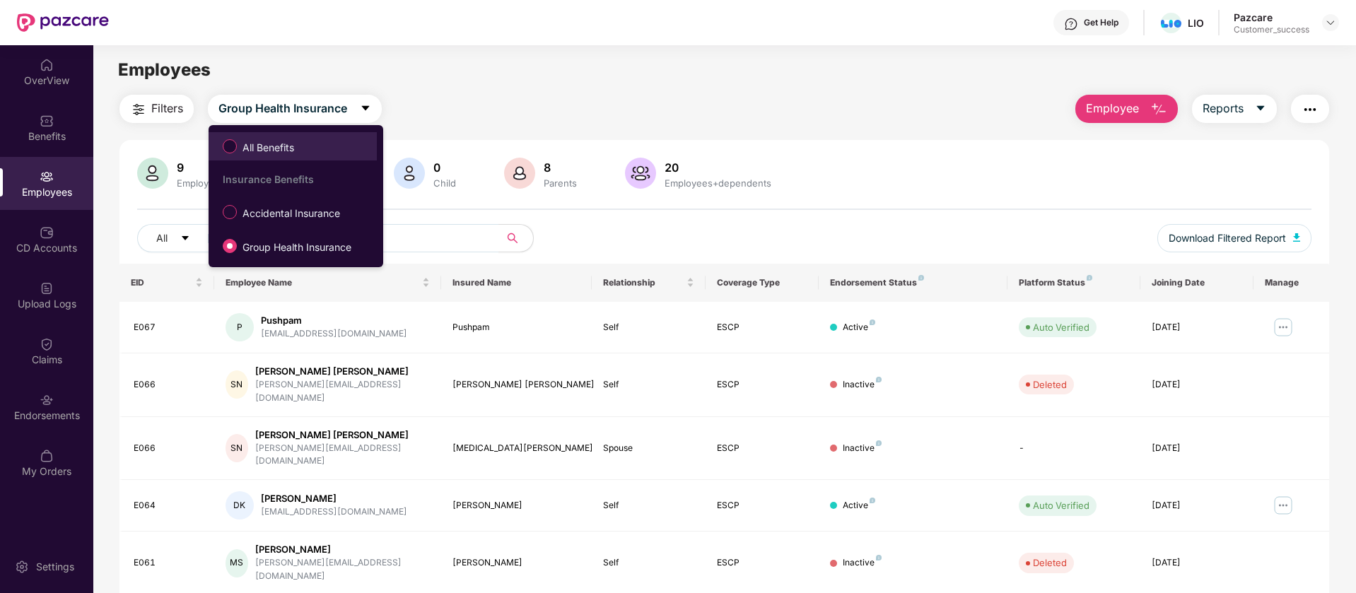
click at [268, 158] on label "All Benefits" at bounding box center [261, 146] width 91 height 24
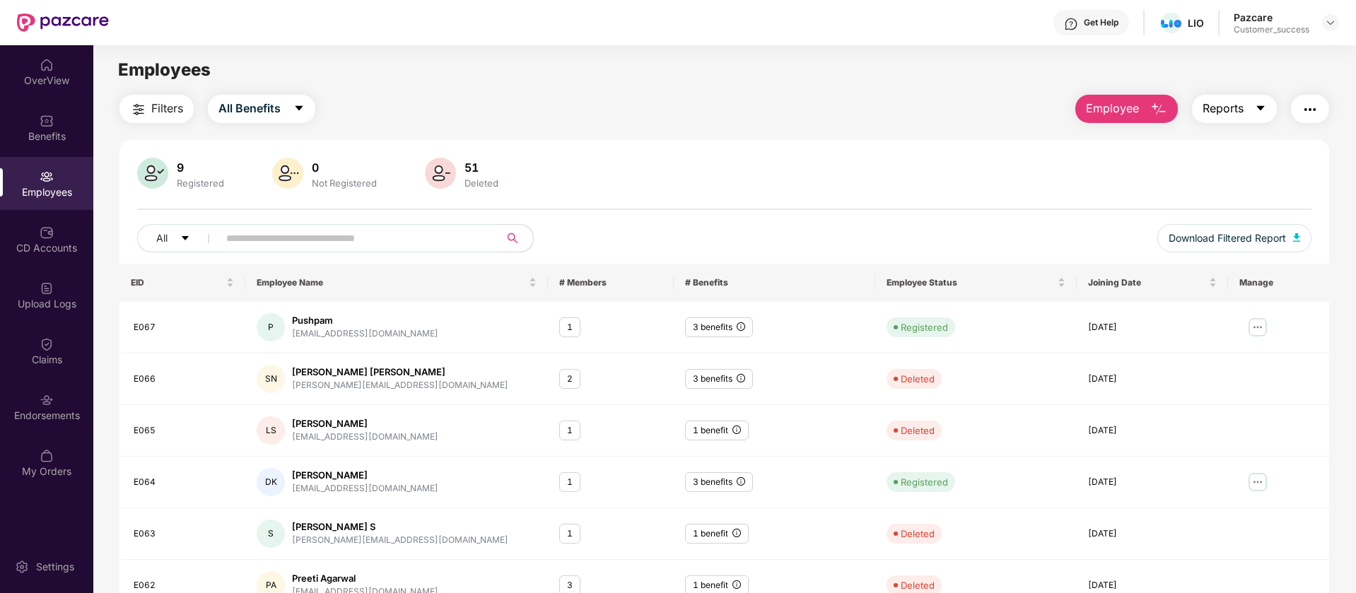
click at [1256, 102] on icon "caret-down" at bounding box center [1260, 107] width 11 height 11
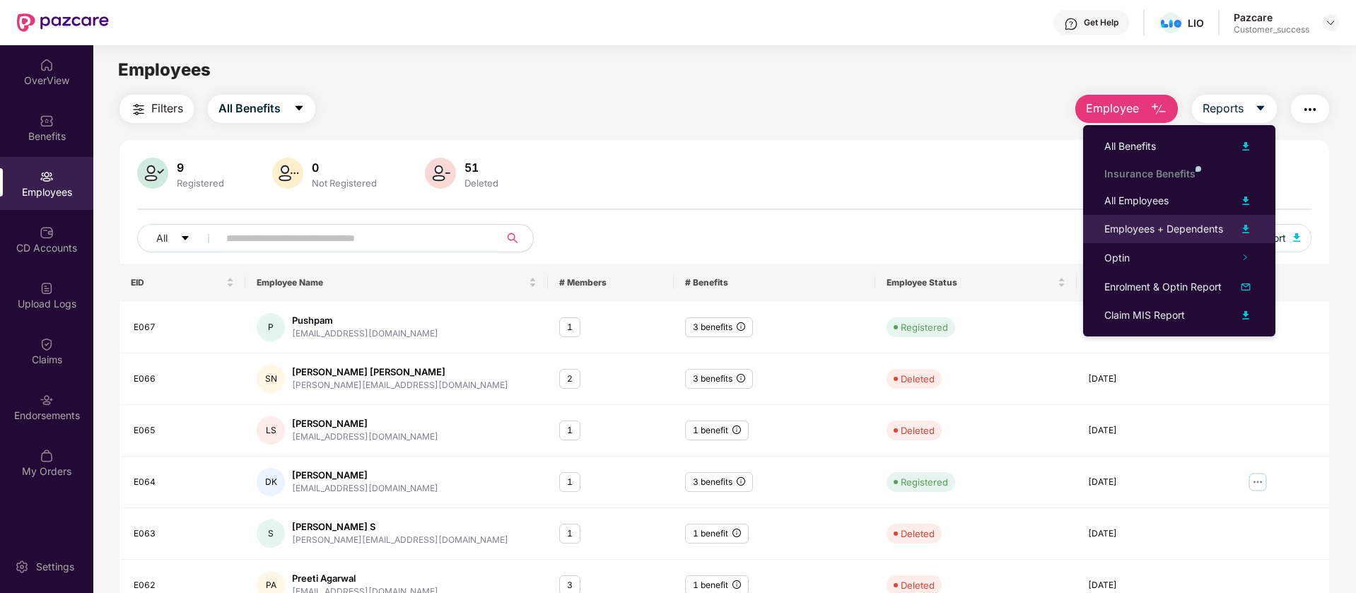
click at [1246, 228] on img at bounding box center [1245, 229] width 17 height 17
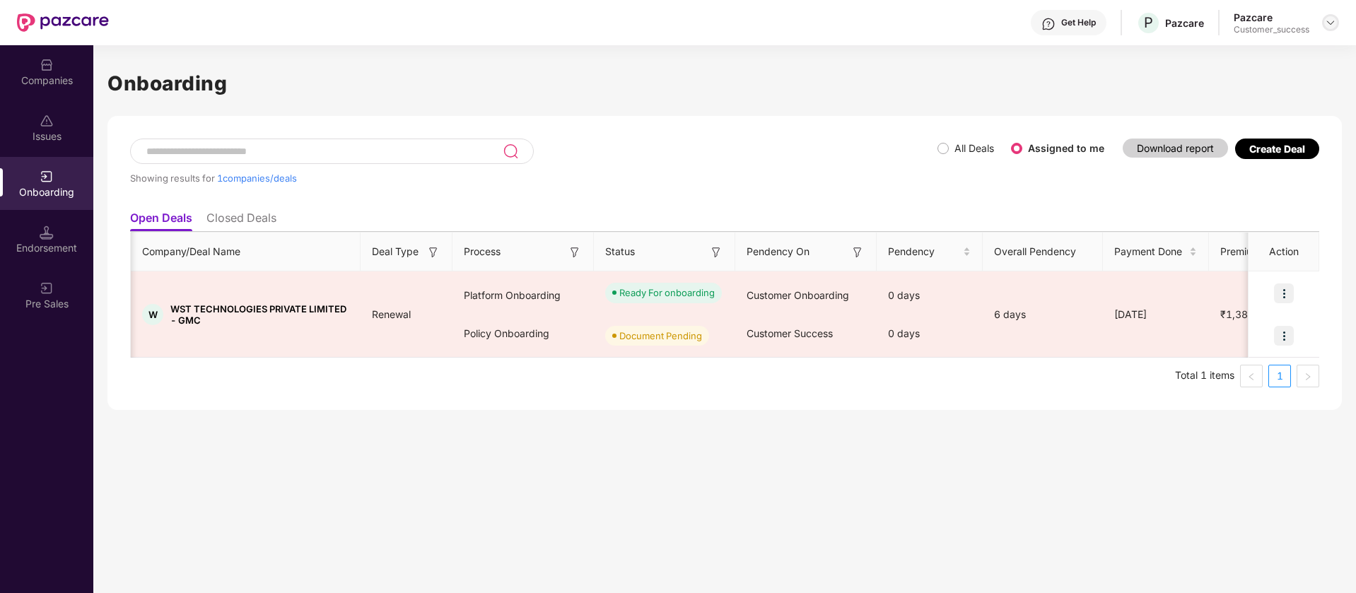
scroll to position [0, 87]
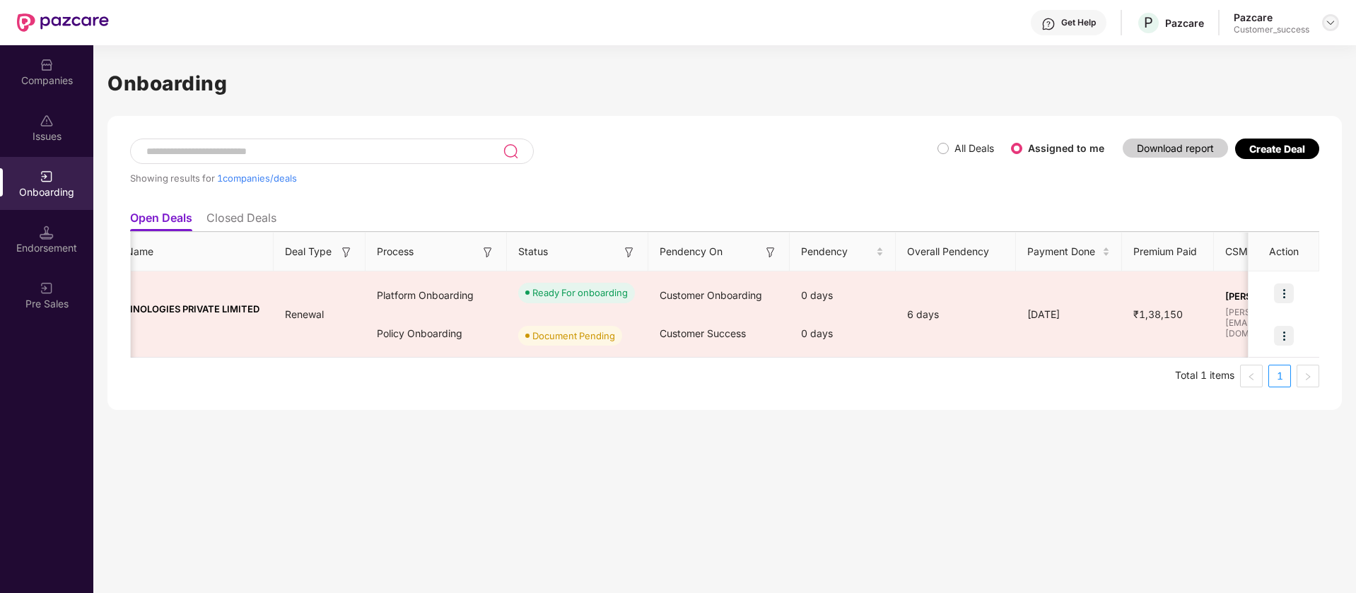
click at [1331, 17] on img at bounding box center [1330, 22] width 11 height 11
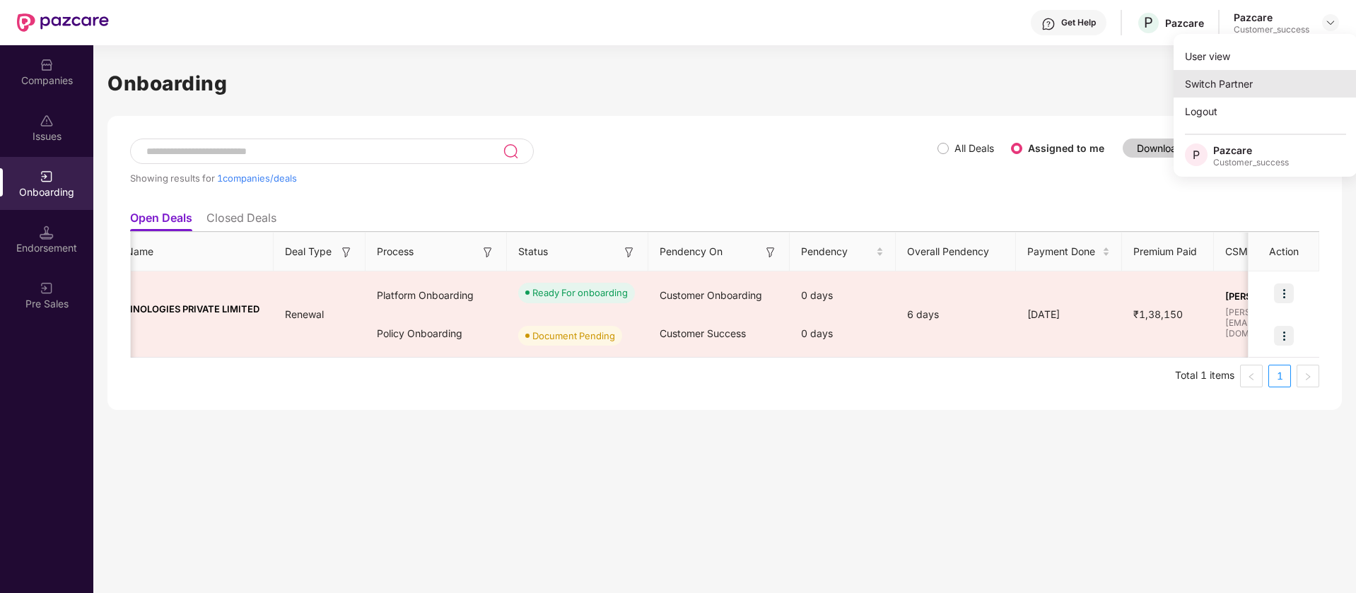
click at [1285, 81] on div "Switch Partner" at bounding box center [1265, 84] width 184 height 28
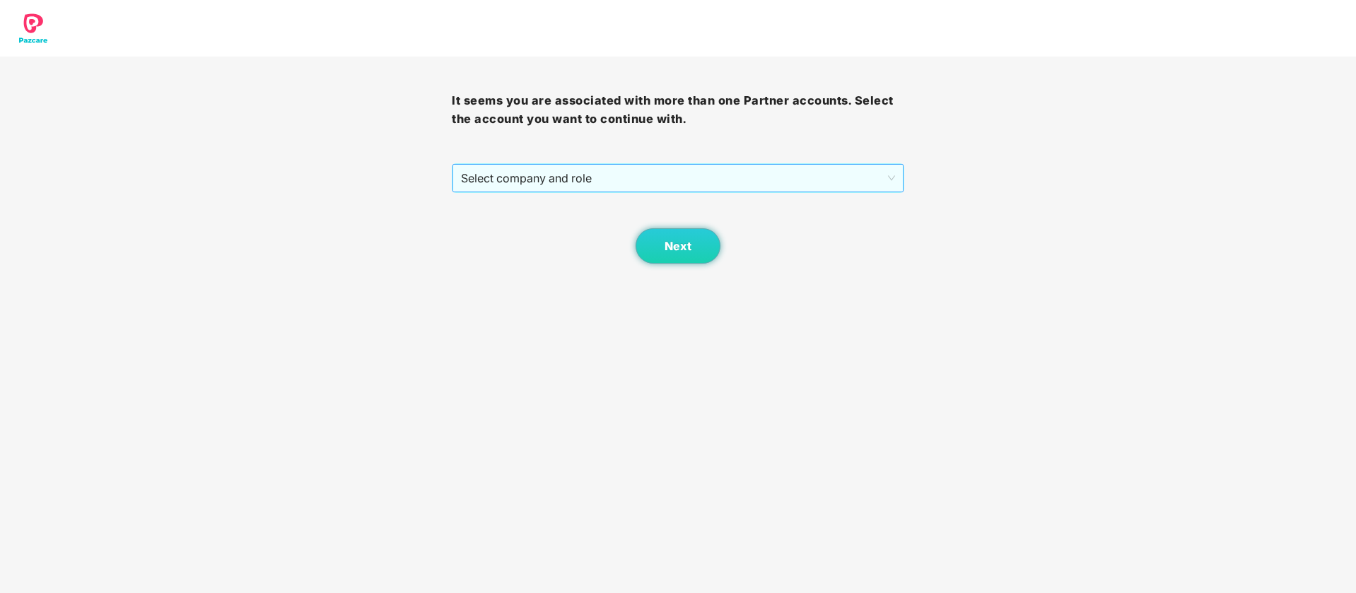
click at [703, 170] on span "Select company and role" at bounding box center [677, 178] width 433 height 27
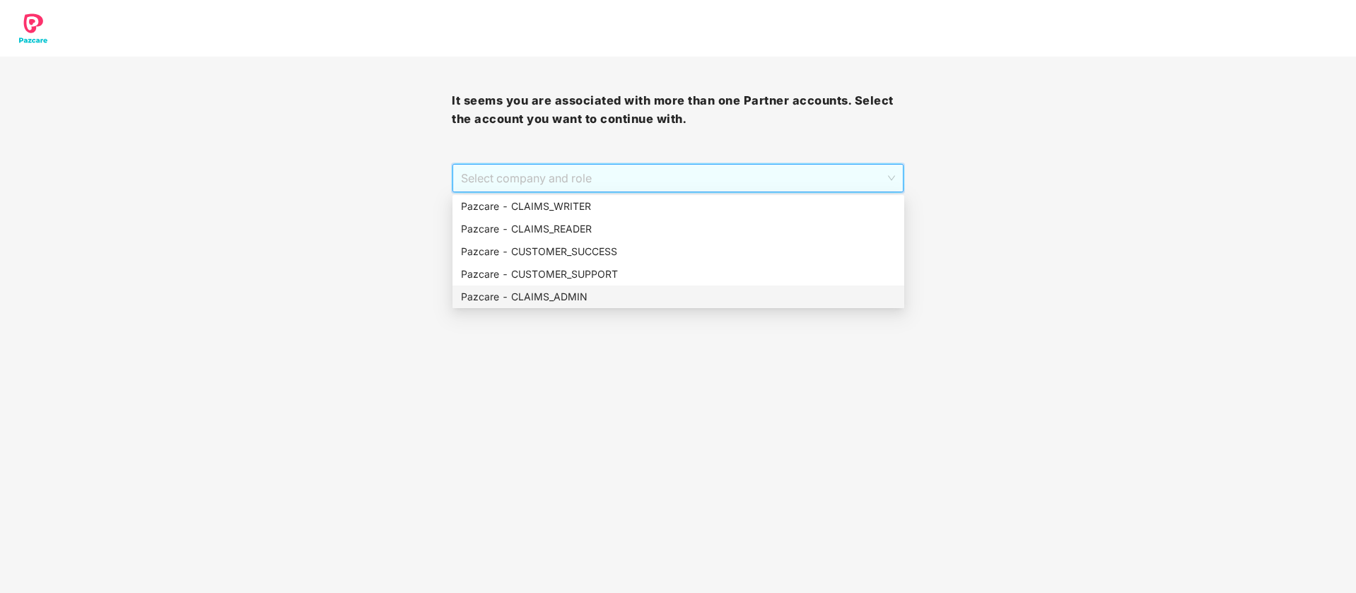
click at [590, 296] on div "Pazcare - CLAIMS_ADMIN" at bounding box center [678, 297] width 435 height 16
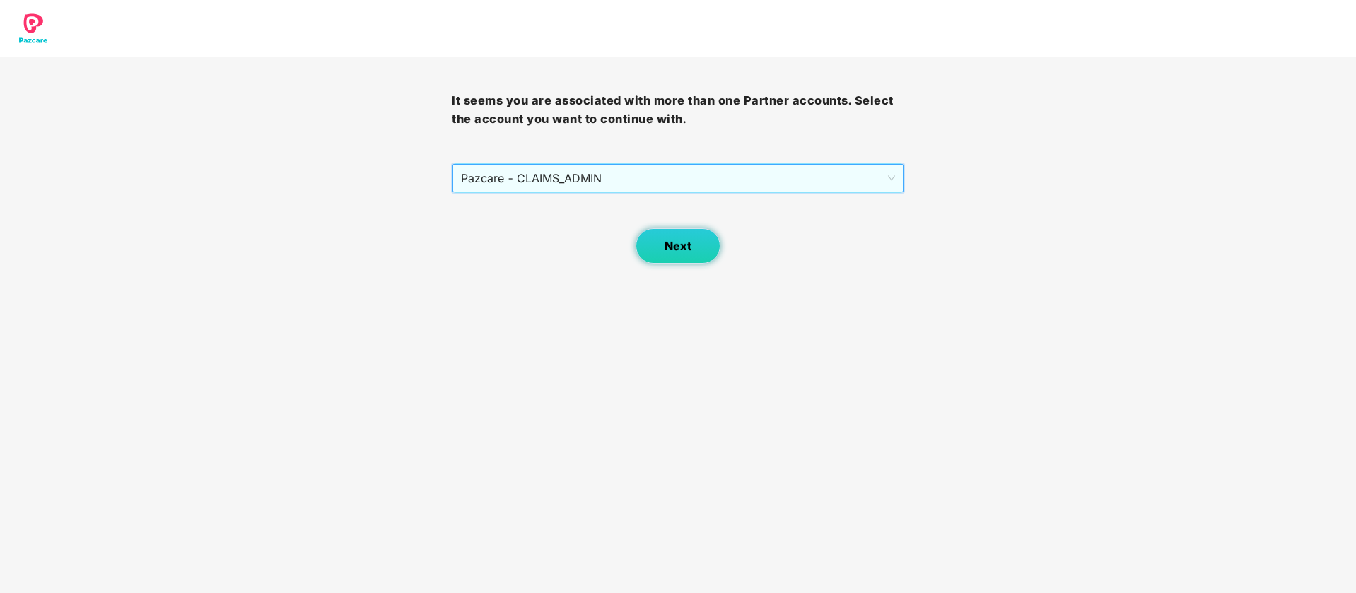
click at [659, 248] on button "Next" at bounding box center [677, 245] width 85 height 35
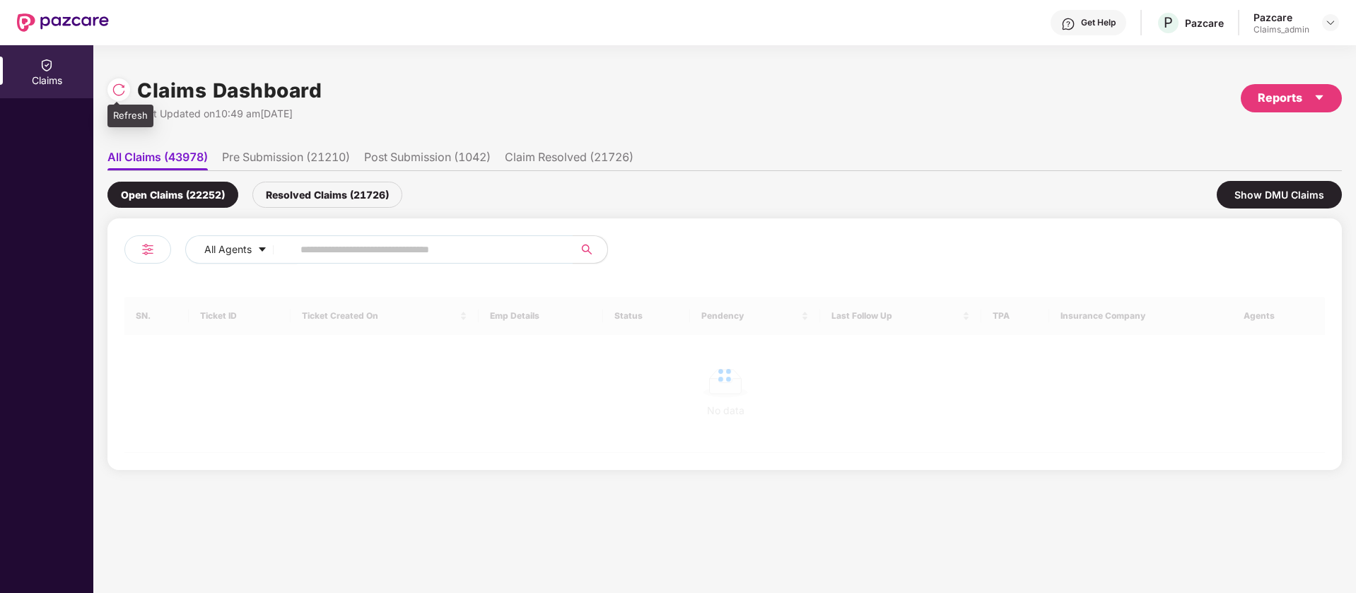
click at [110, 89] on div at bounding box center [118, 89] width 23 height 23
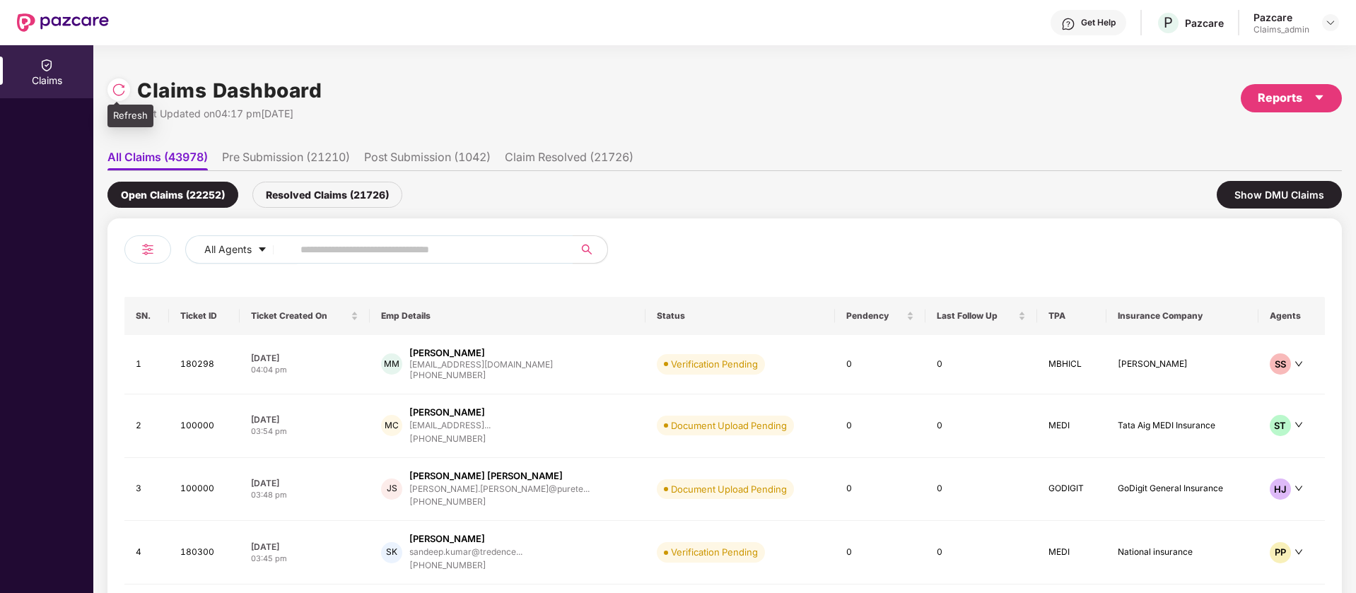
click at [121, 91] on img at bounding box center [119, 90] width 14 height 14
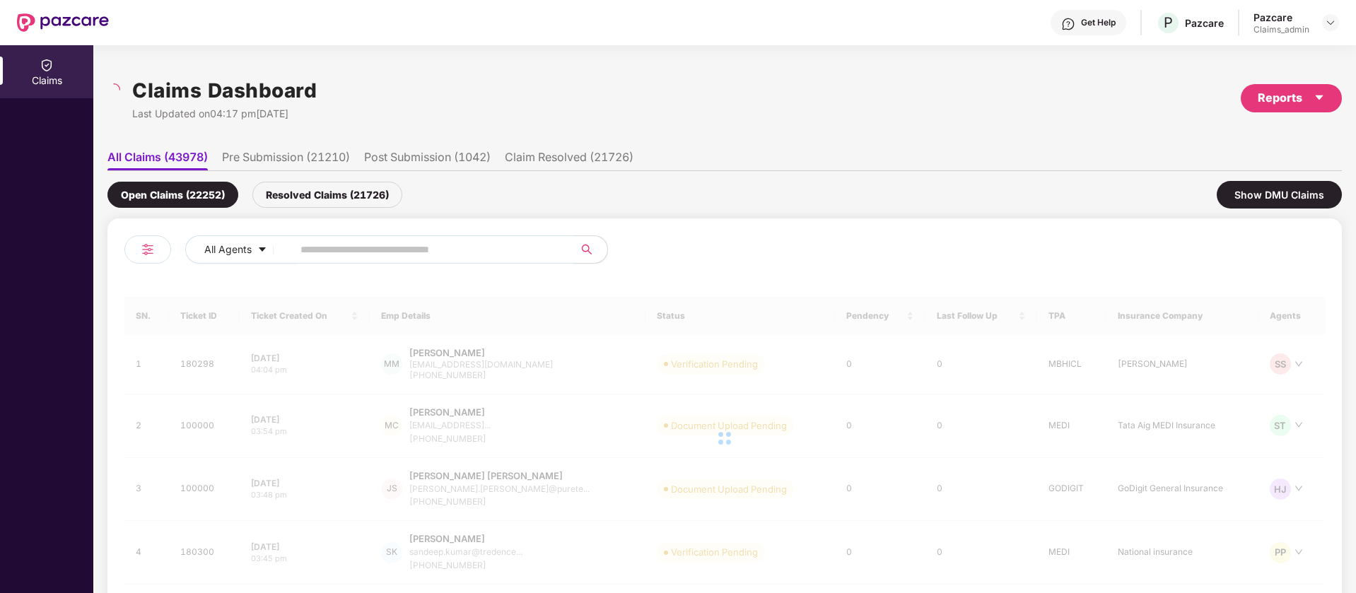
click at [421, 261] on span at bounding box center [428, 249] width 290 height 28
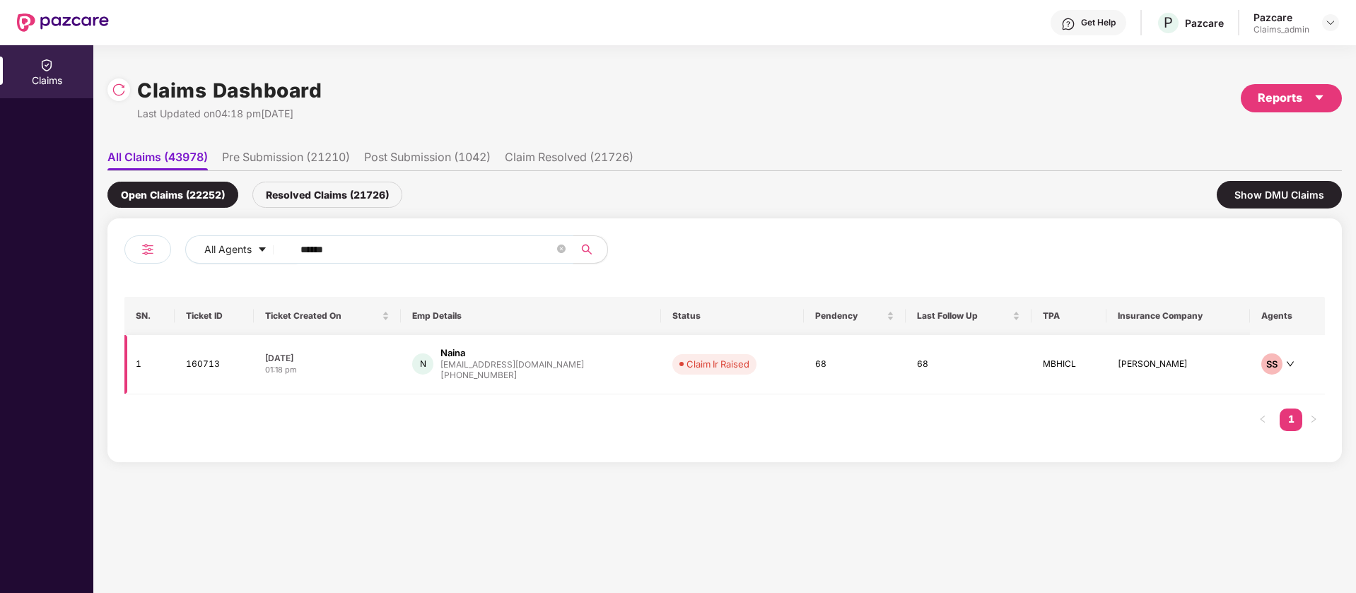
type input "******"
click at [546, 360] on div "N [PERSON_NAME] [PERSON_NAME][EMAIL_ADDRESS][DOMAIN_NAME] [PHONE_NUMBER]" at bounding box center [531, 364] width 238 height 36
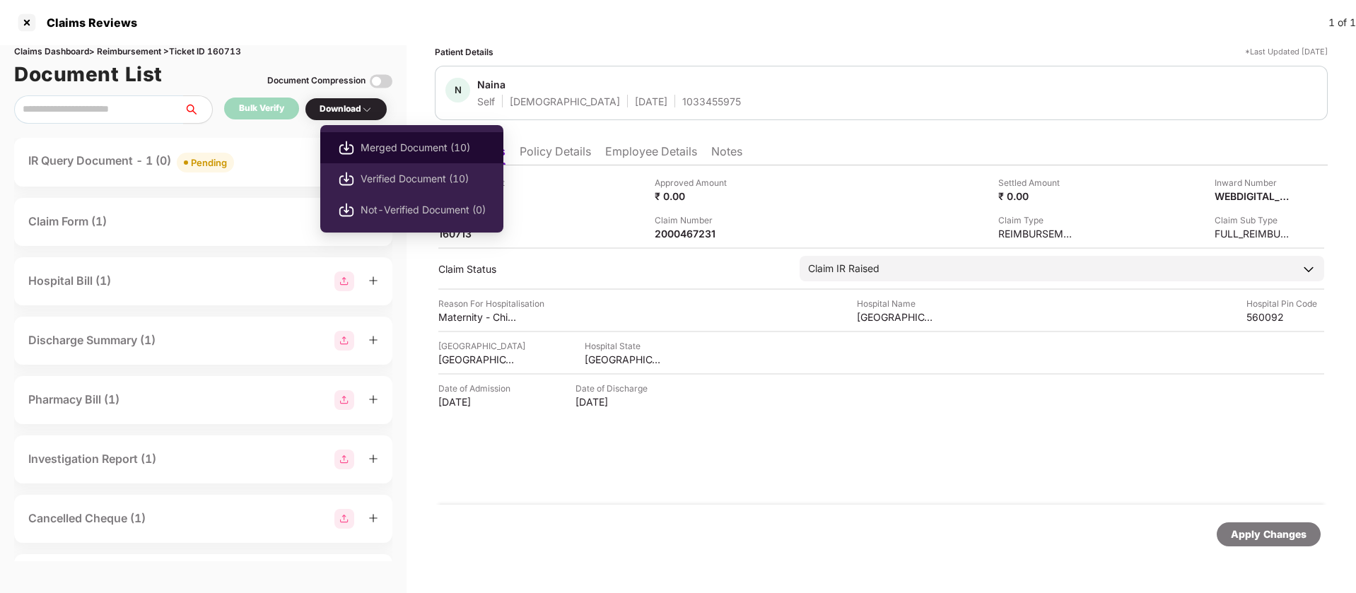
click at [382, 144] on span "Merged Document (10)" at bounding box center [422, 148] width 125 height 16
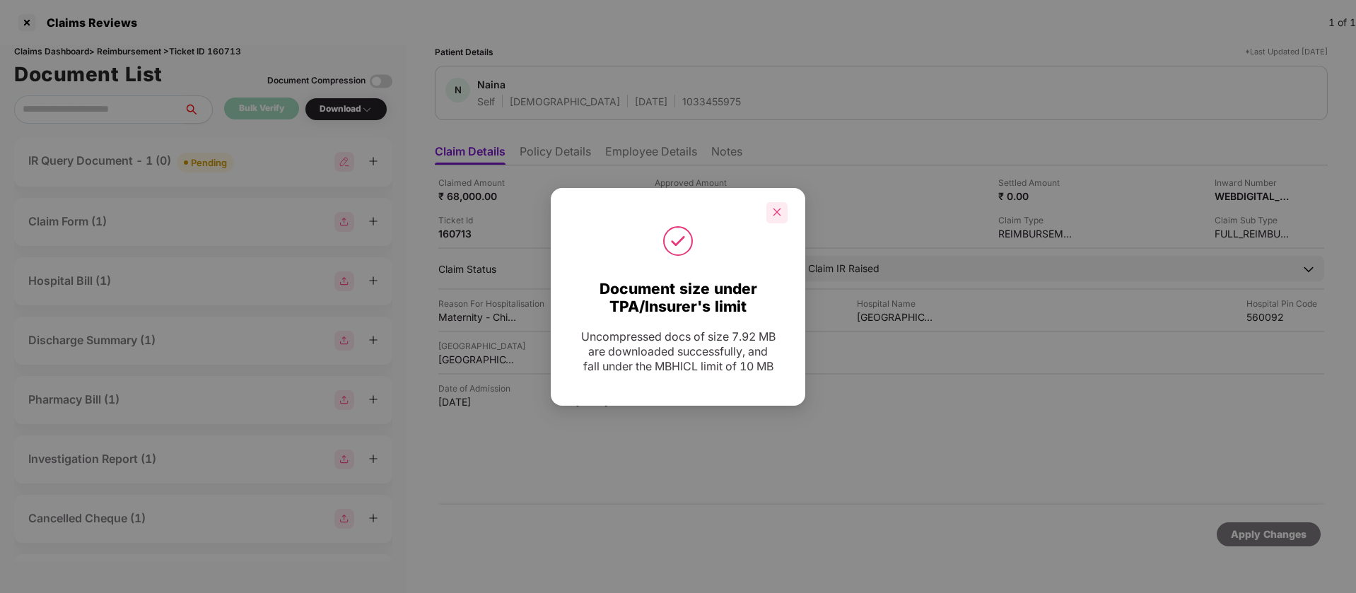
click at [778, 213] on icon "close" at bounding box center [777, 213] width 8 height 8
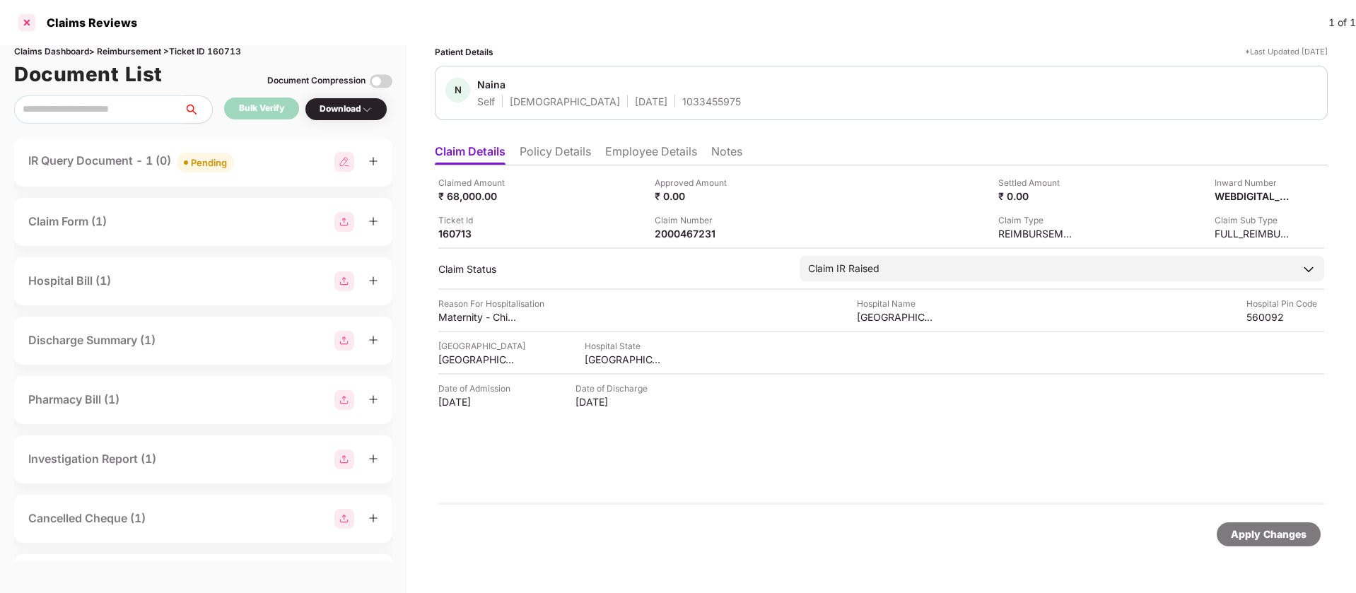
click at [33, 30] on div at bounding box center [27, 22] width 23 height 23
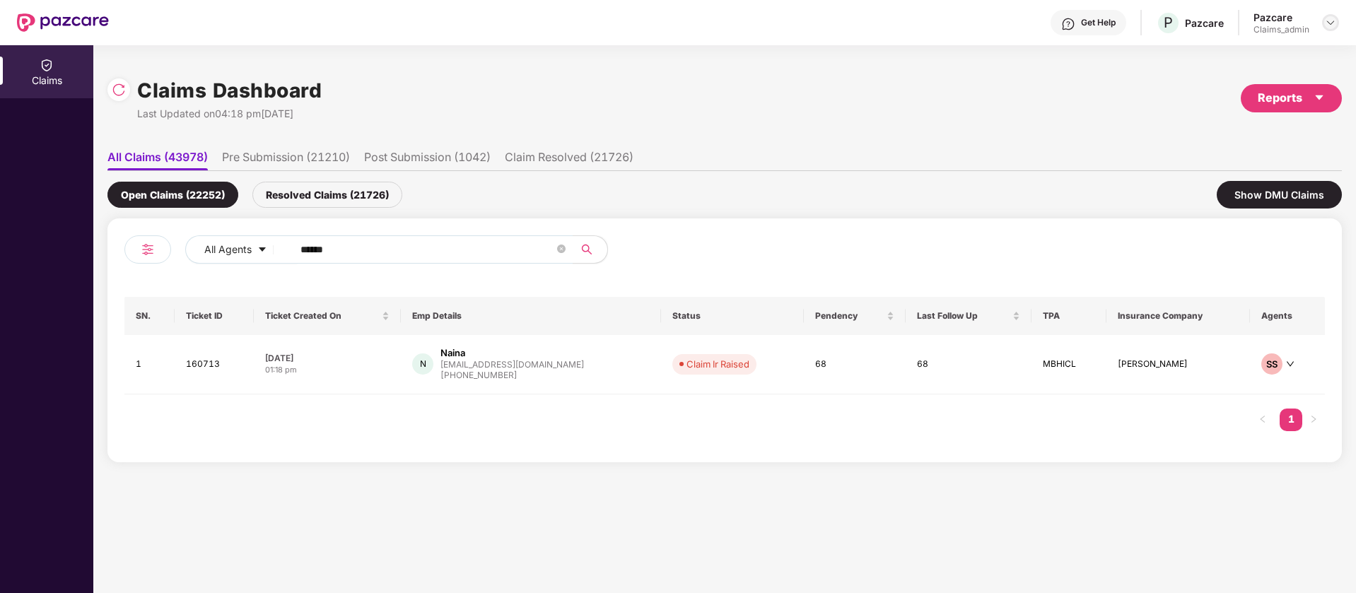
click at [1329, 18] on img at bounding box center [1330, 22] width 11 height 11
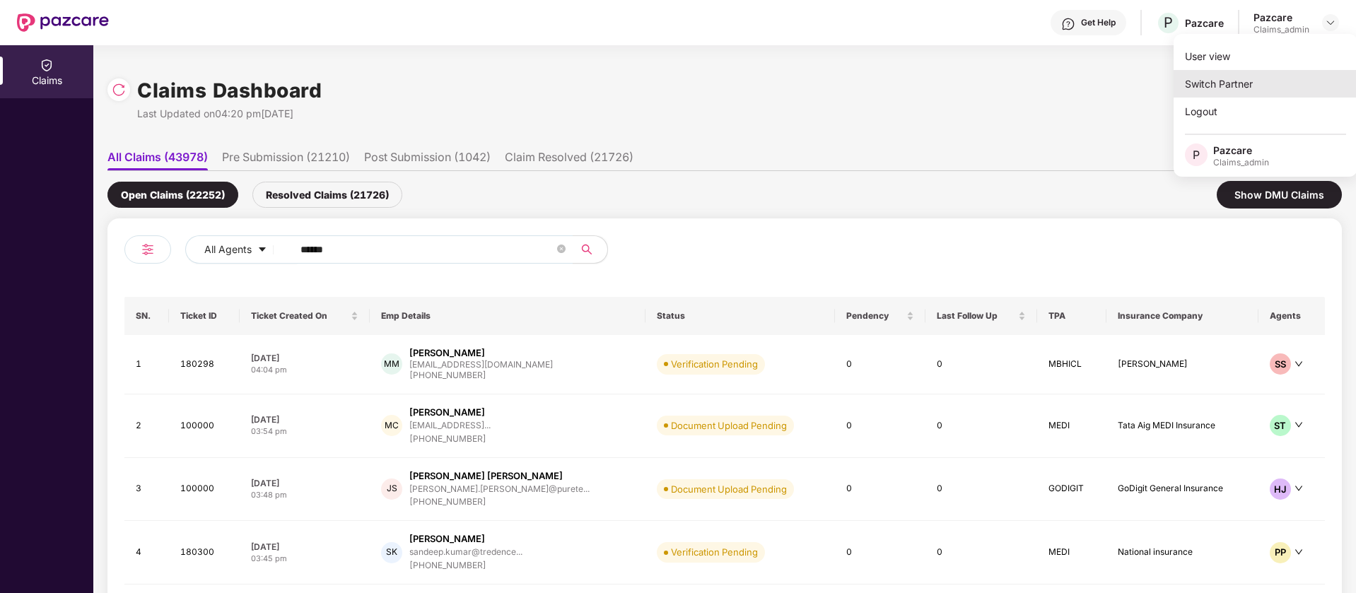
click at [1244, 70] on div "Switch Partner" at bounding box center [1265, 84] width 184 height 28
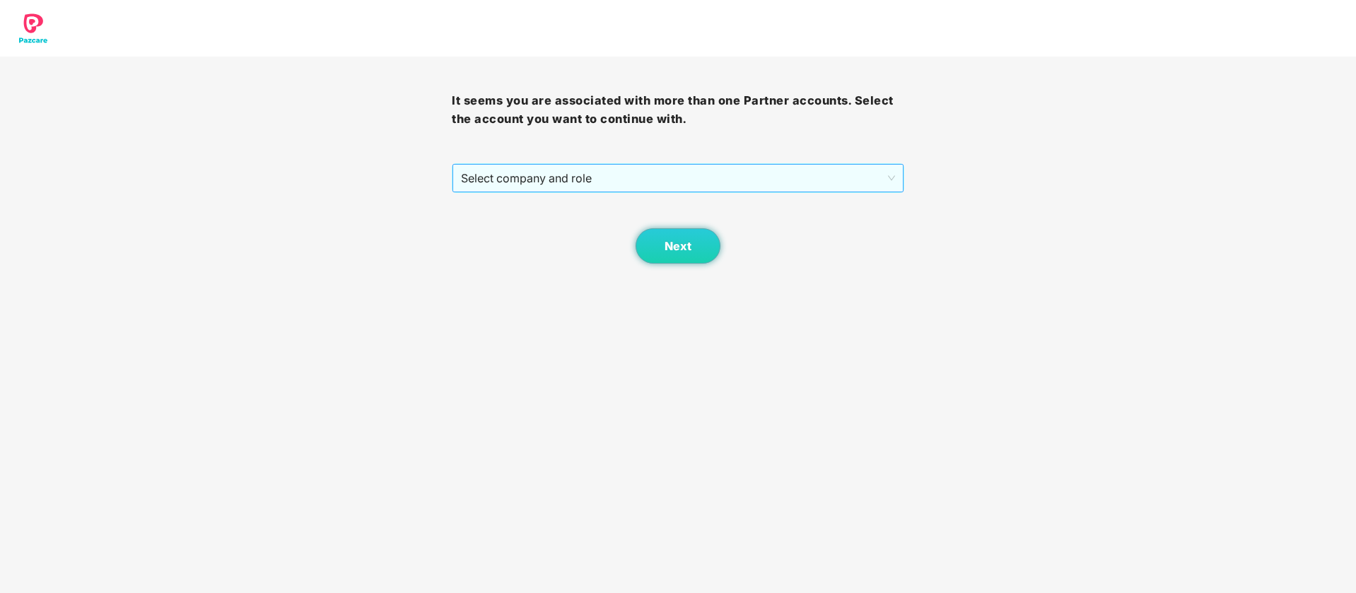
click at [667, 176] on span "Select company and role" at bounding box center [677, 178] width 433 height 27
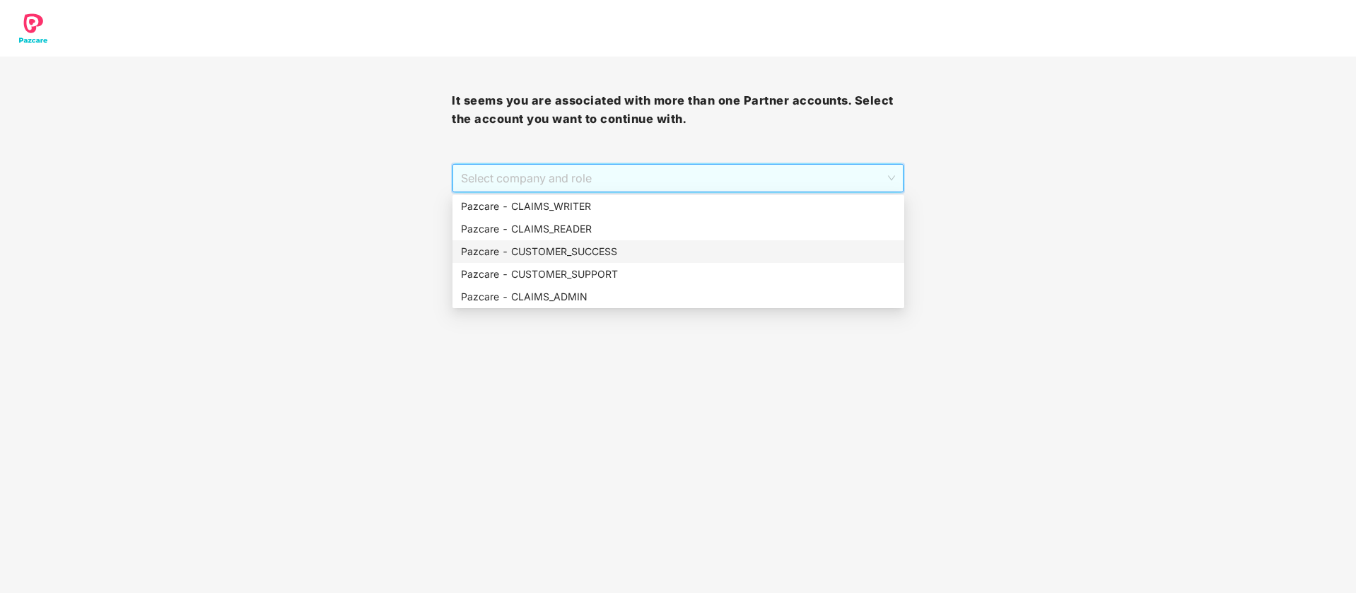
click at [593, 255] on div "Pazcare - CUSTOMER_SUCCESS" at bounding box center [678, 252] width 435 height 16
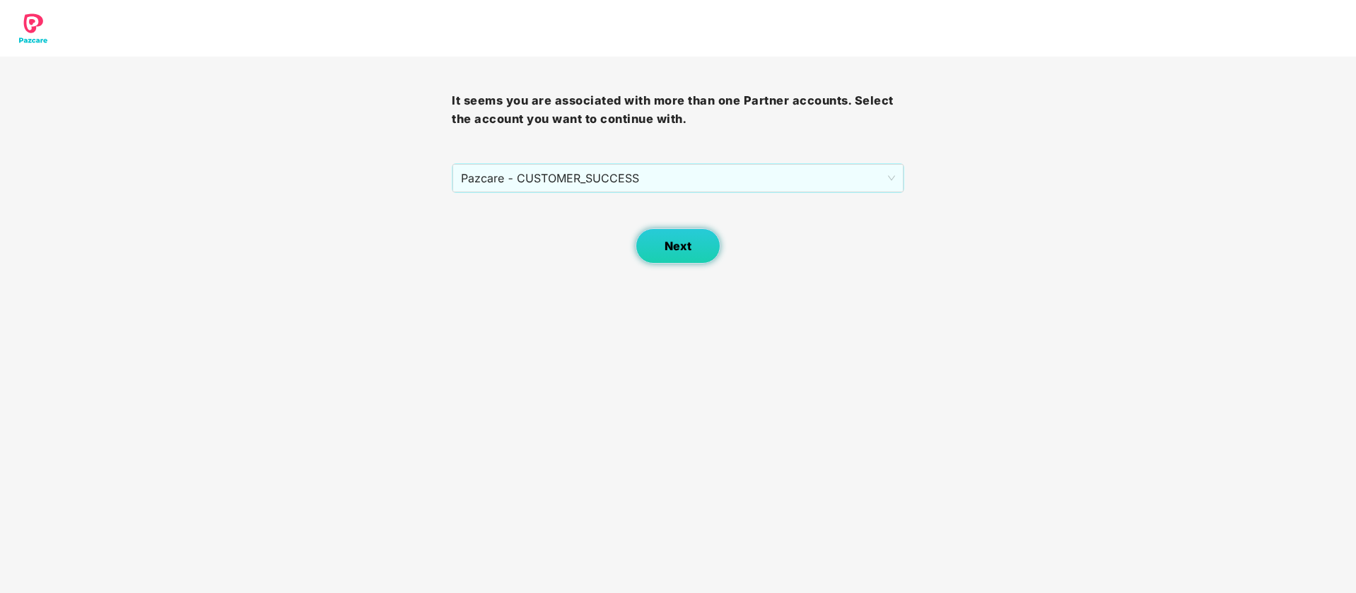
click at [662, 252] on button "Next" at bounding box center [677, 245] width 85 height 35
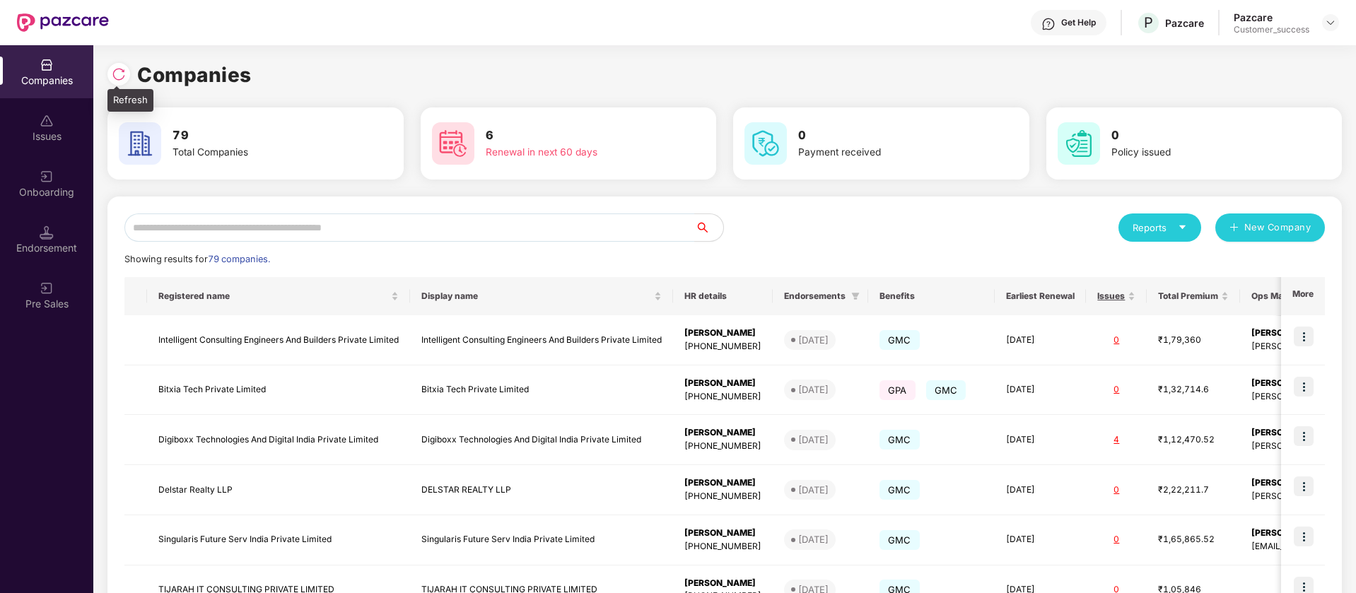
click at [119, 76] on img at bounding box center [119, 74] width 14 height 14
click at [1129, 224] on div "Reports" at bounding box center [1159, 227] width 83 height 28
click at [1168, 266] on div "Companies" at bounding box center [1153, 265] width 52 height 16
